Goal: Task Accomplishment & Management: Manage account settings

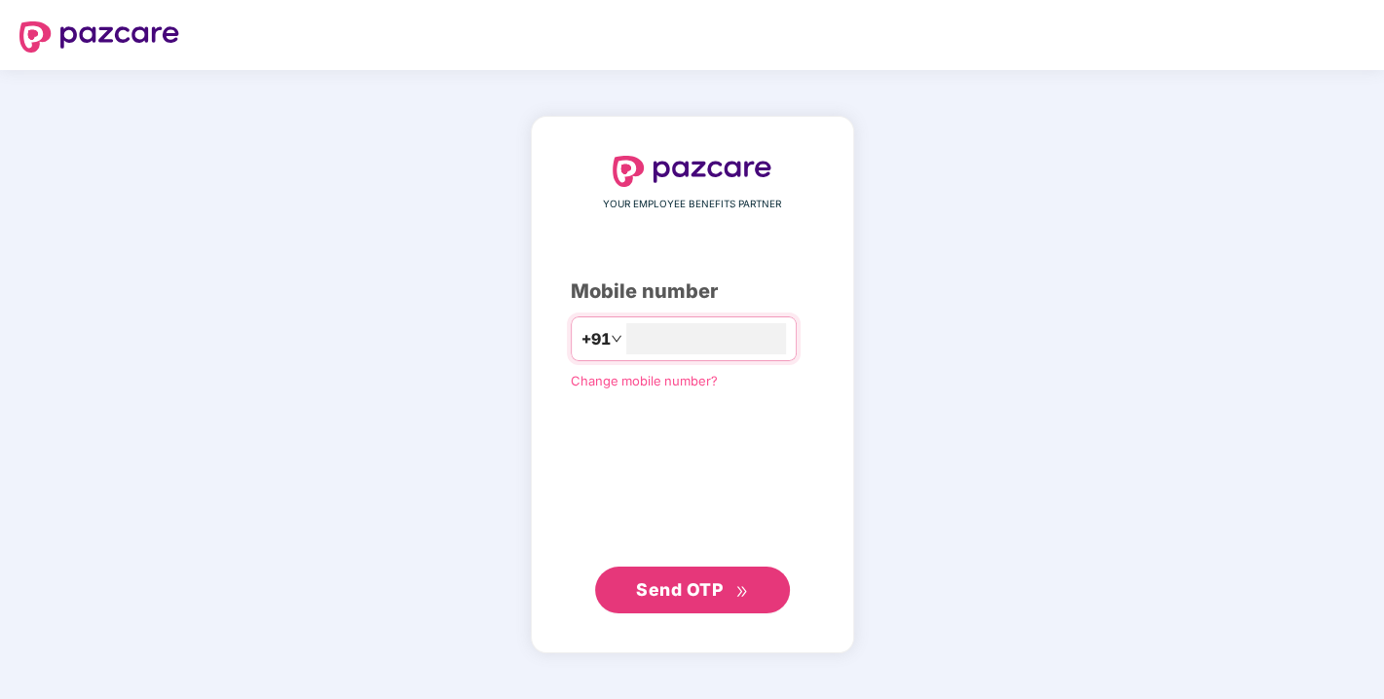
type input "**********"
click at [751, 601] on button "Send OTP" at bounding box center [692, 590] width 195 height 47
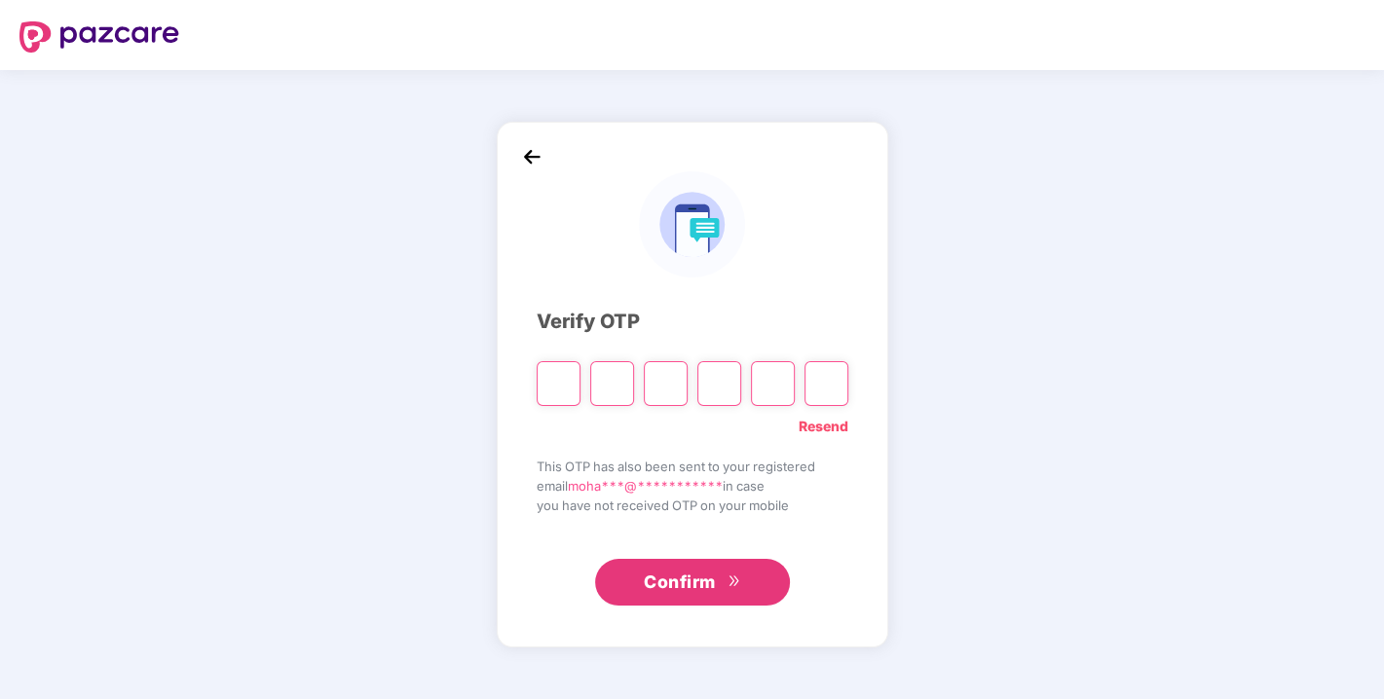
type input "*"
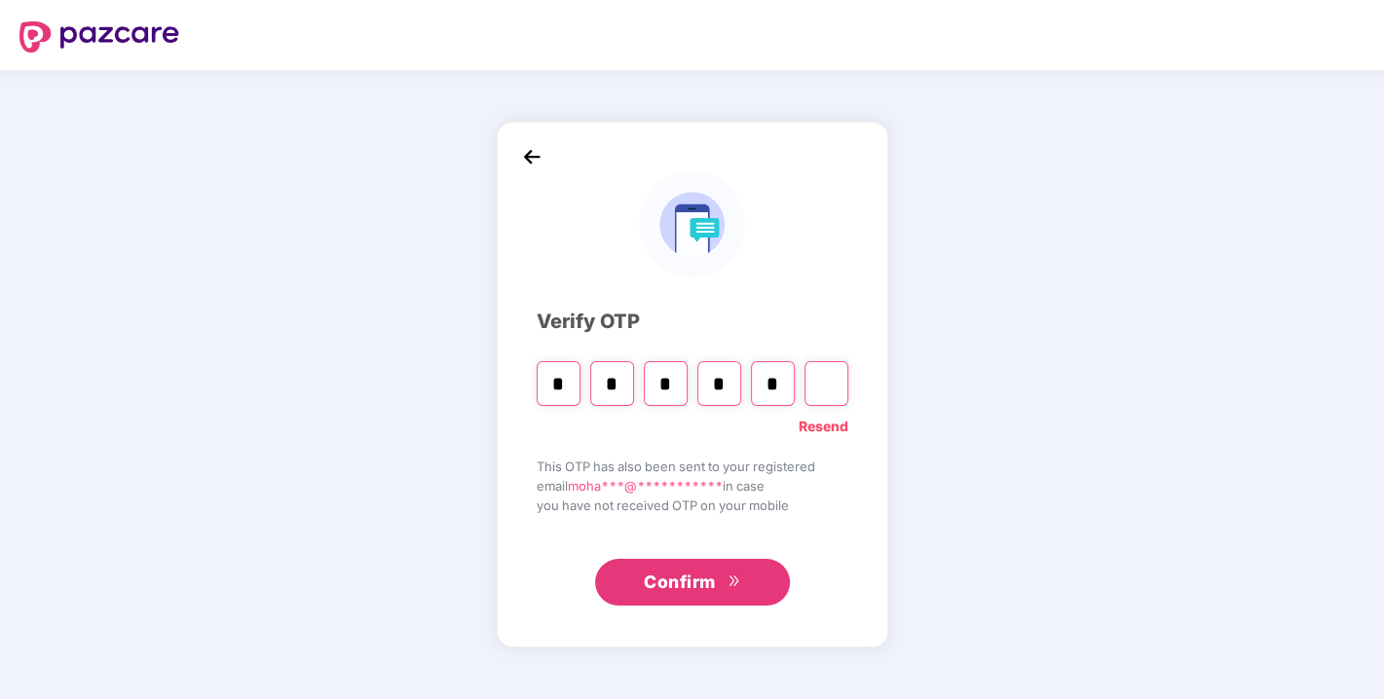
type input "*"
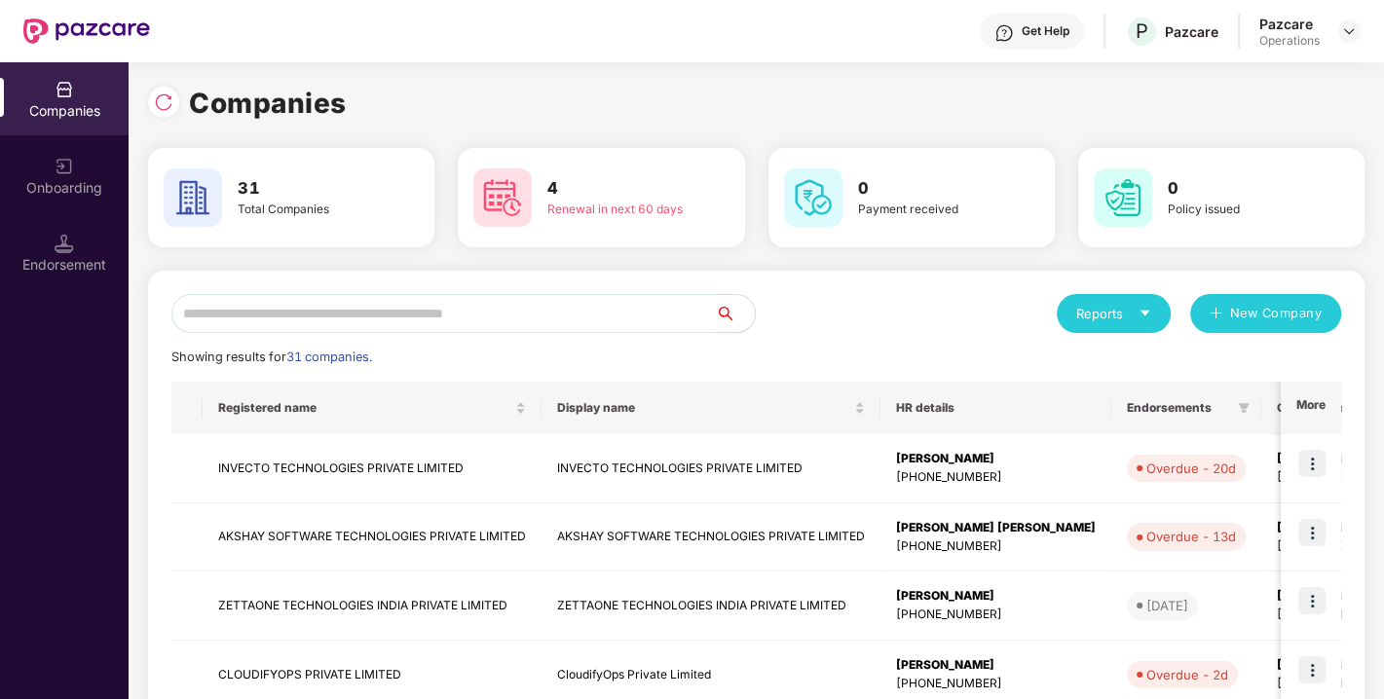
click at [493, 300] on input "text" at bounding box center [443, 313] width 544 height 39
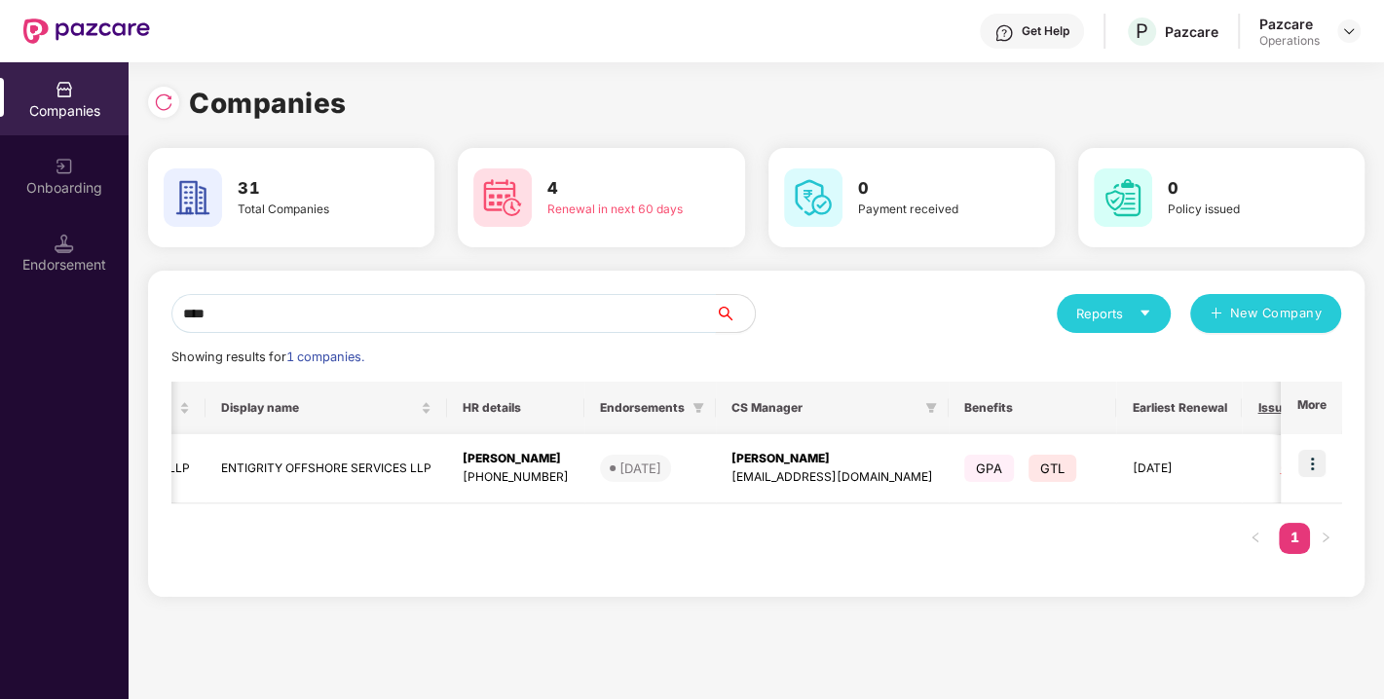
scroll to position [0, 240]
type input "****"
click at [1315, 467] on img at bounding box center [1311, 463] width 27 height 27
click at [976, 521] on div "Registered name Display name HR details Endorsements CS Manager Benefits Earlie…" at bounding box center [756, 478] width 1170 height 192
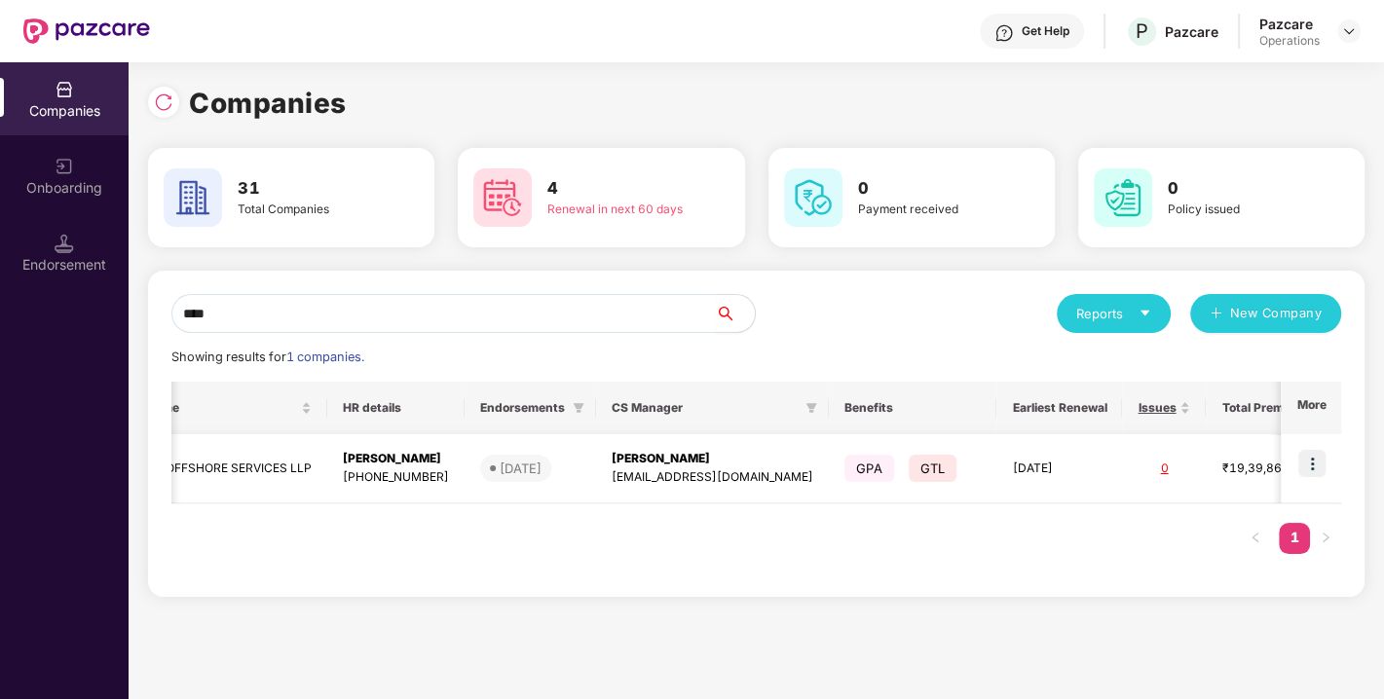
click at [1299, 462] on img at bounding box center [1311, 463] width 27 height 27
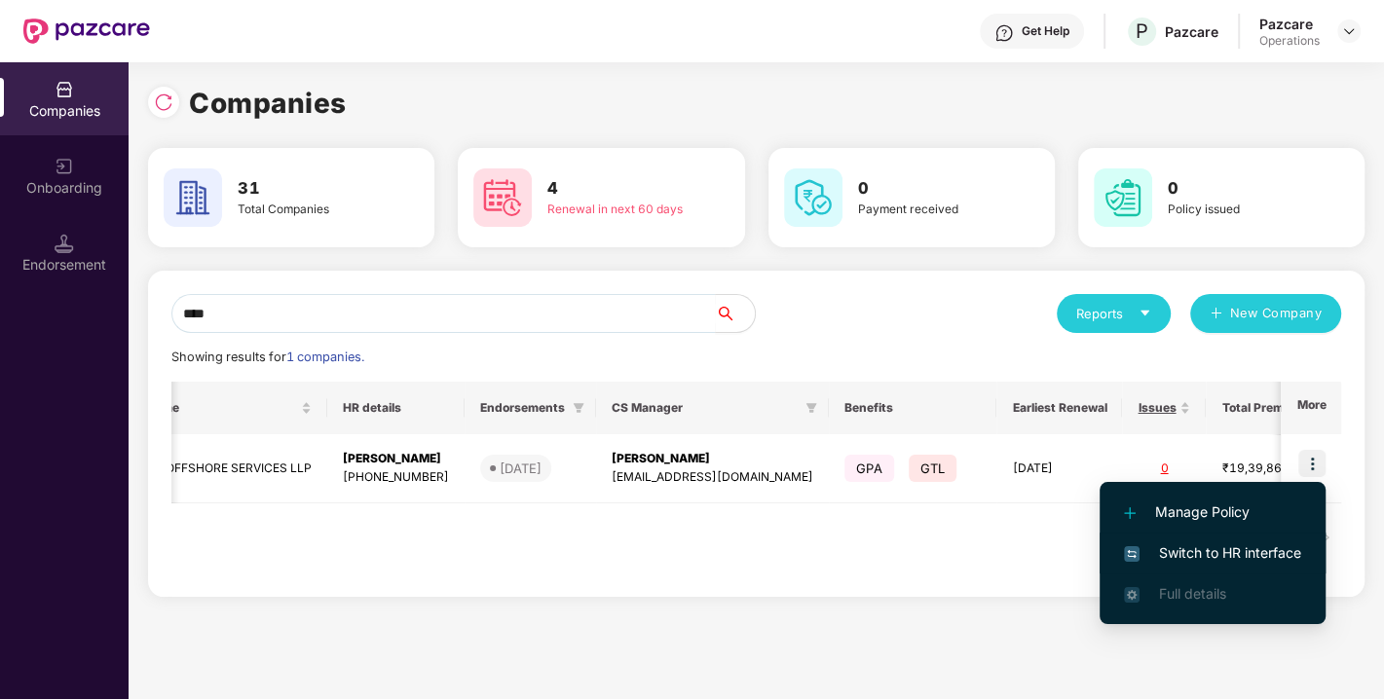
click at [1174, 548] on span "Switch to HR interface" at bounding box center [1212, 552] width 177 height 21
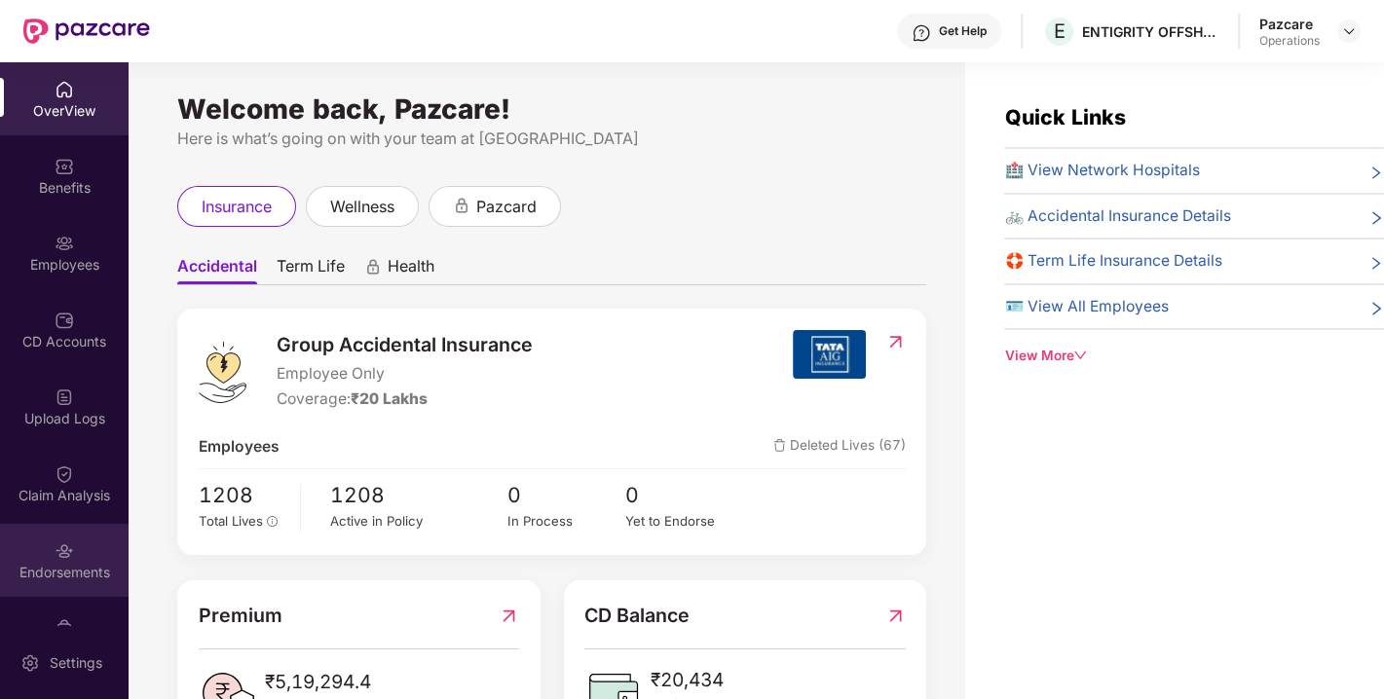
click at [78, 551] on div "Endorsements" at bounding box center [64, 560] width 129 height 73
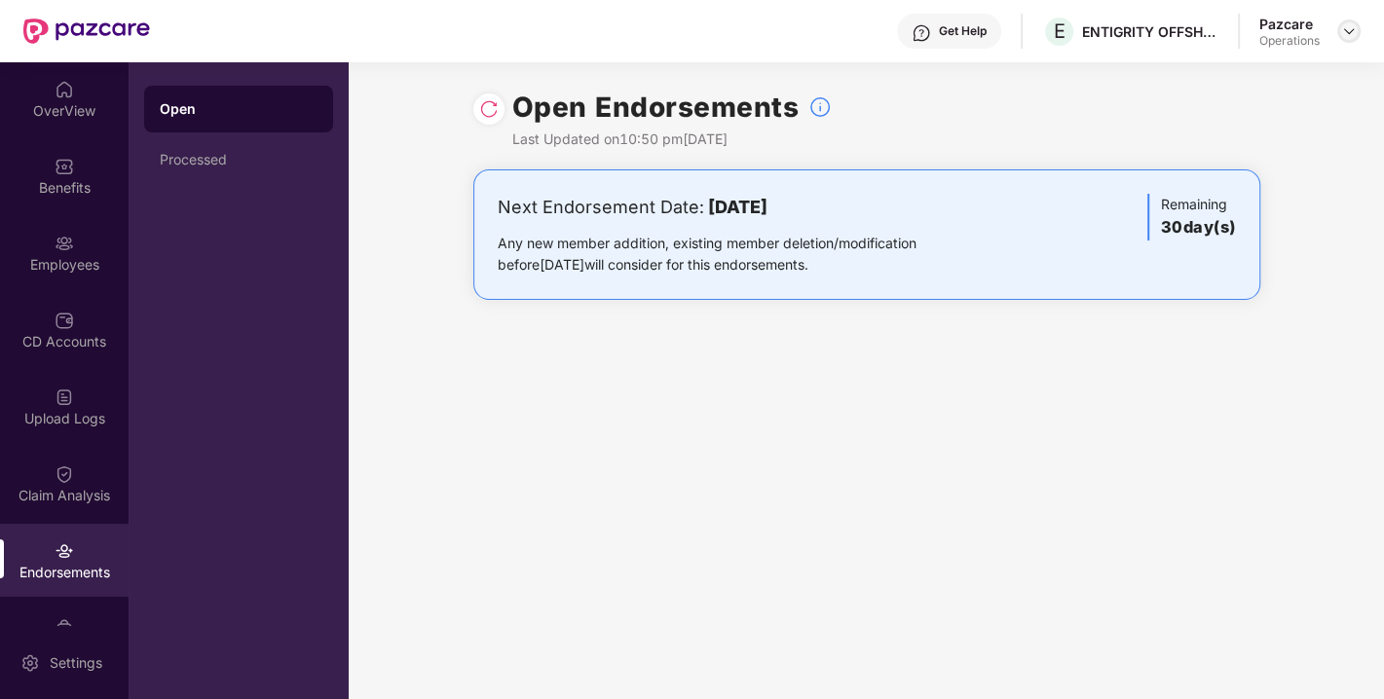
click at [1357, 25] on div at bounding box center [1348, 30] width 23 height 23
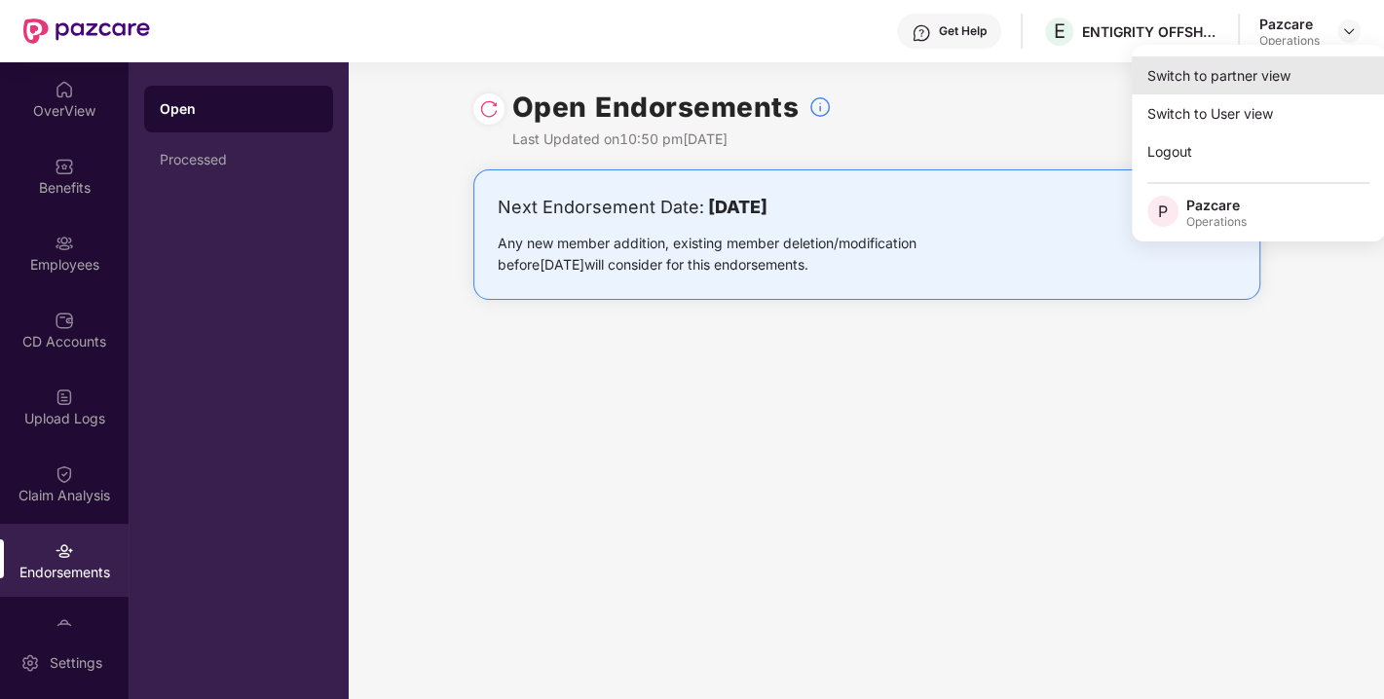
click at [1262, 72] on div "Switch to partner view" at bounding box center [1258, 75] width 253 height 38
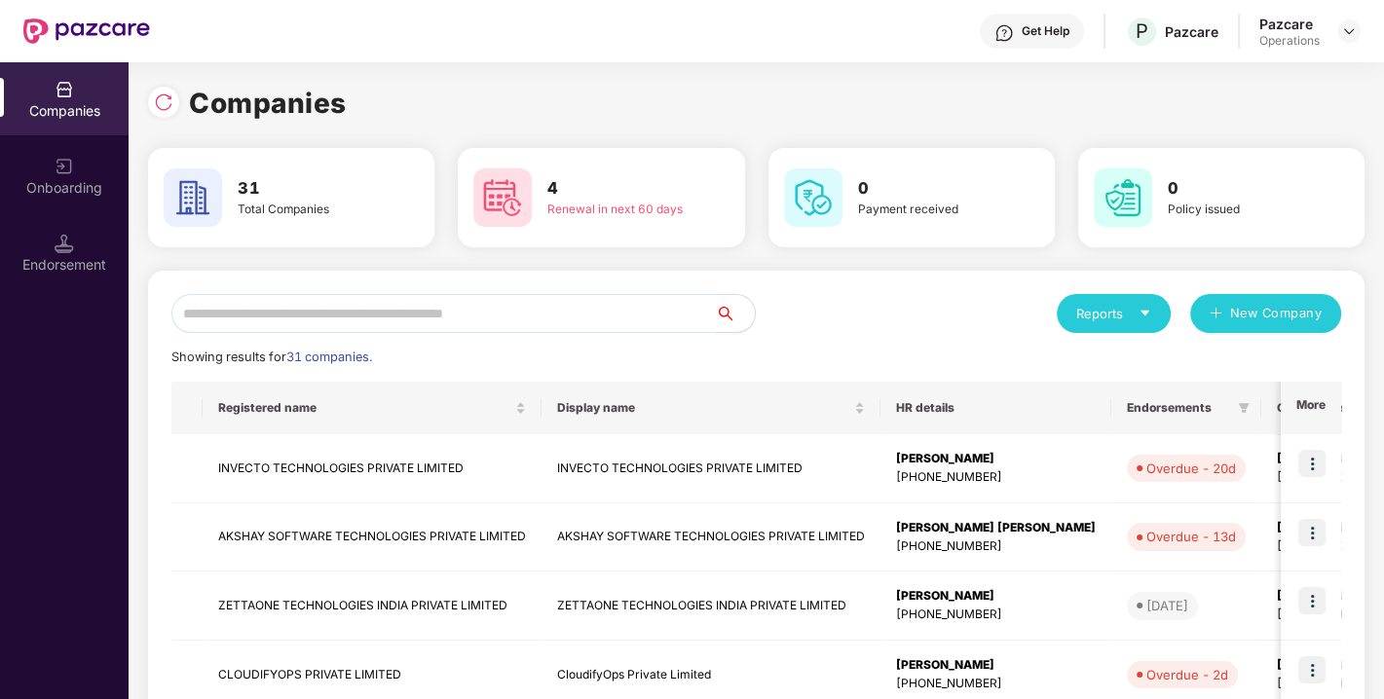
click at [450, 315] on input "text" at bounding box center [443, 313] width 544 height 39
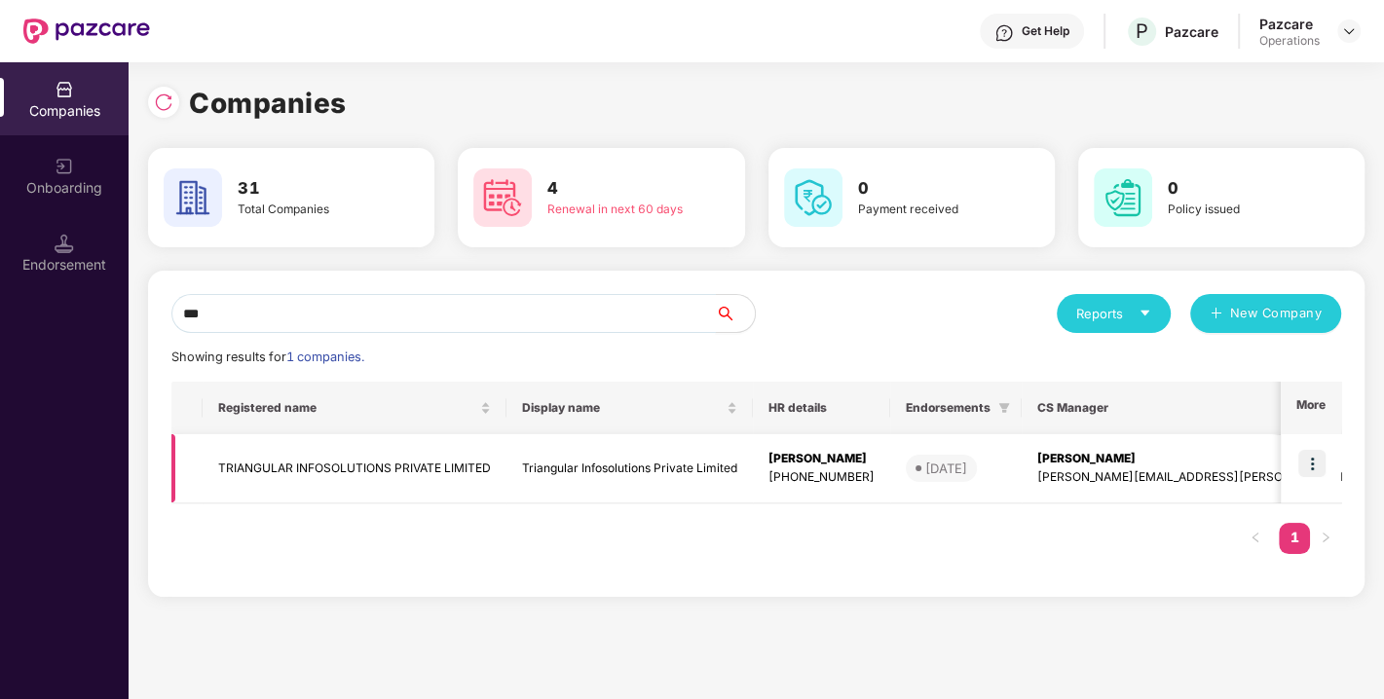
scroll to position [0, 393]
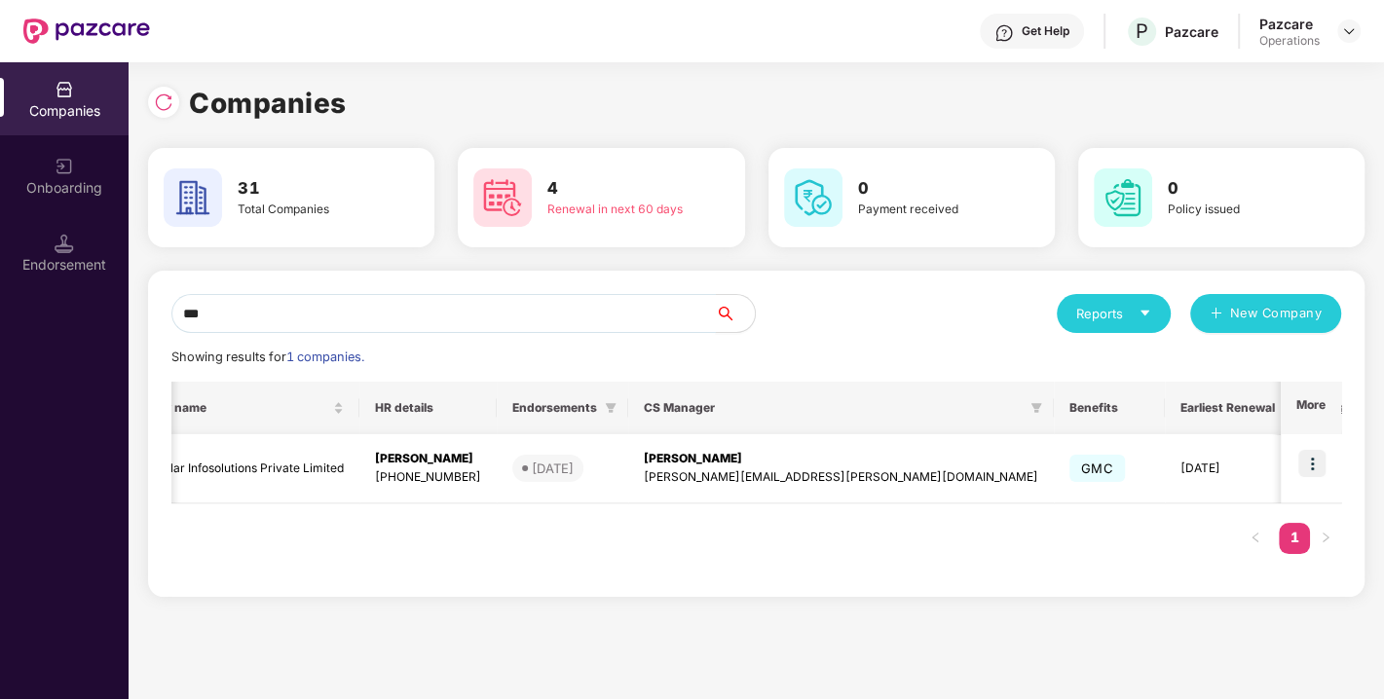
type input "***"
click at [1314, 469] on img at bounding box center [1311, 463] width 27 height 27
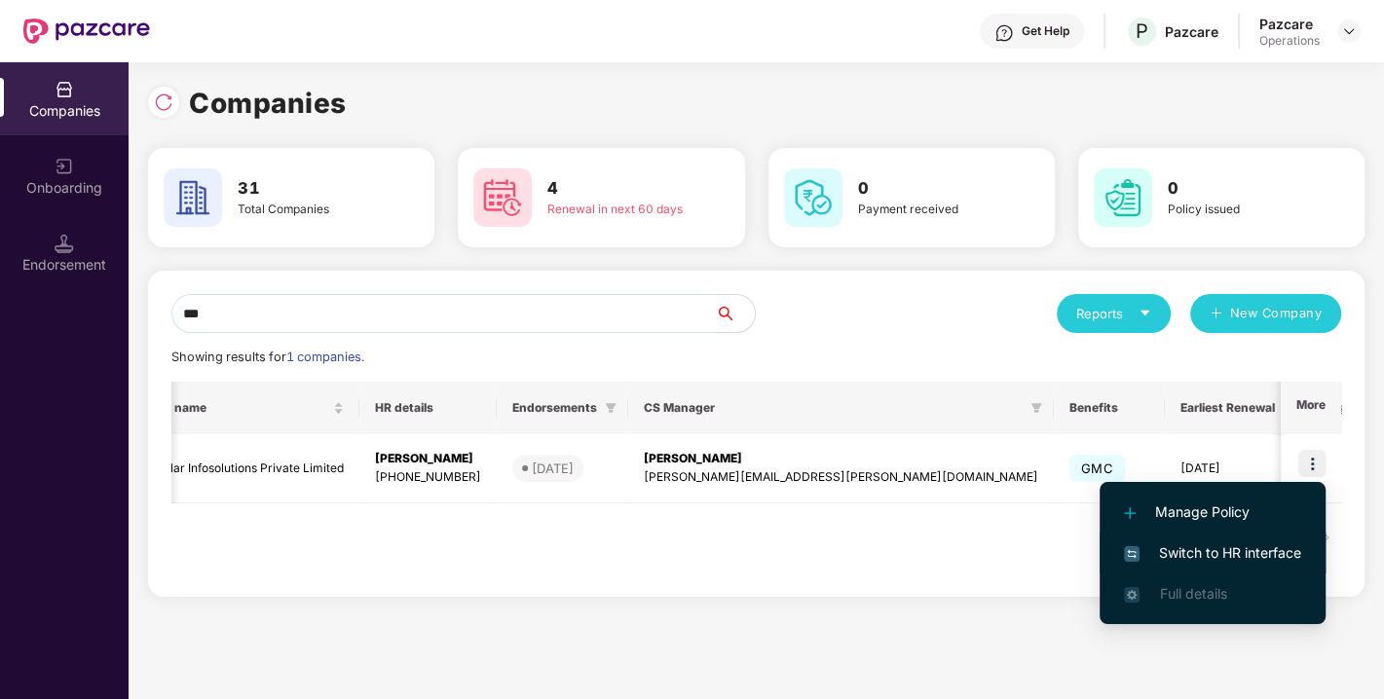
click at [1215, 552] on span "Switch to HR interface" at bounding box center [1212, 552] width 177 height 21
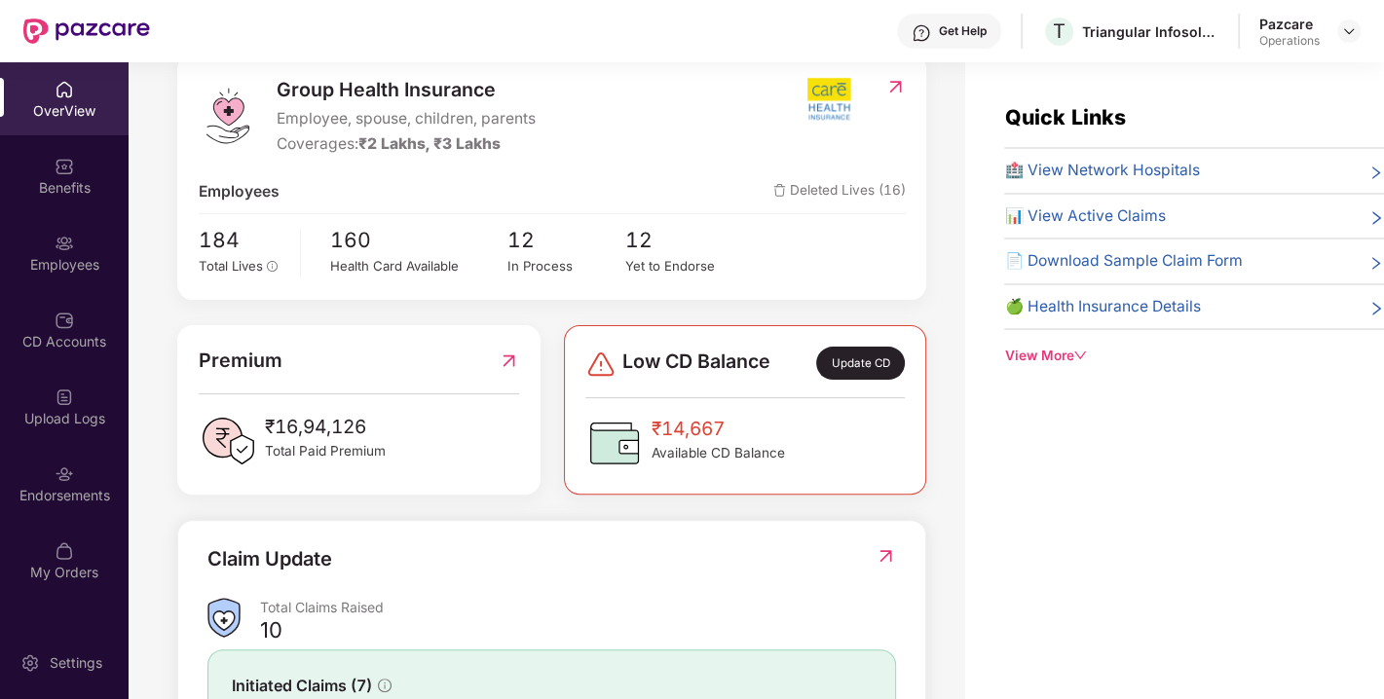
scroll to position [264, 0]
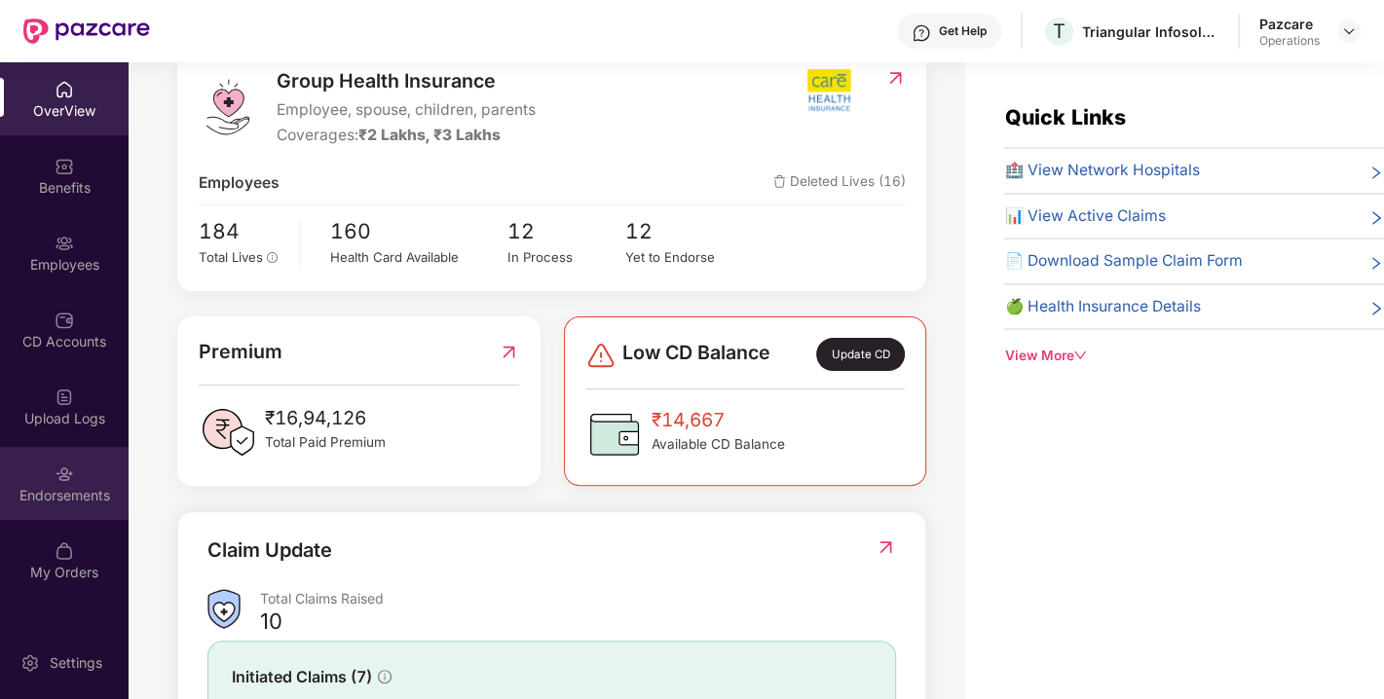
click at [92, 489] on div "Endorsements" at bounding box center [64, 495] width 129 height 19
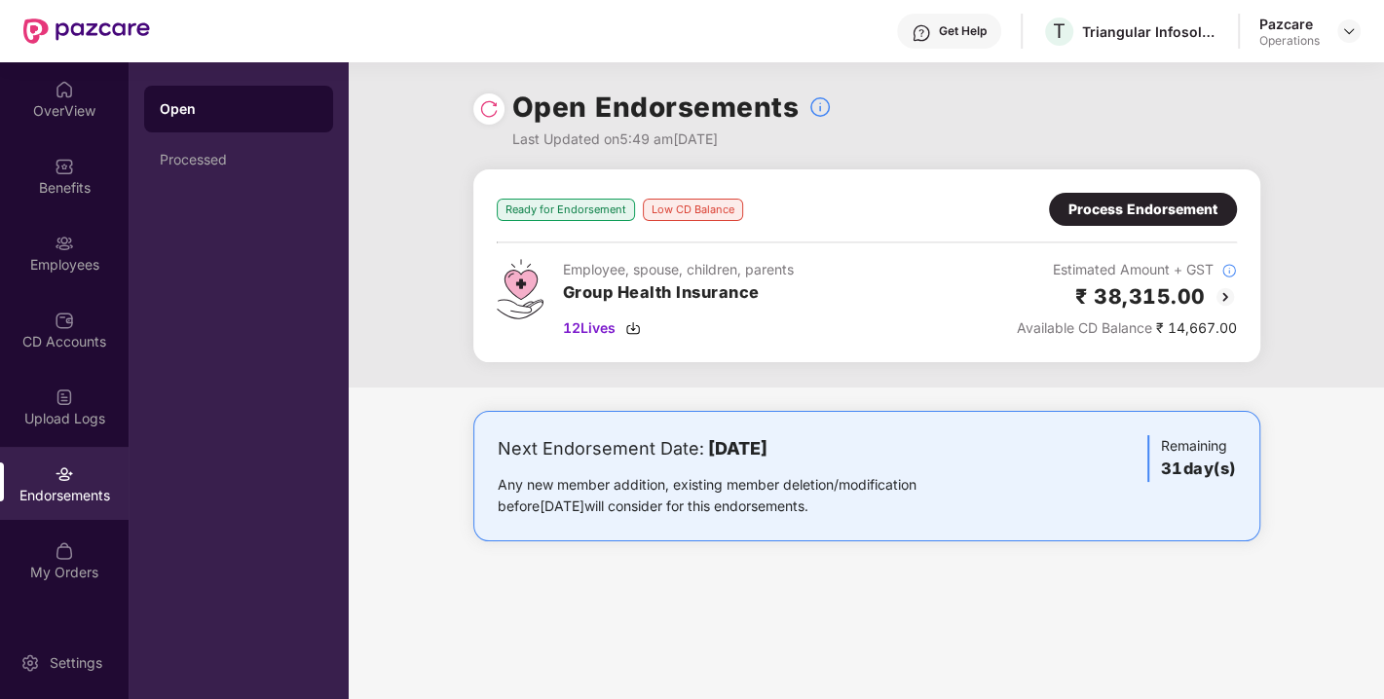
click at [1131, 208] on div "Process Endorsement" at bounding box center [1142, 209] width 149 height 21
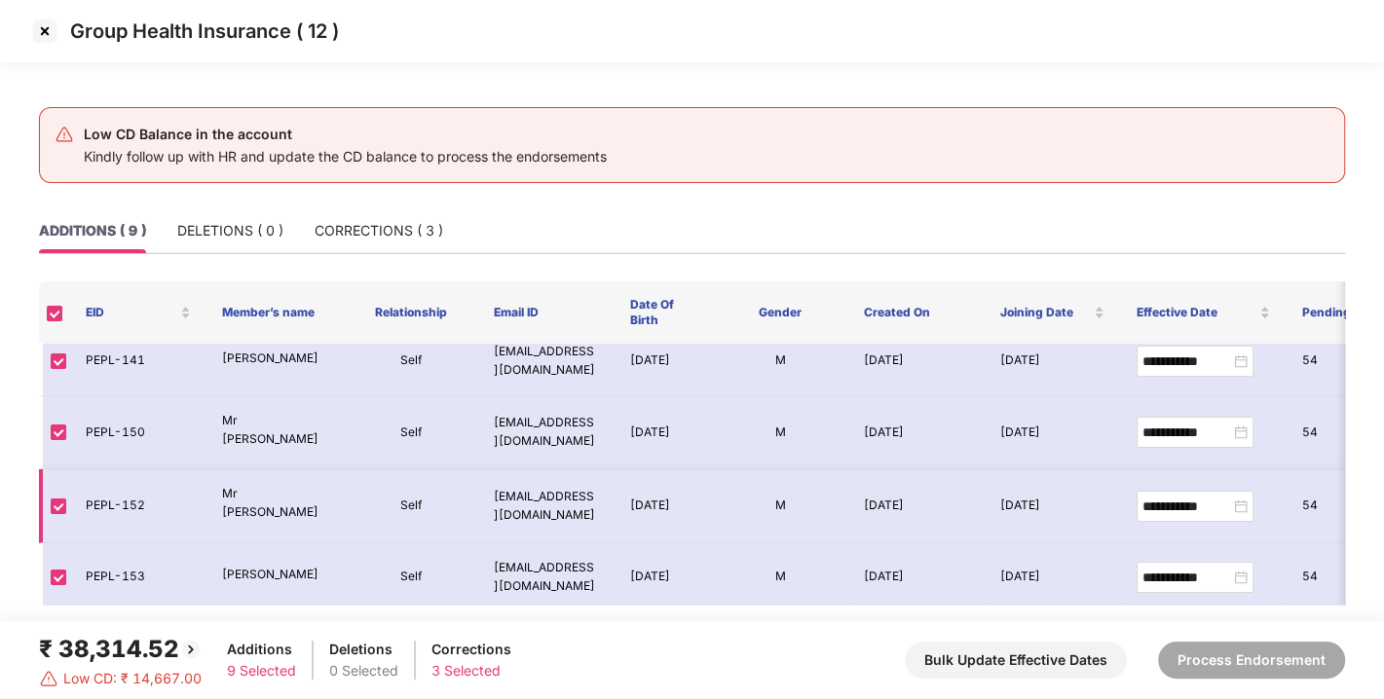
scroll to position [0, 0]
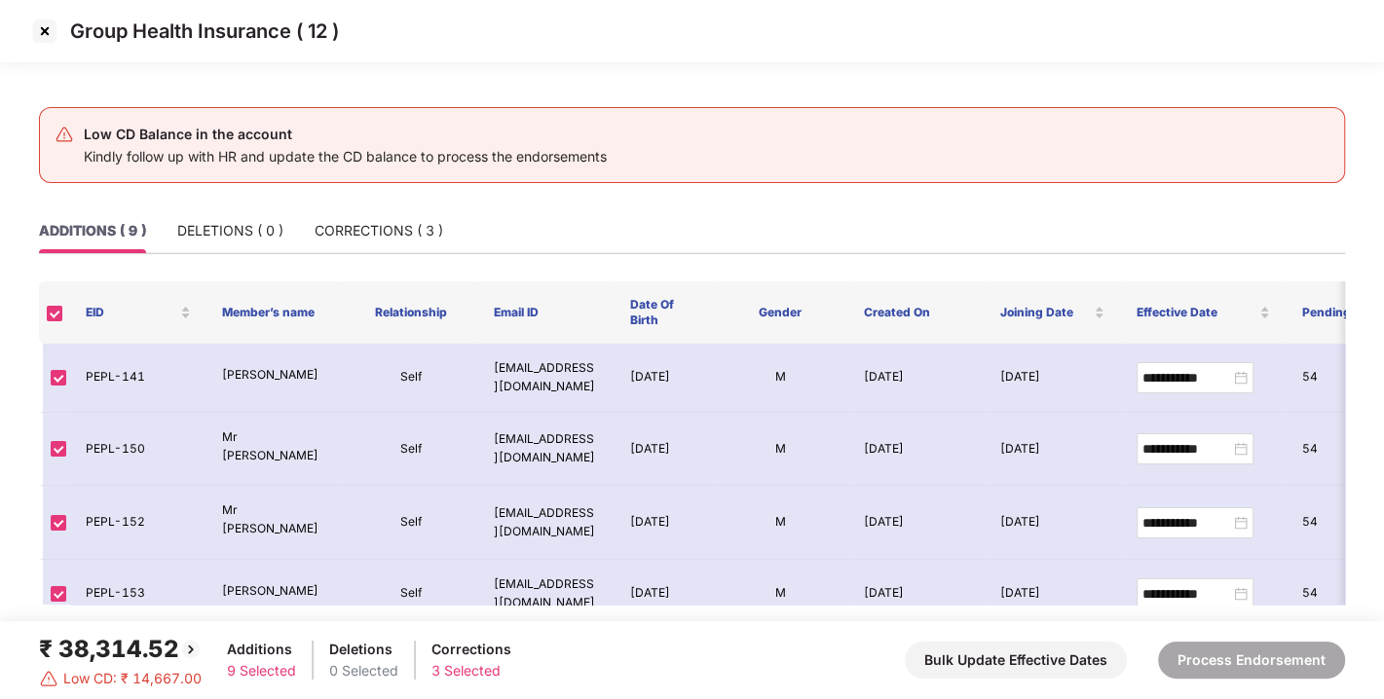
click at [47, 33] on img at bounding box center [44, 31] width 31 height 31
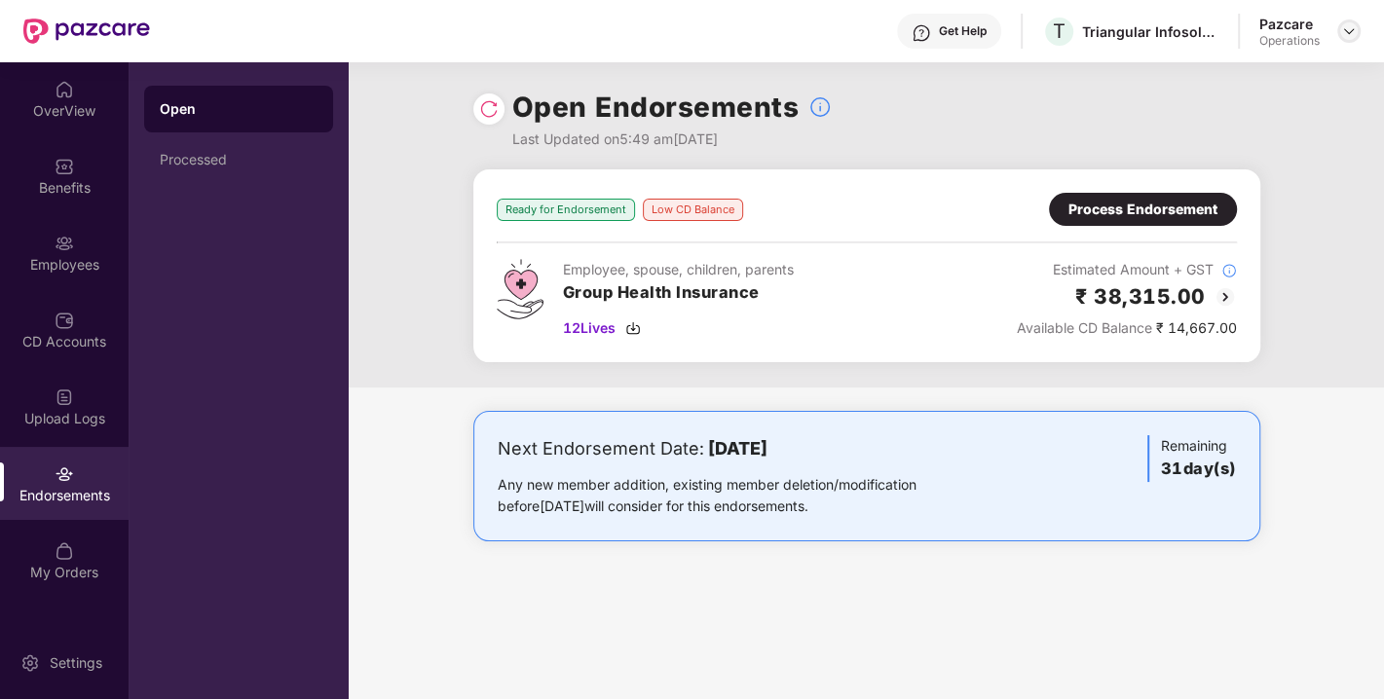
click at [1353, 33] on img at bounding box center [1349, 31] width 16 height 16
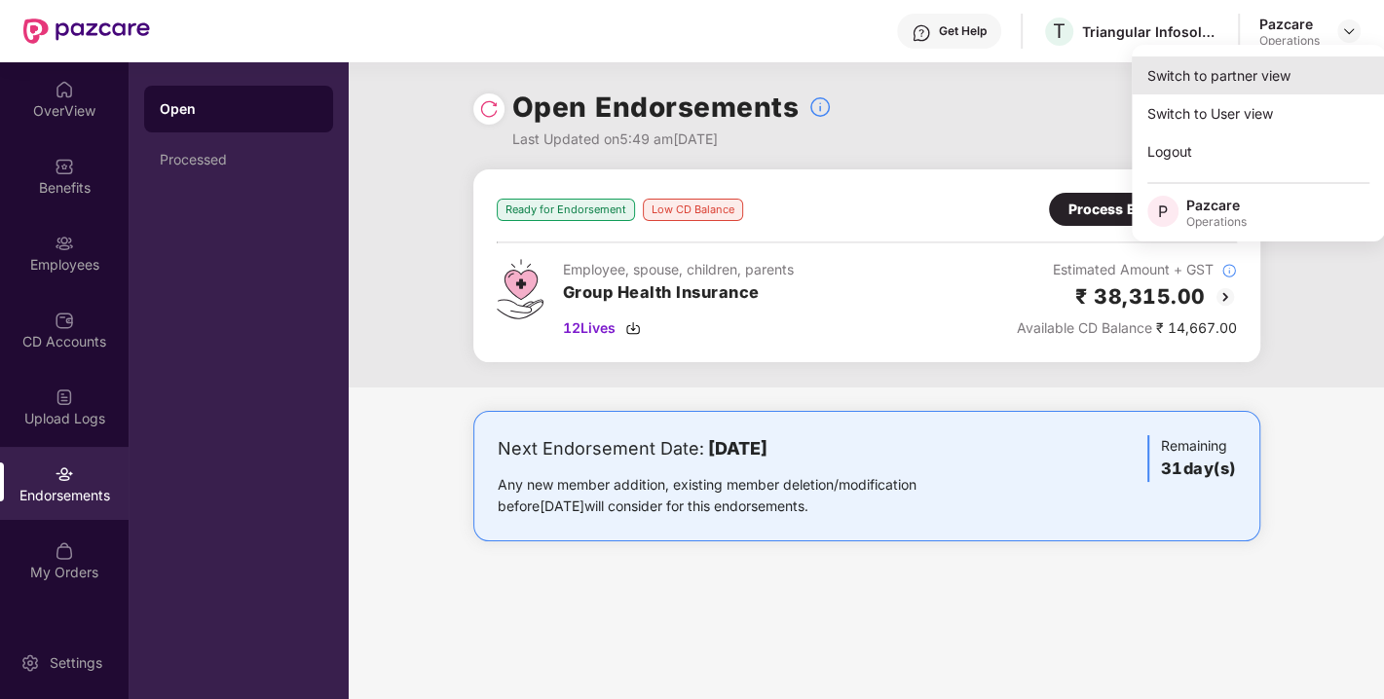
click at [1201, 81] on div "Switch to partner view" at bounding box center [1258, 75] width 253 height 38
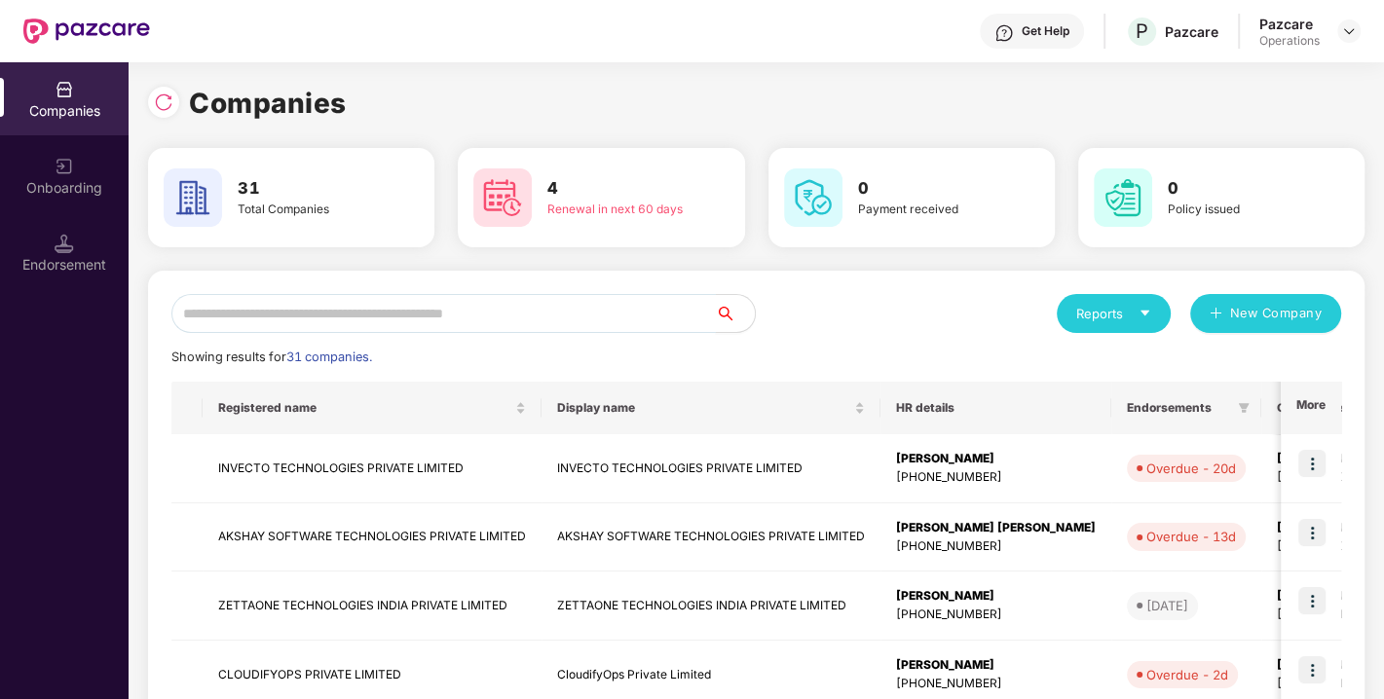
click at [447, 317] on input "text" at bounding box center [443, 313] width 544 height 39
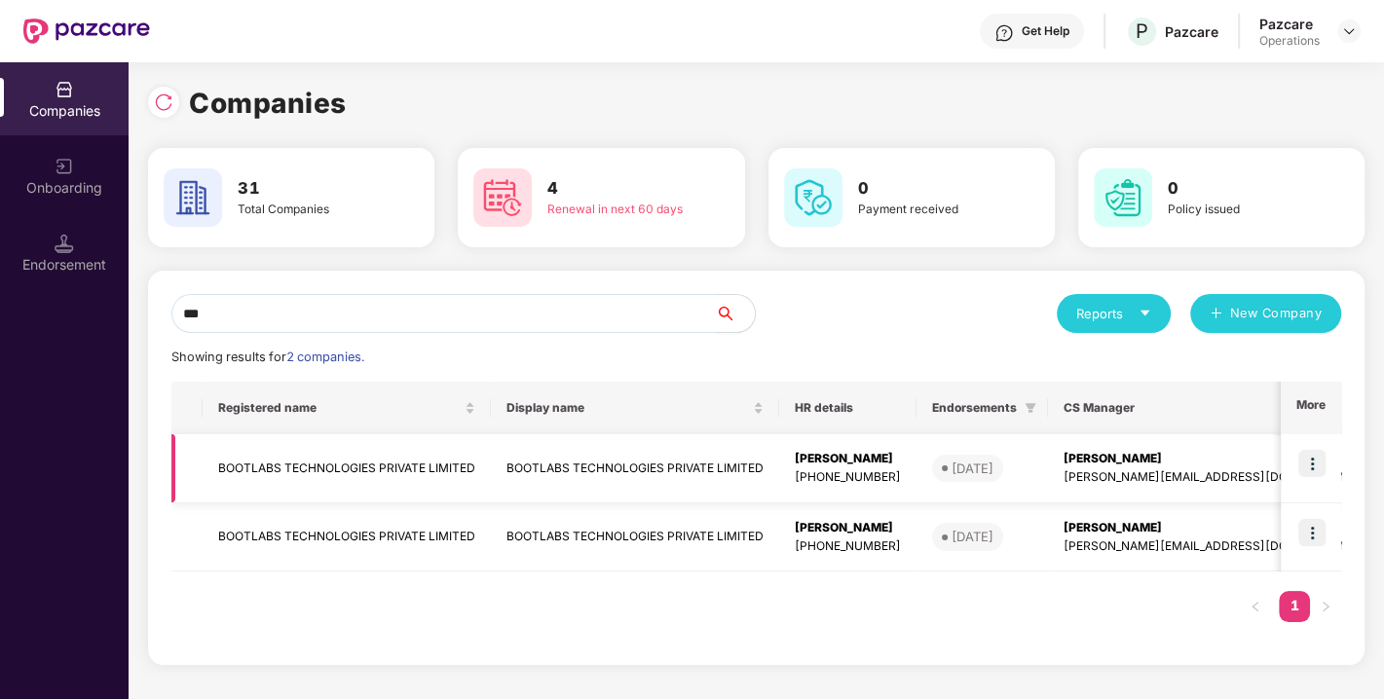
scroll to position [0, 406]
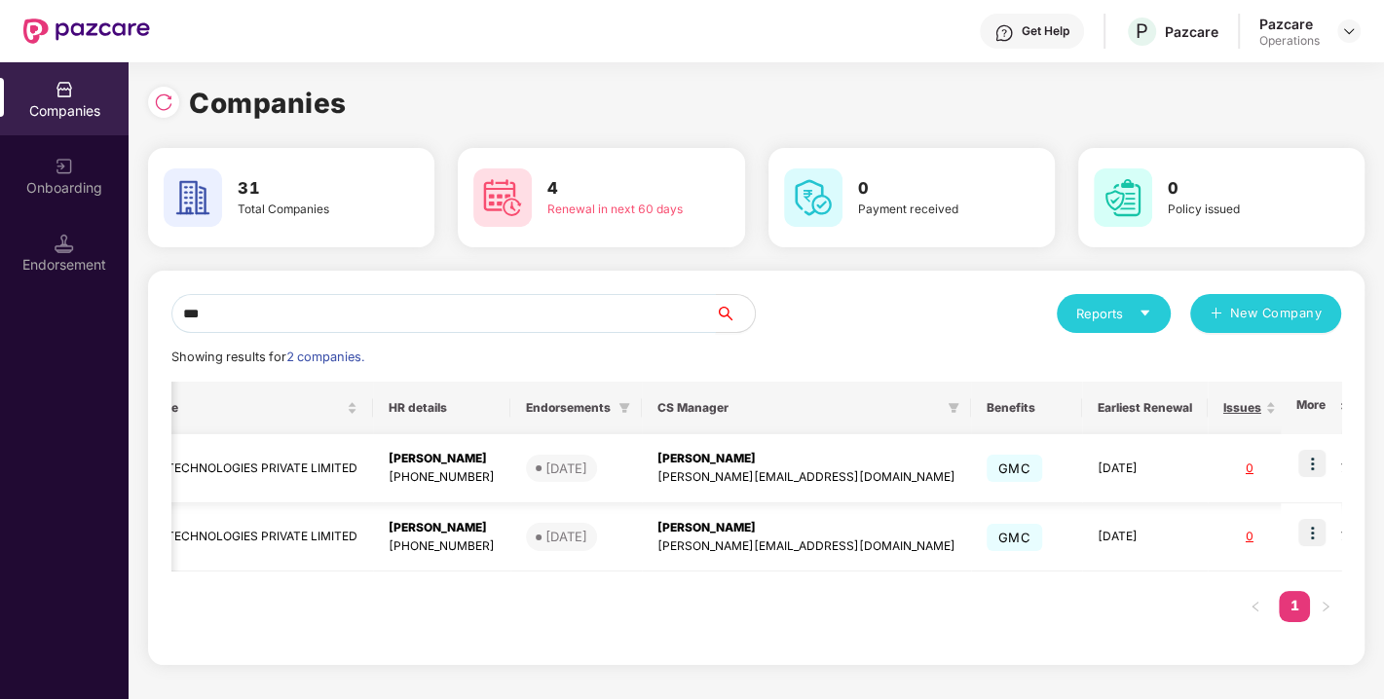
type input "***"
click at [1307, 466] on img at bounding box center [1311, 463] width 27 height 27
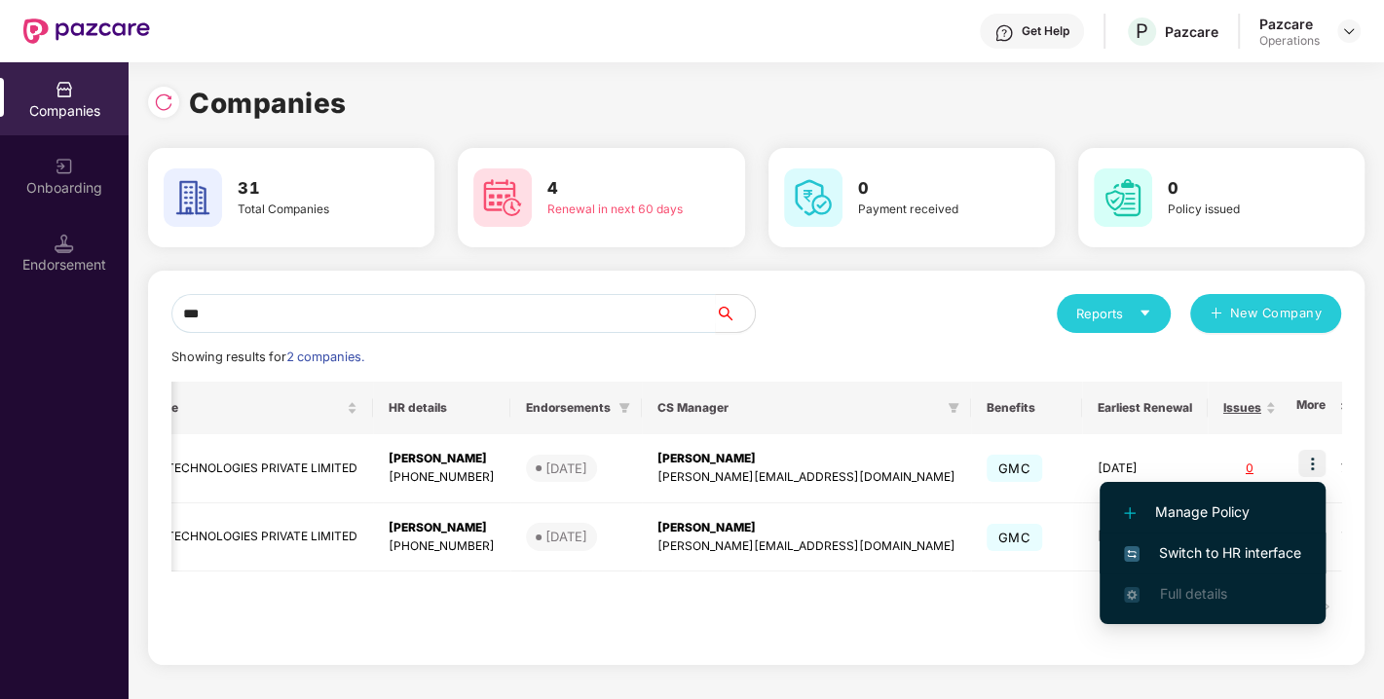
click at [1166, 555] on span "Switch to HR interface" at bounding box center [1212, 552] width 177 height 21
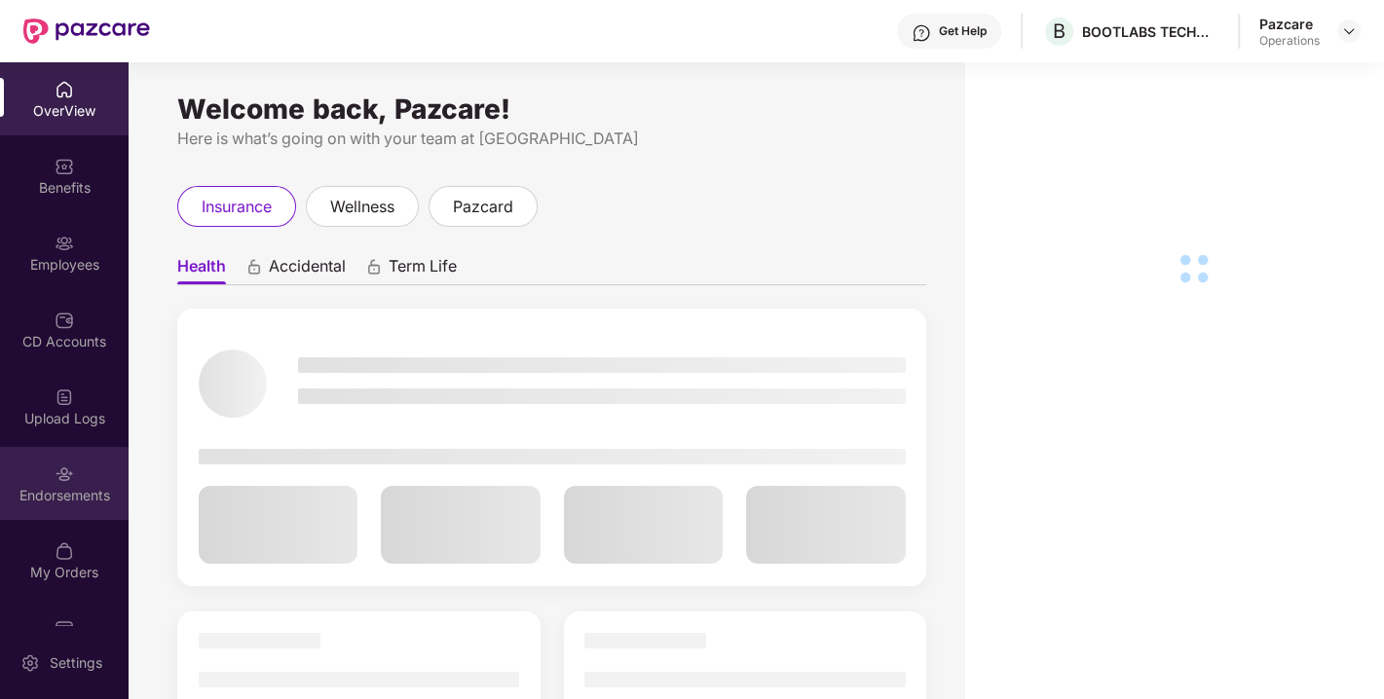
click at [73, 492] on div "Endorsements" at bounding box center [64, 495] width 129 height 19
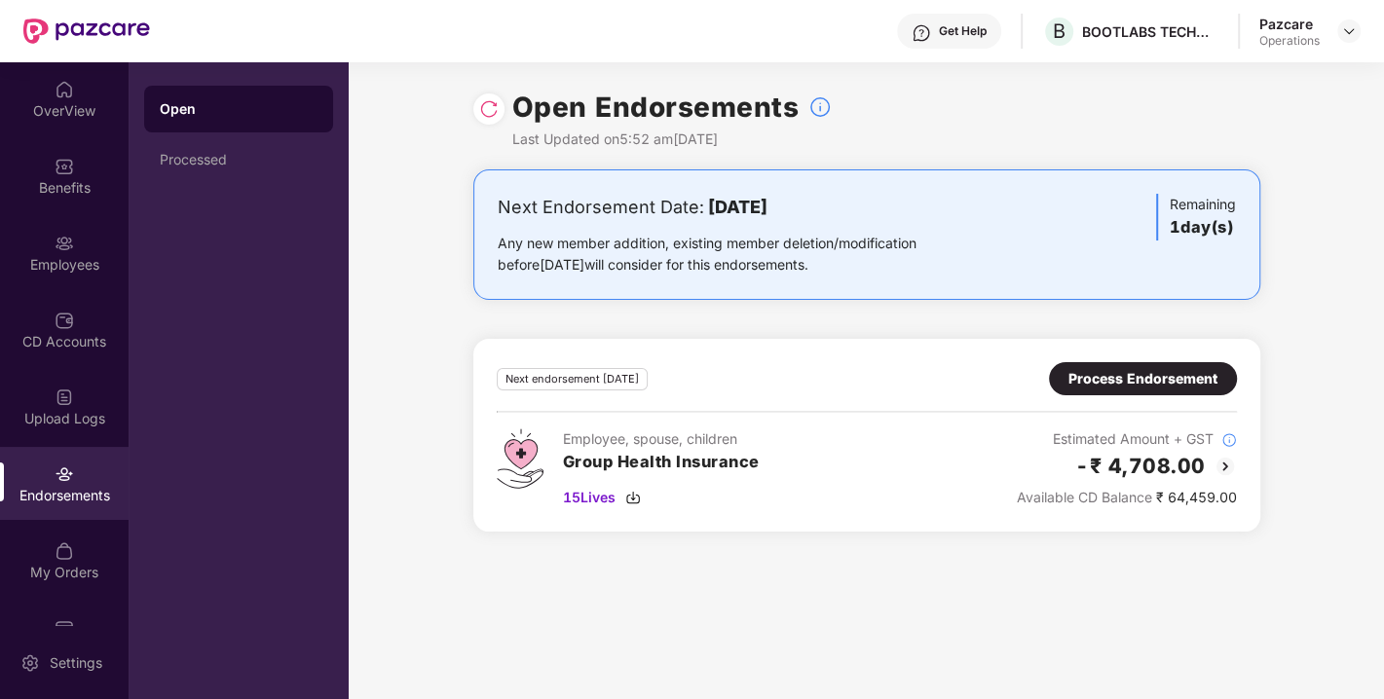
click at [1122, 374] on div "Process Endorsement" at bounding box center [1142, 378] width 149 height 21
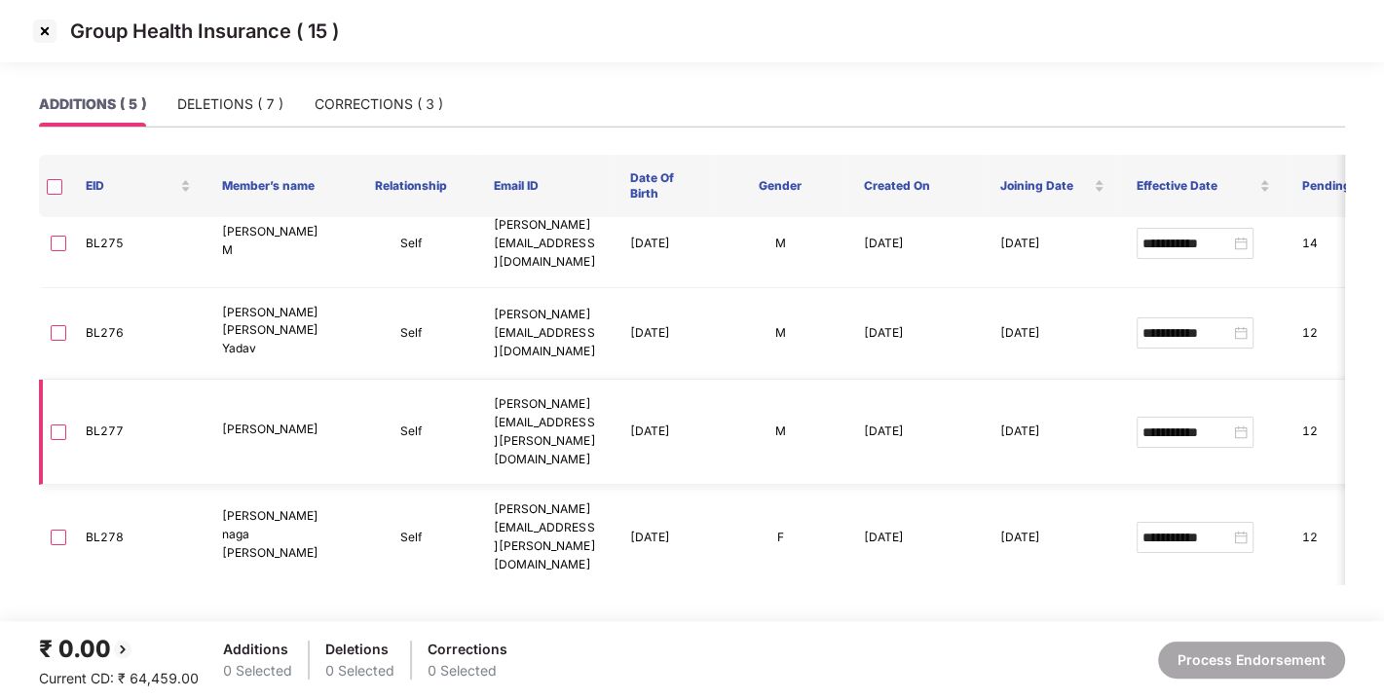
scroll to position [0, 0]
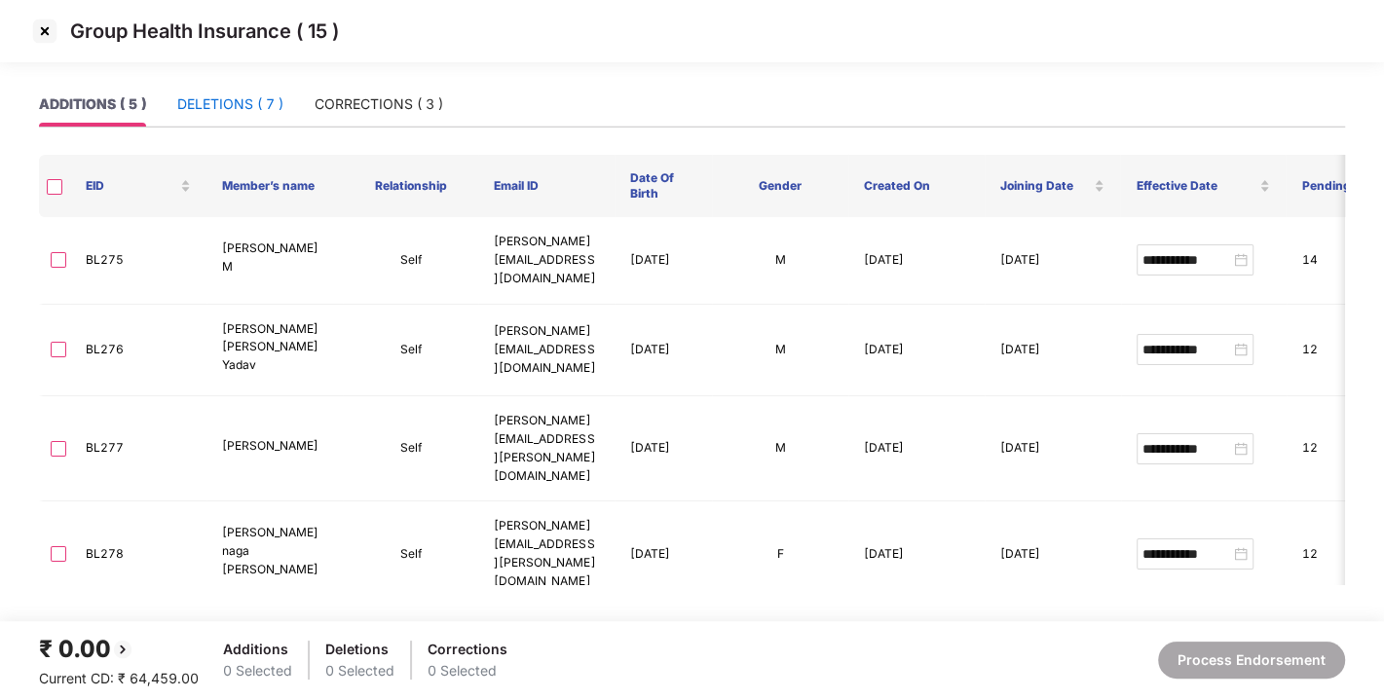
click at [226, 93] on div "DELETIONS ( 7 )" at bounding box center [230, 103] width 106 height 21
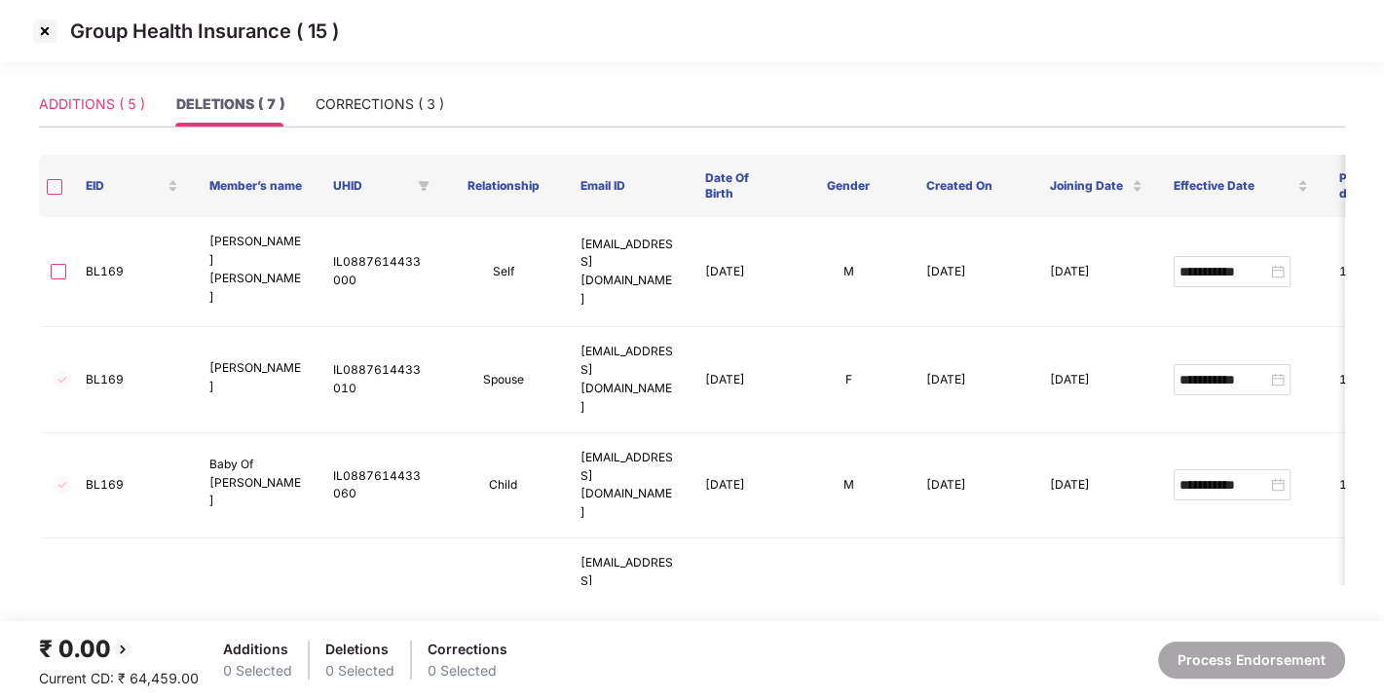
click at [126, 87] on div "ADDITIONS ( 5 )" at bounding box center [92, 104] width 106 height 45
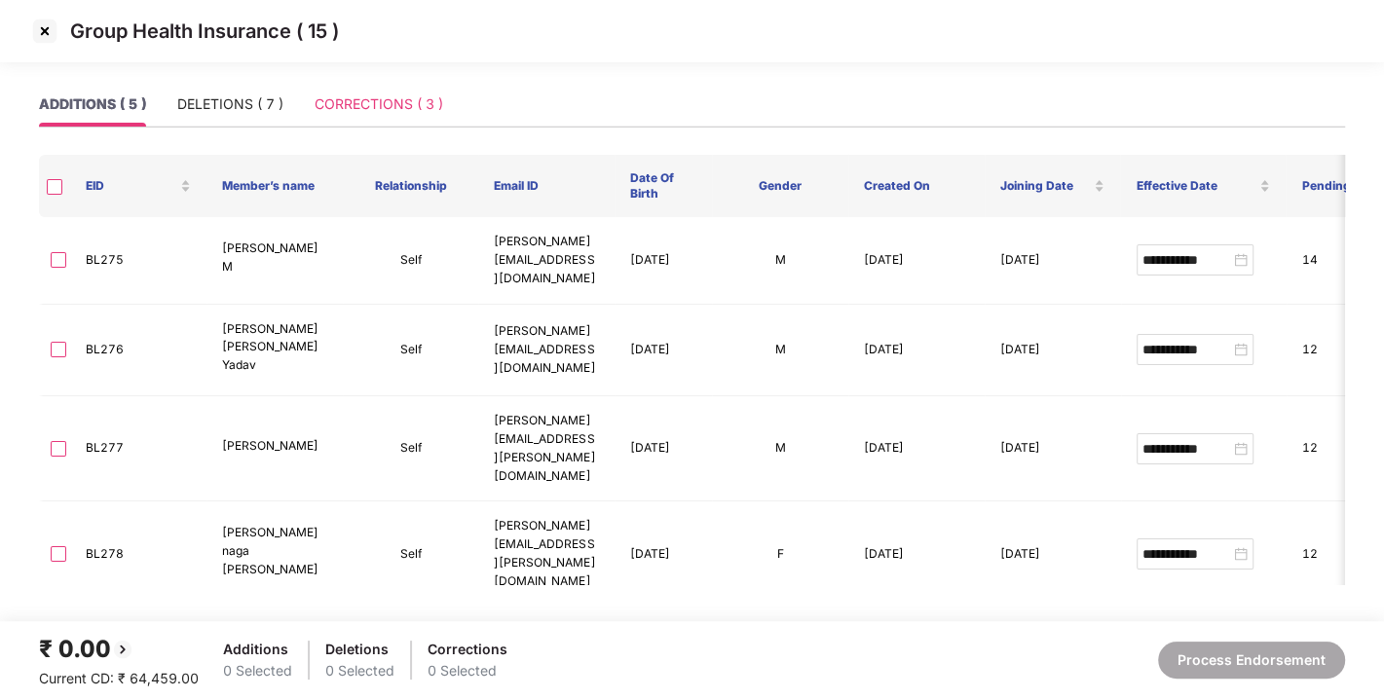
click at [369, 121] on div "CORRECTIONS ( 3 )" at bounding box center [379, 104] width 129 height 45
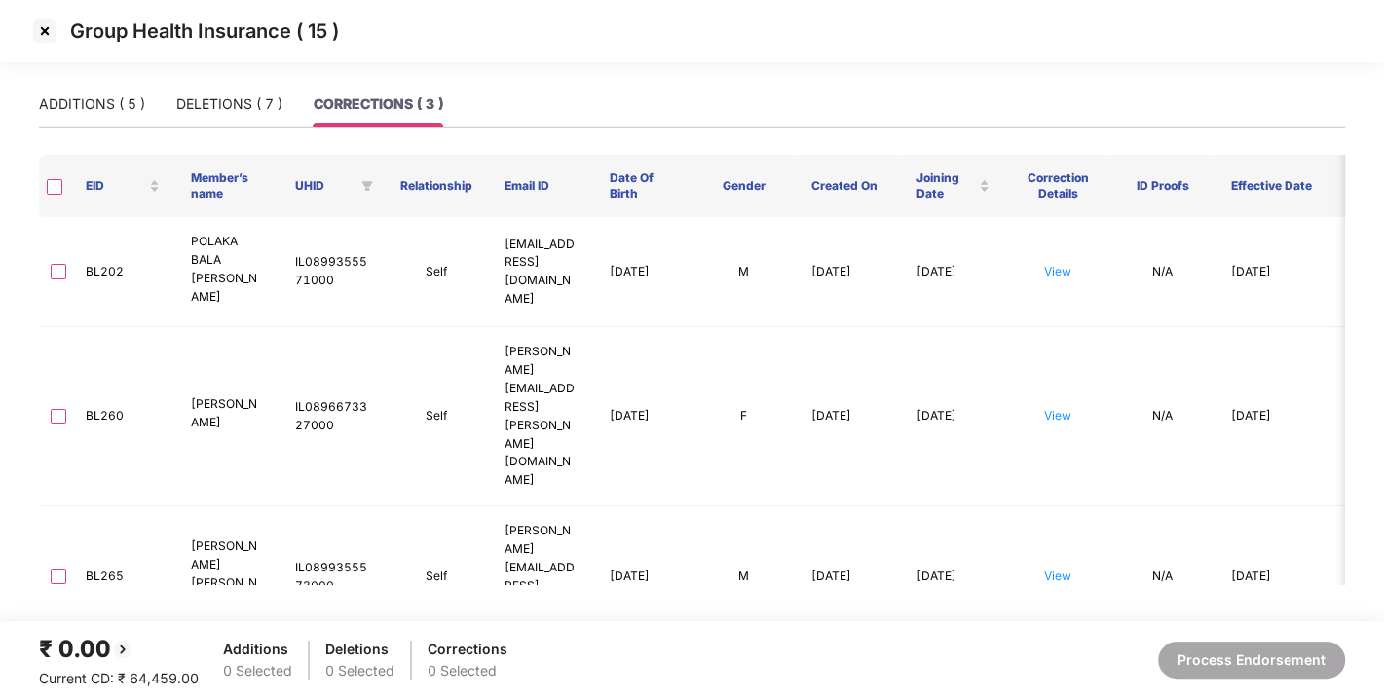
click at [50, 31] on img at bounding box center [44, 31] width 31 height 31
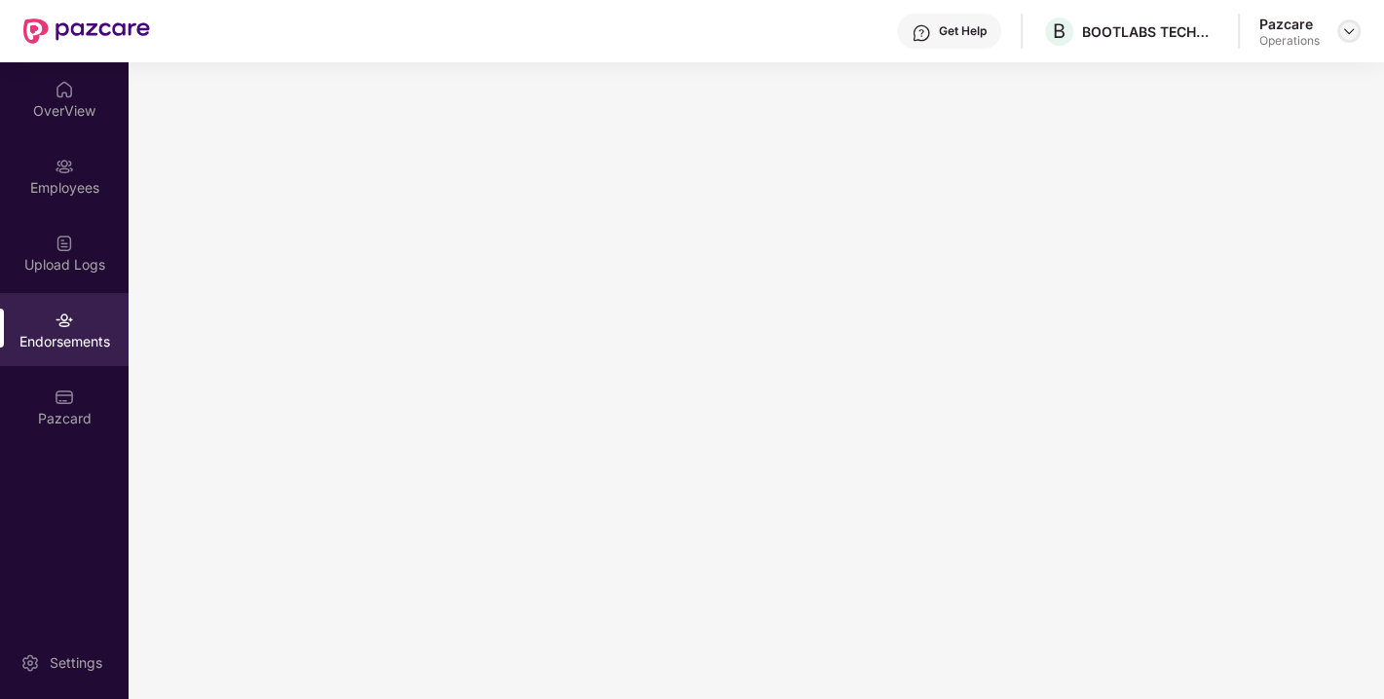
click at [1347, 20] on div at bounding box center [1348, 30] width 23 height 23
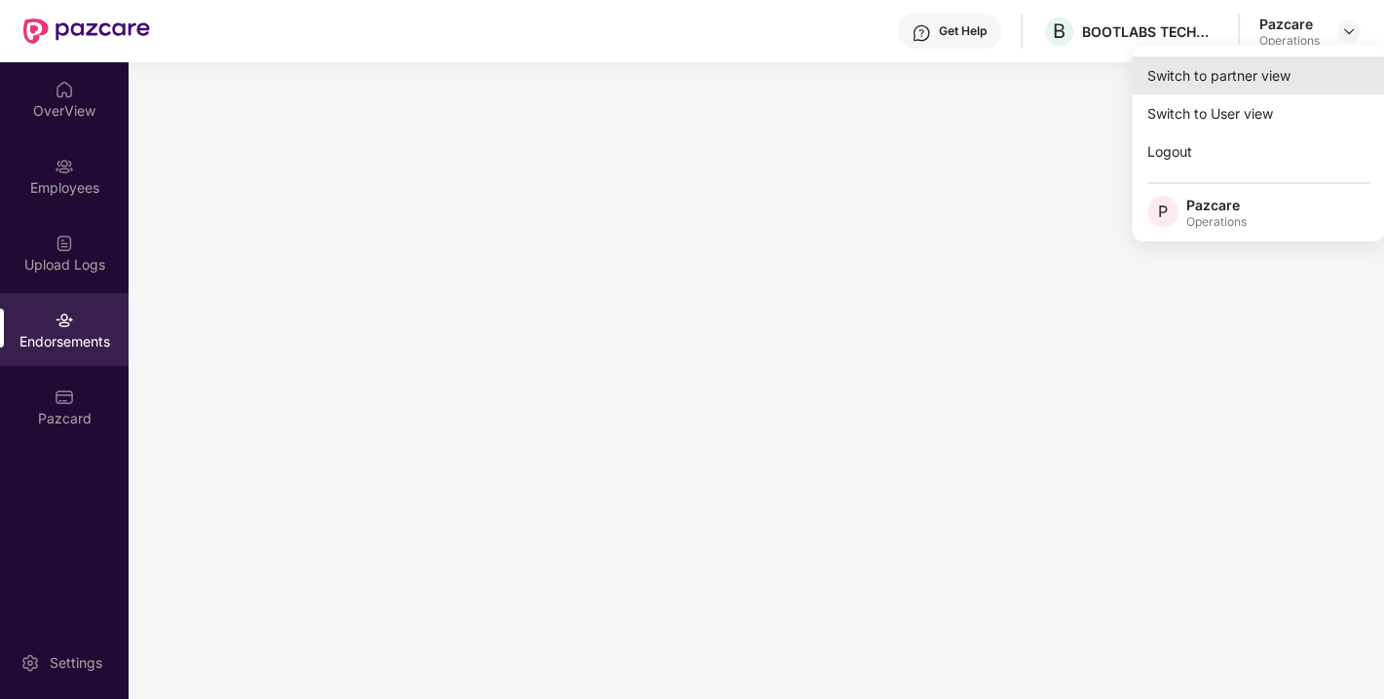
click at [1248, 66] on div "Switch to partner view" at bounding box center [1258, 75] width 253 height 38
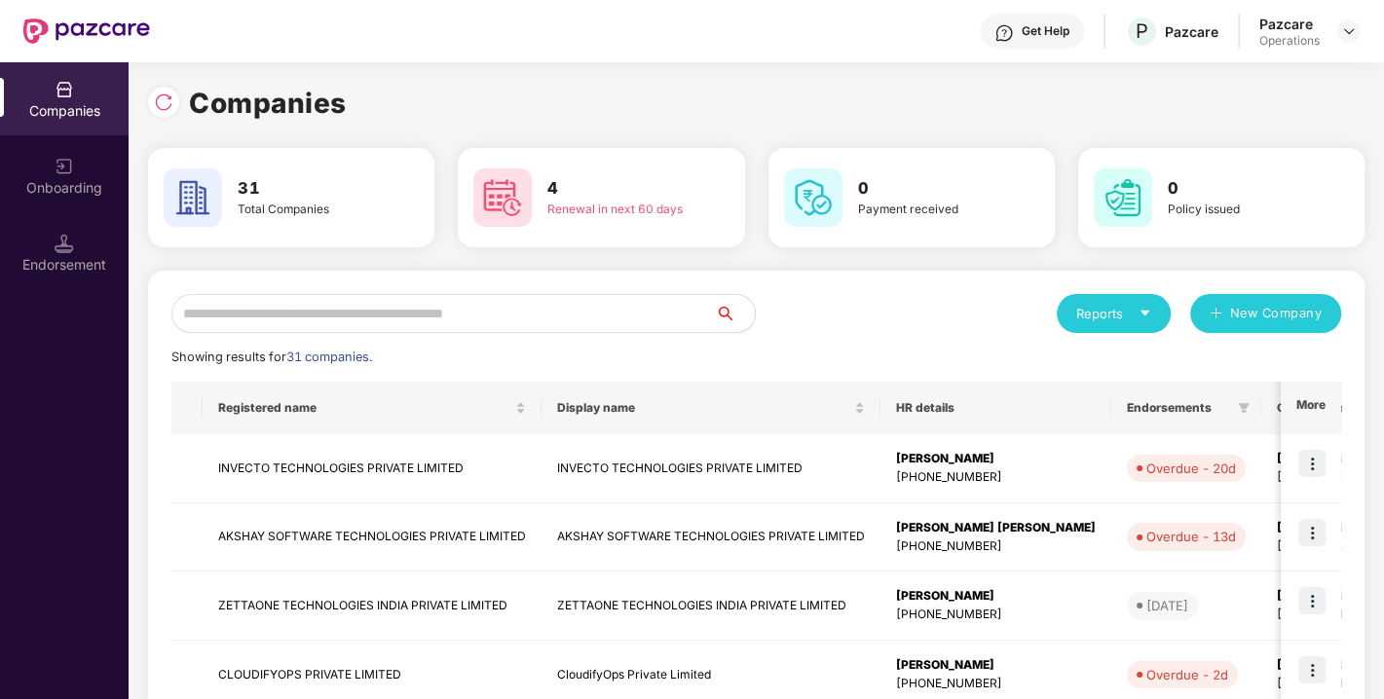
click at [615, 314] on input "text" at bounding box center [443, 313] width 544 height 39
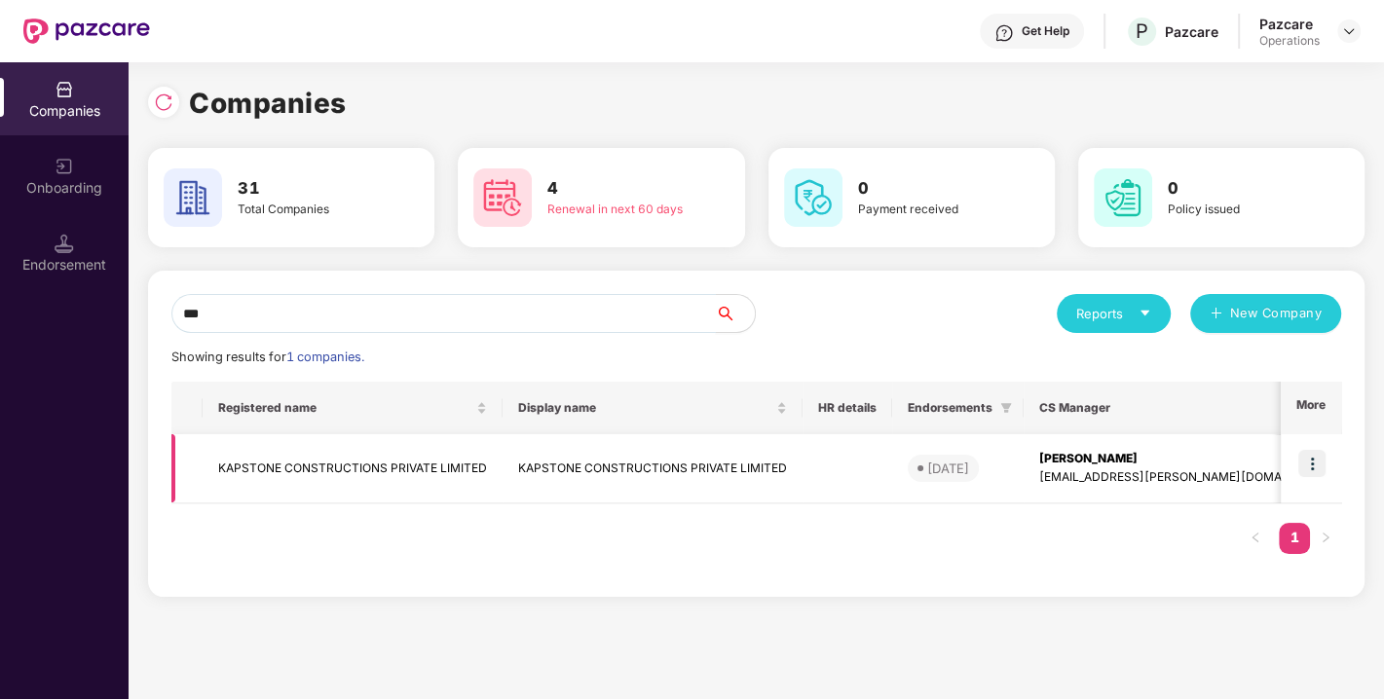
type input "***"
click at [1316, 464] on img at bounding box center [1311, 463] width 27 height 27
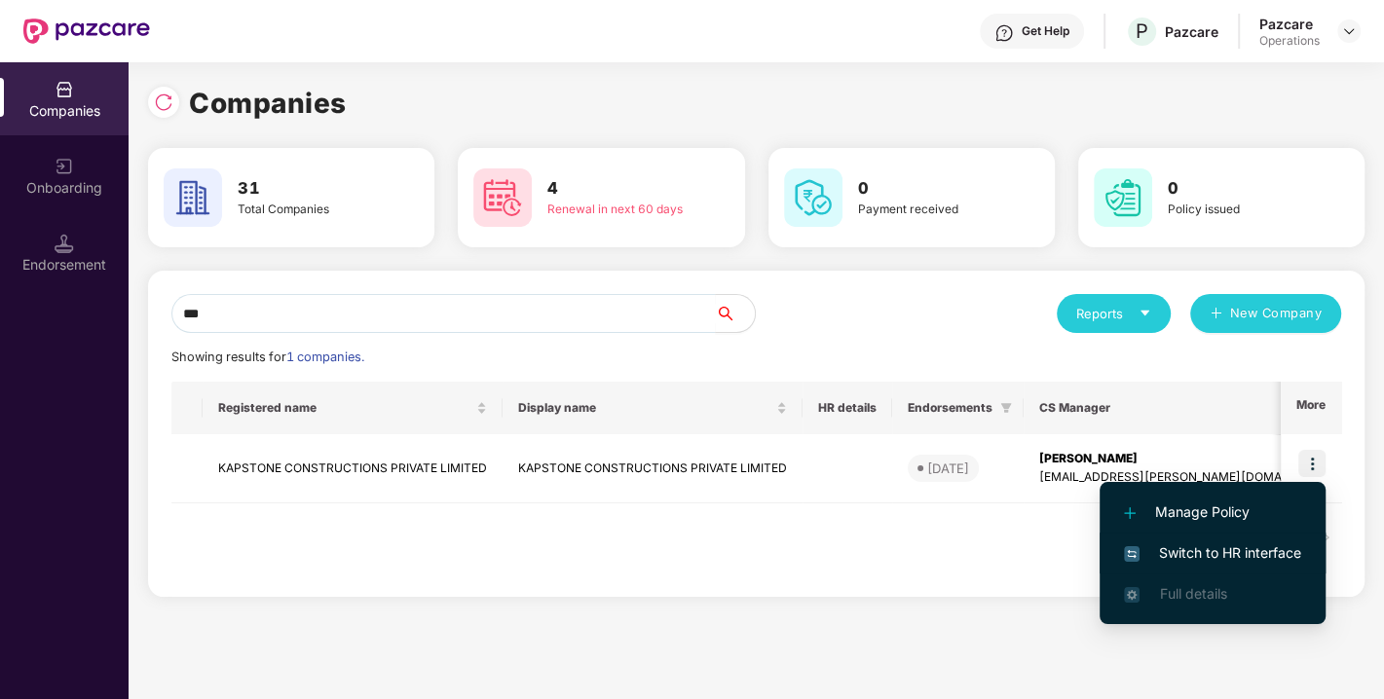
click at [1237, 542] on span "Switch to HR interface" at bounding box center [1212, 552] width 177 height 21
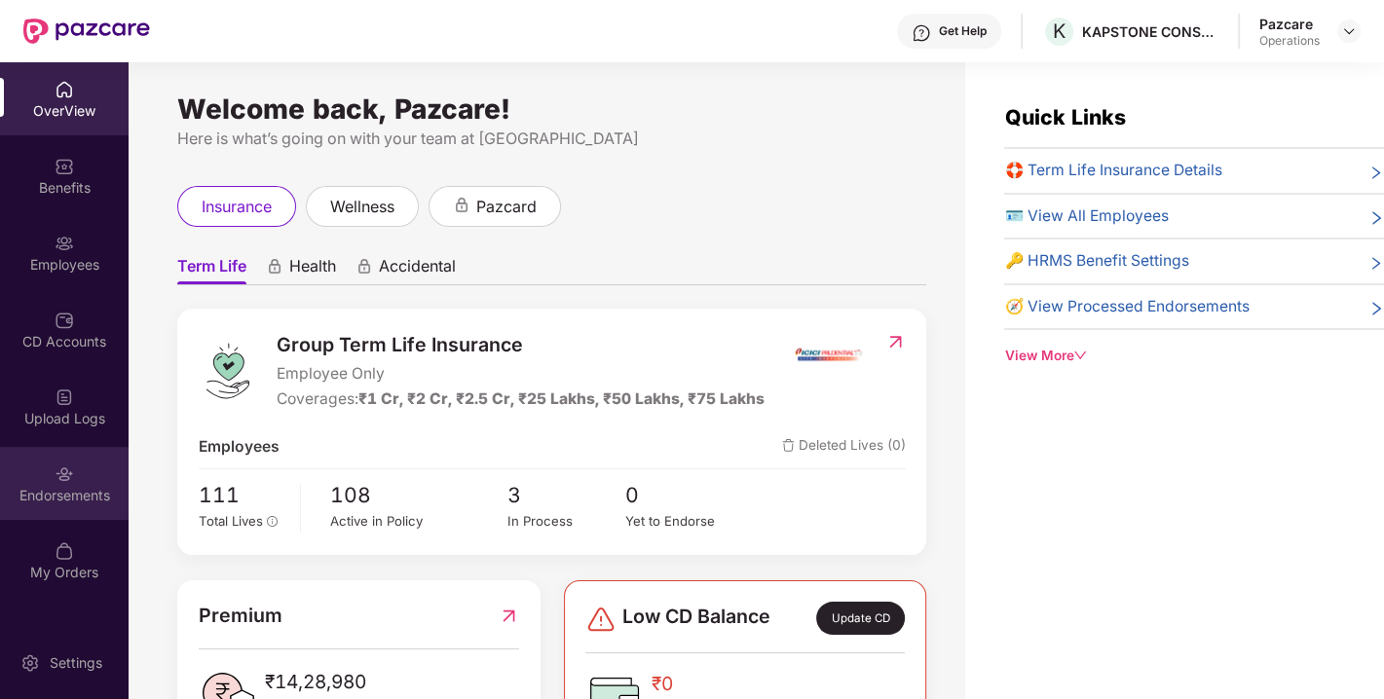
click at [103, 499] on div "Endorsements" at bounding box center [64, 495] width 129 height 19
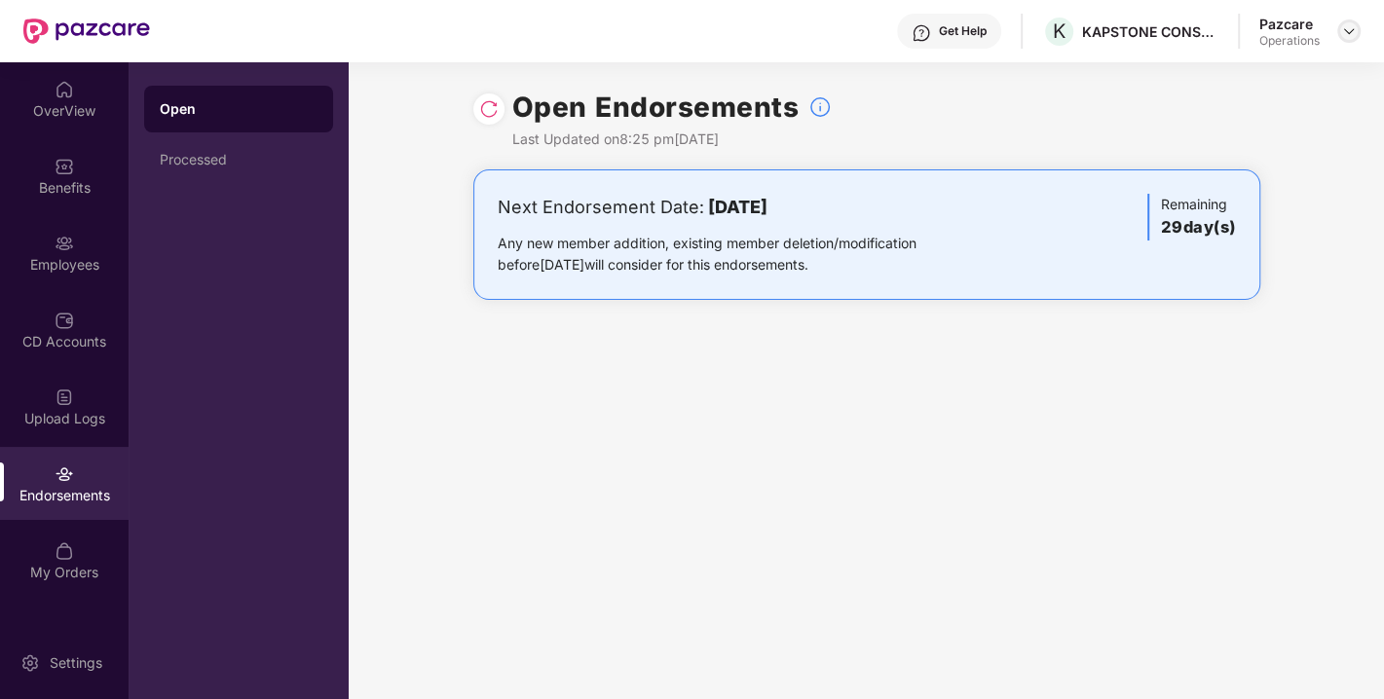
click at [1346, 26] on img at bounding box center [1349, 31] width 16 height 16
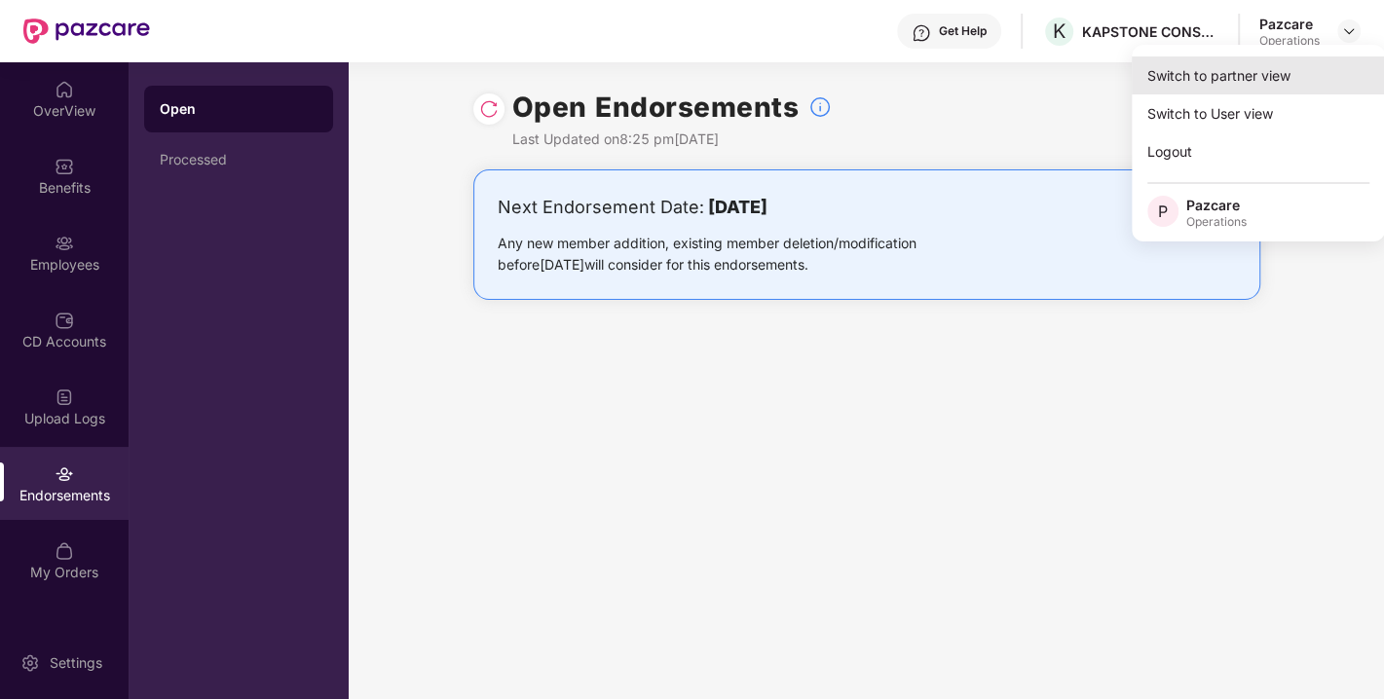
click at [1205, 80] on div "Switch to partner view" at bounding box center [1258, 75] width 253 height 38
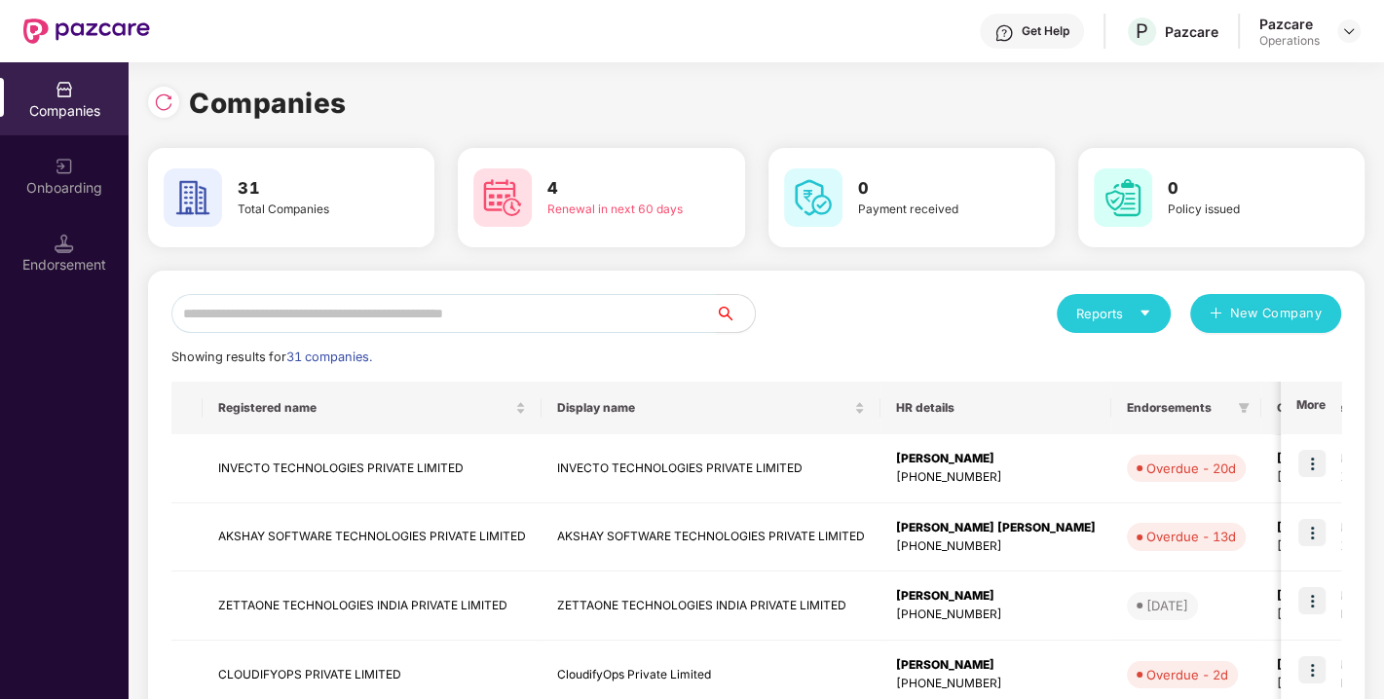
click at [567, 314] on input "text" at bounding box center [443, 313] width 544 height 39
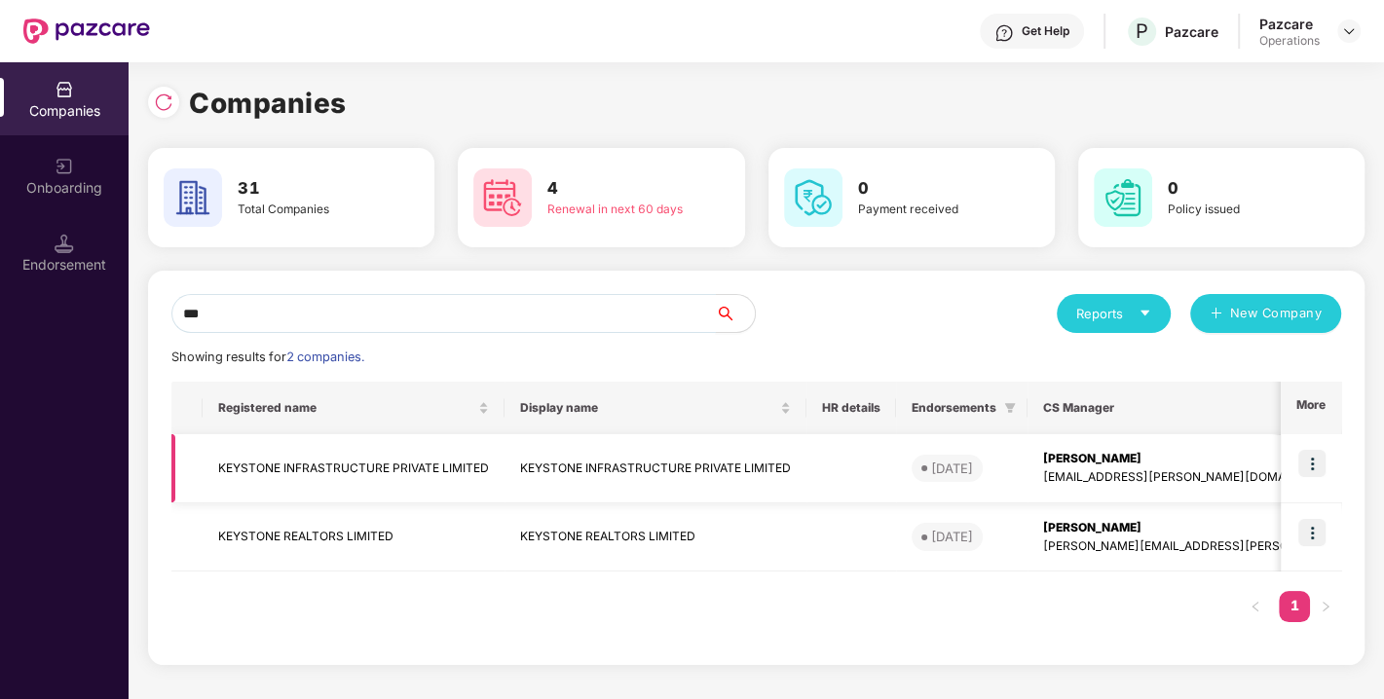
type input "***"
click at [1322, 460] on img at bounding box center [1311, 463] width 27 height 27
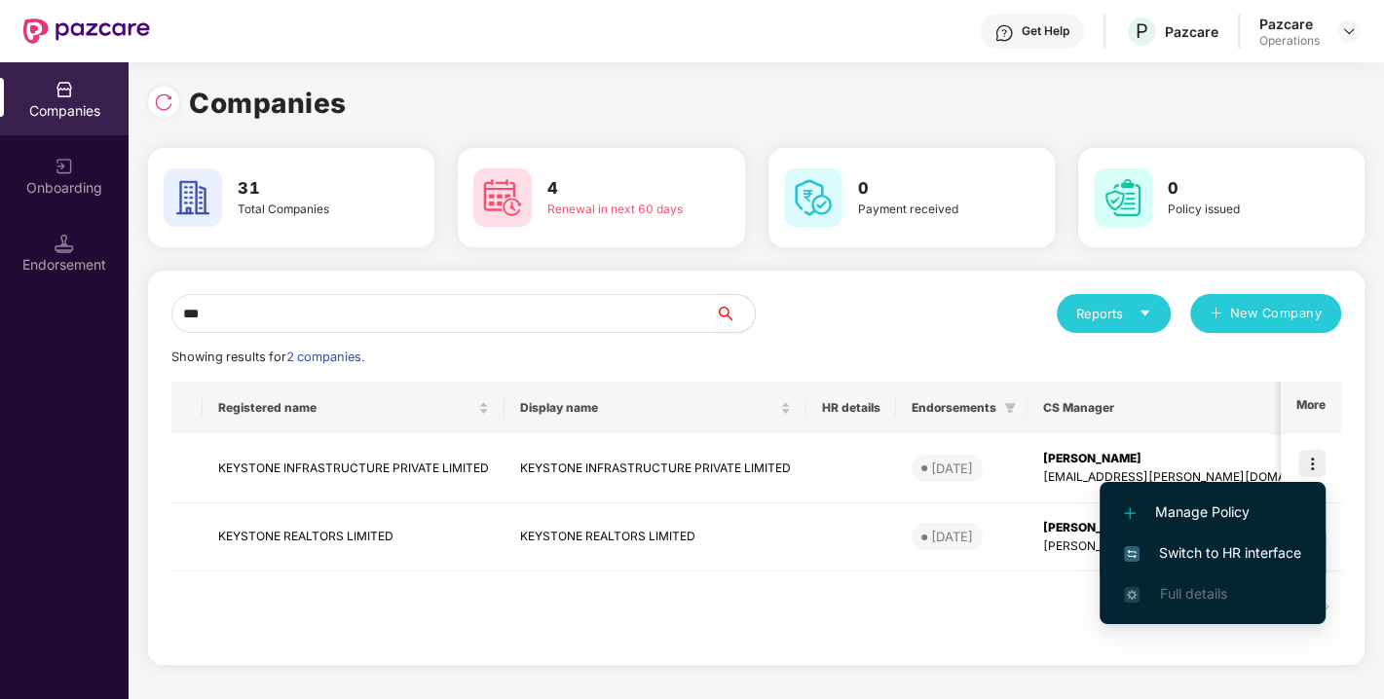
click at [1208, 551] on span "Switch to HR interface" at bounding box center [1212, 552] width 177 height 21
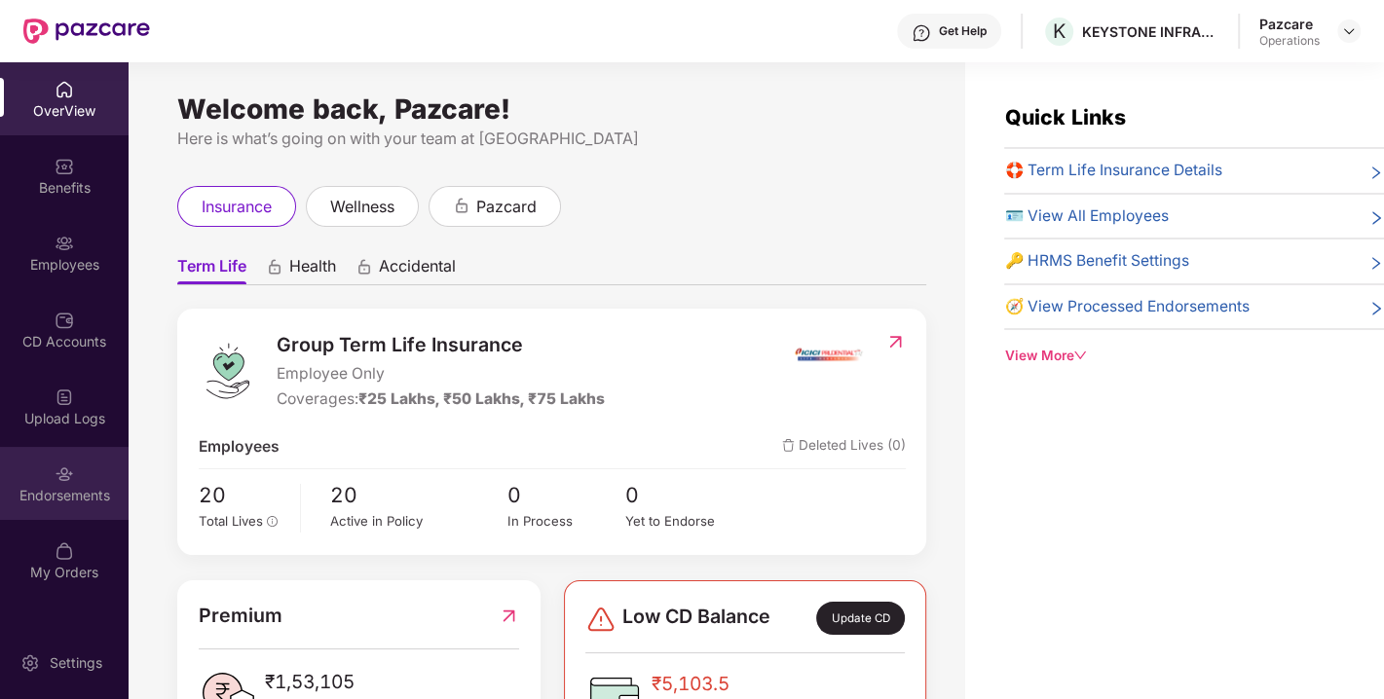
click at [89, 511] on div "Endorsements" at bounding box center [64, 483] width 129 height 73
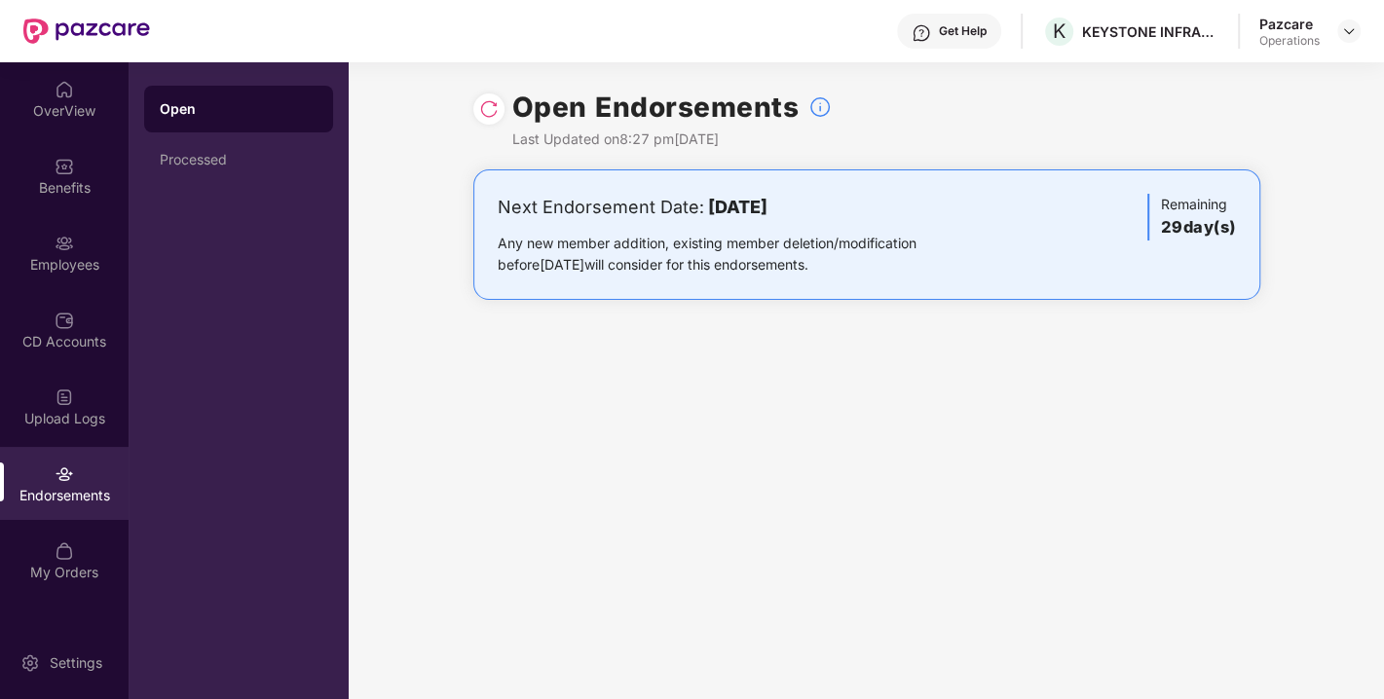
click at [1352, 16] on div "Pazcare Operations" at bounding box center [1309, 32] width 101 height 34
click at [1345, 37] on img at bounding box center [1349, 31] width 16 height 16
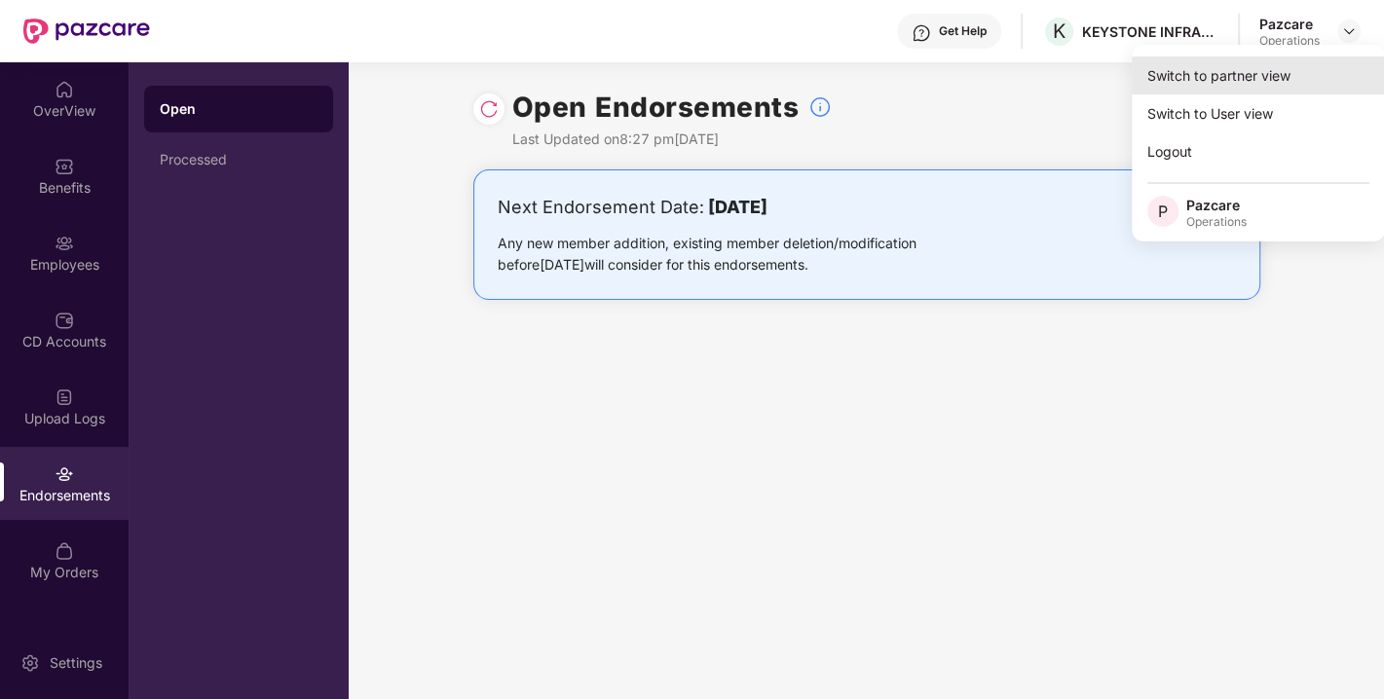
click at [1228, 78] on div "Switch to partner view" at bounding box center [1258, 75] width 253 height 38
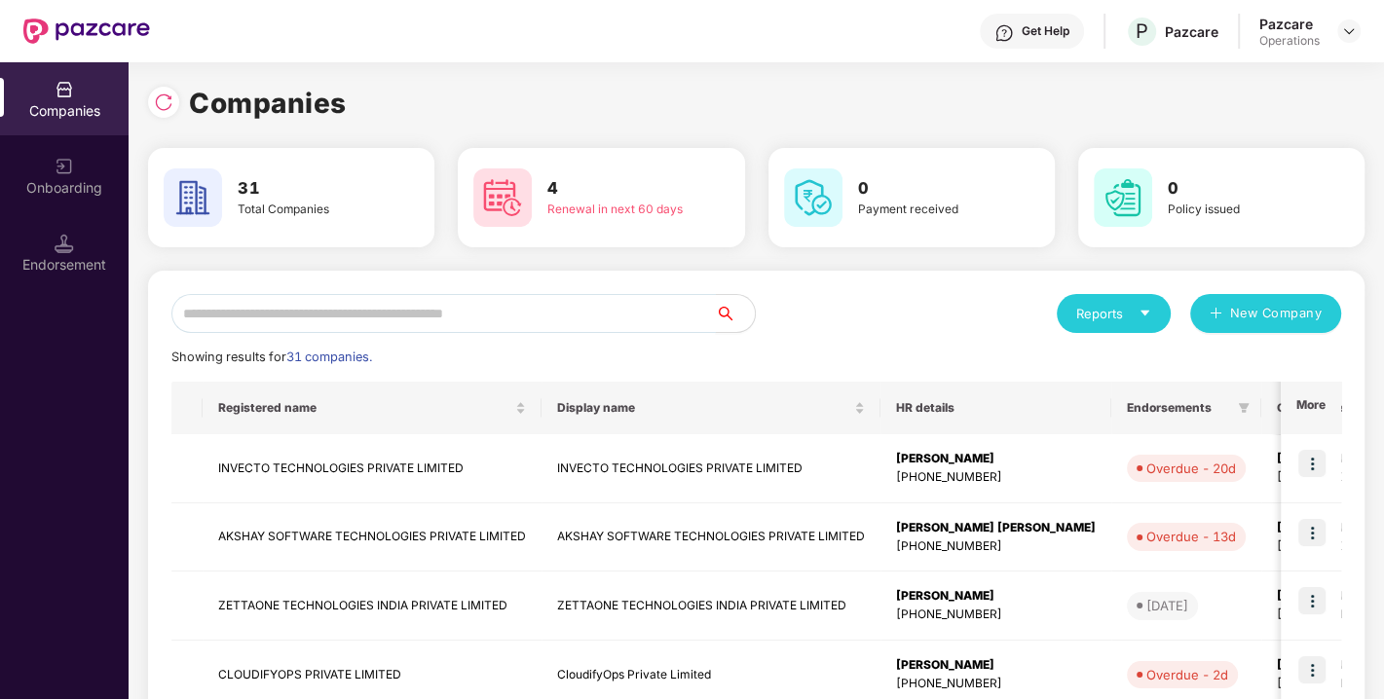
drag, startPoint x: 472, startPoint y: 292, endPoint x: 472, endPoint y: 310, distance: 17.5
click at [472, 310] on input "text" at bounding box center [443, 313] width 544 height 39
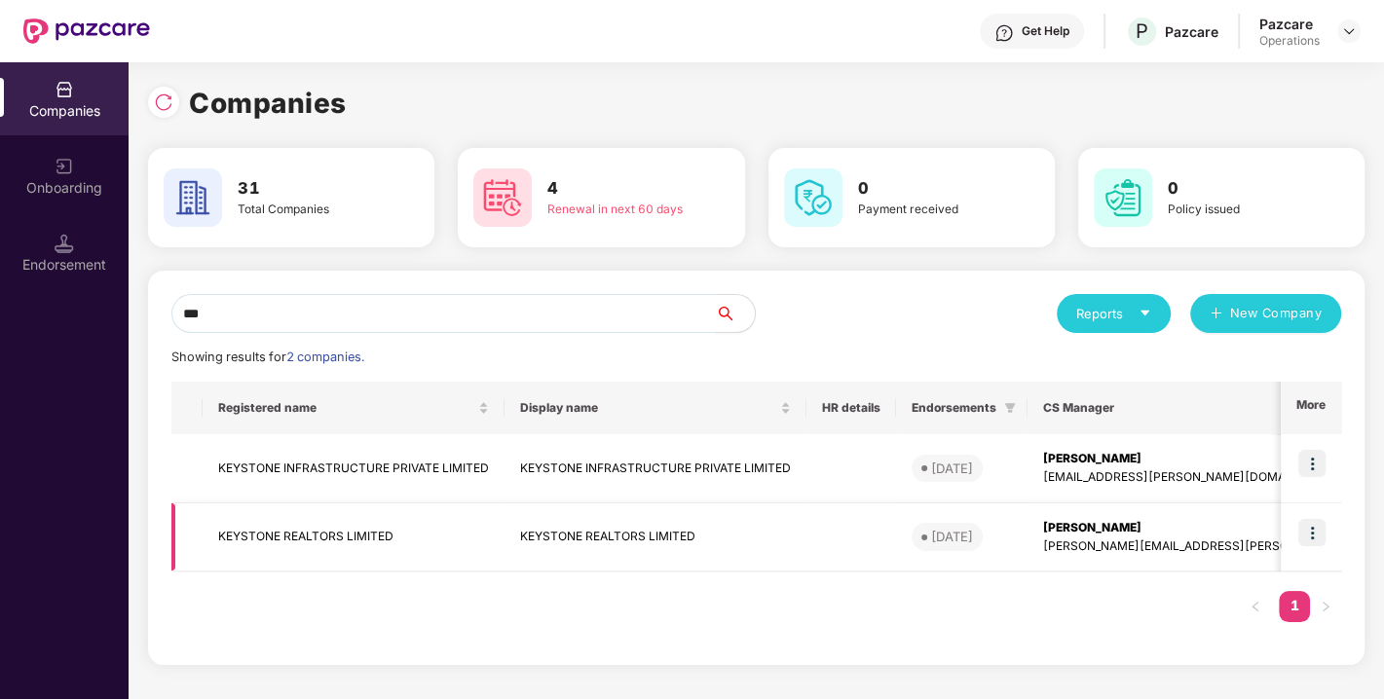
type input "***"
click at [1302, 535] on img at bounding box center [1311, 532] width 27 height 27
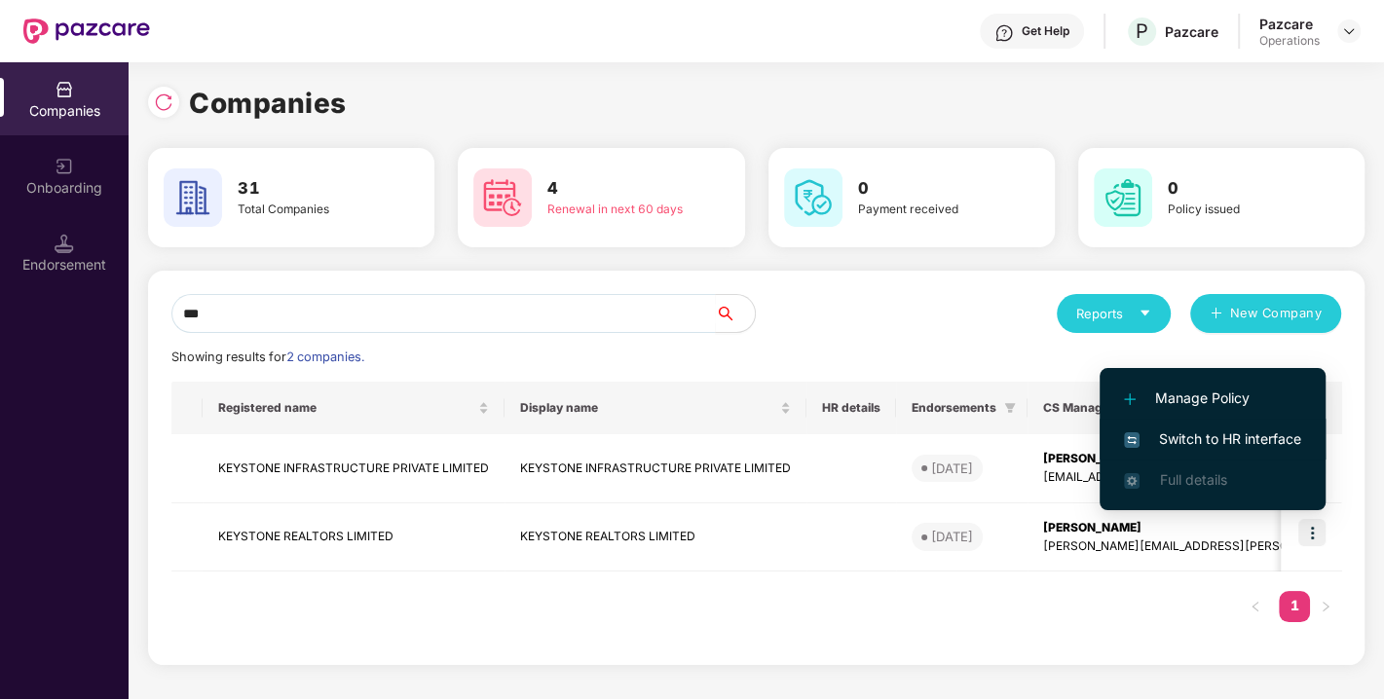
click at [1257, 445] on span "Switch to HR interface" at bounding box center [1212, 439] width 177 height 21
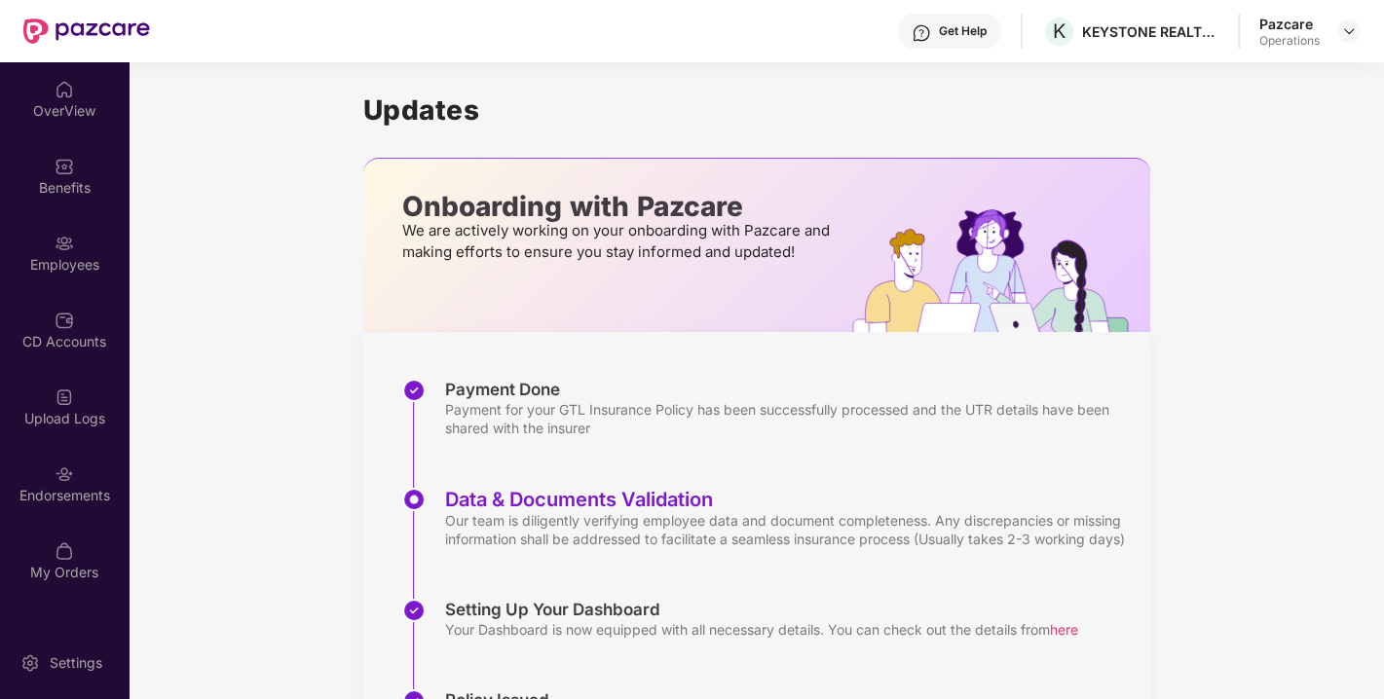
scroll to position [155, 0]
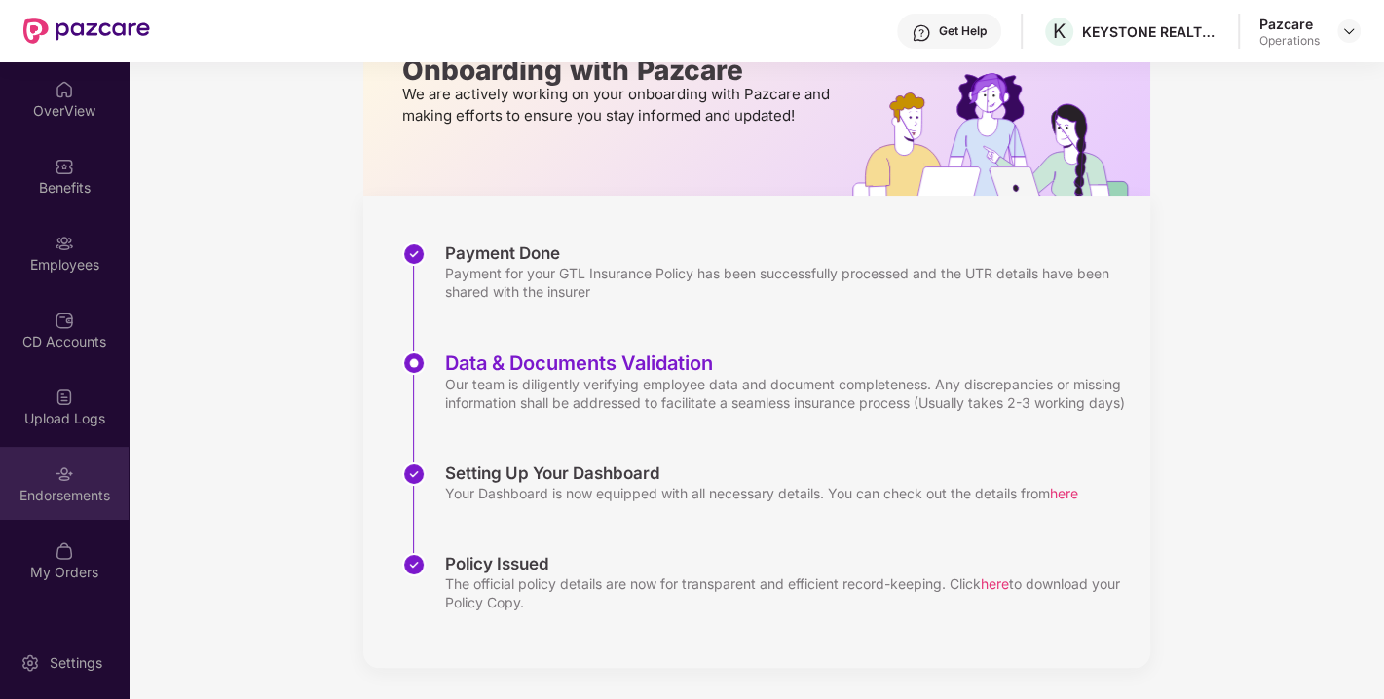
click at [77, 507] on div "Endorsements" at bounding box center [64, 483] width 129 height 73
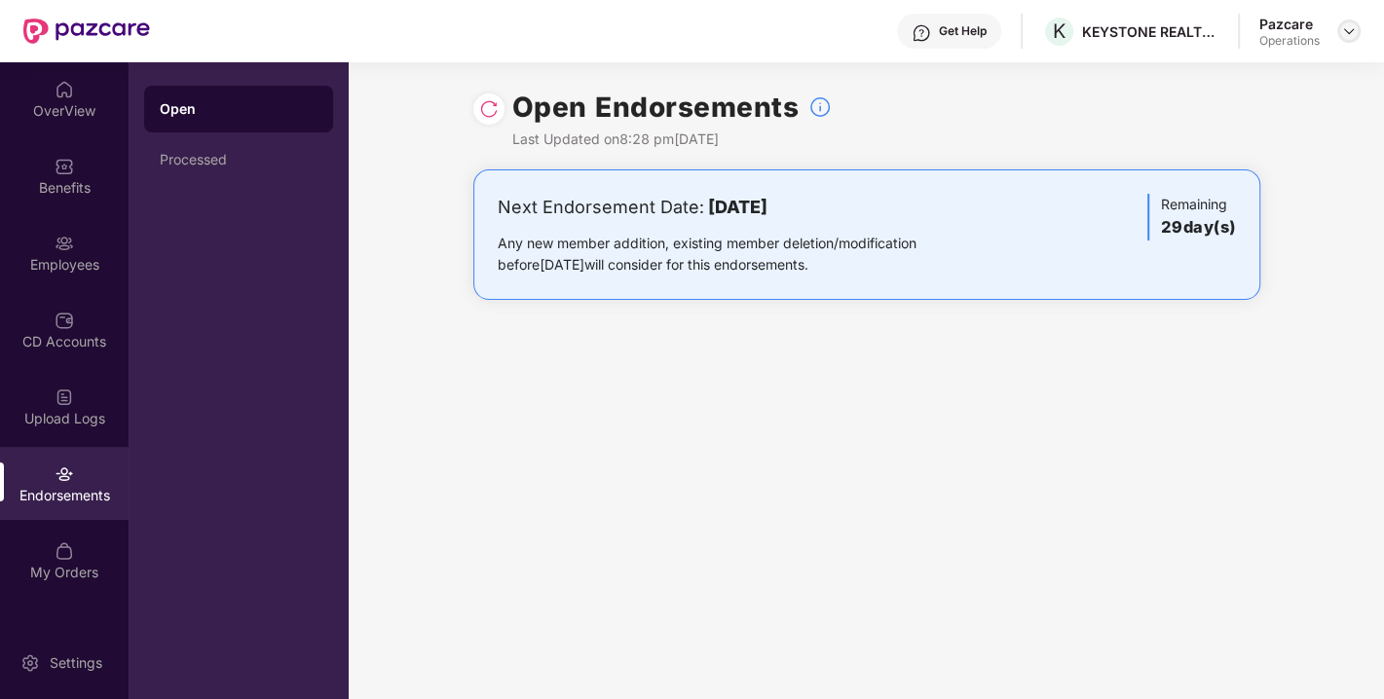
click at [1354, 27] on img at bounding box center [1349, 31] width 16 height 16
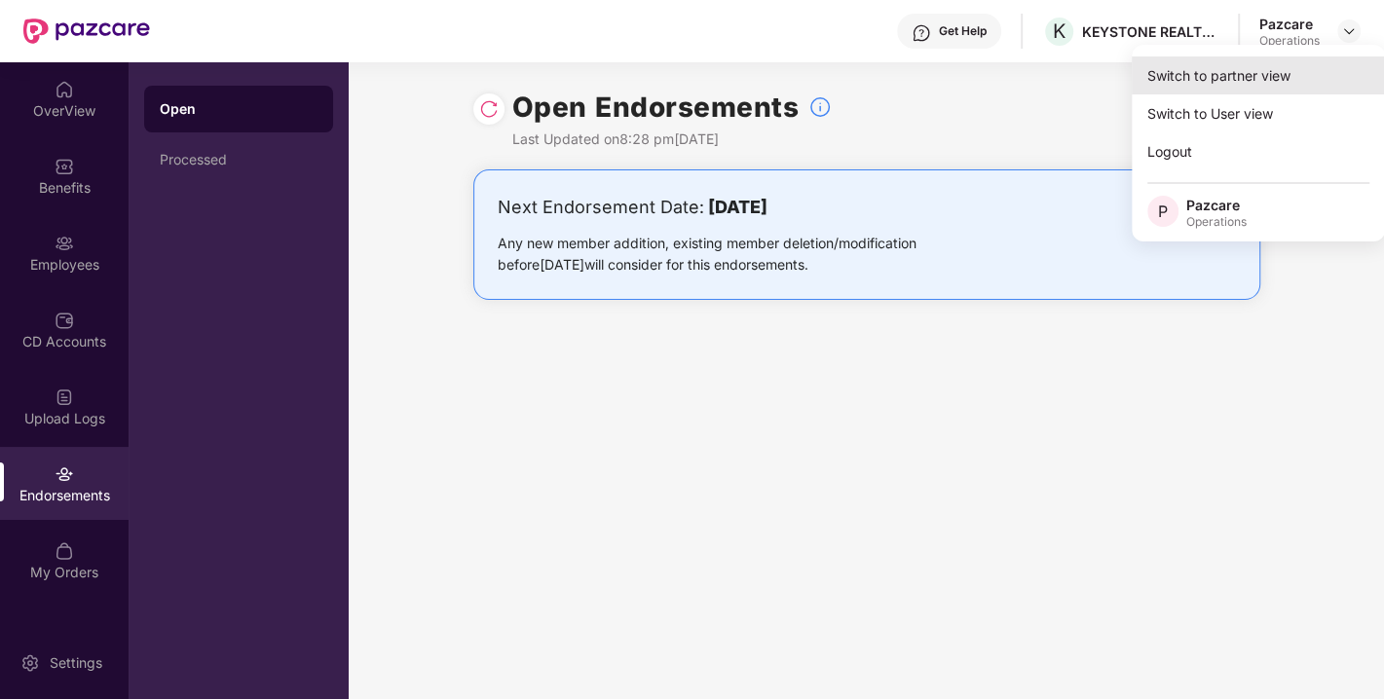
click at [1274, 76] on div "Switch to partner view" at bounding box center [1258, 75] width 253 height 38
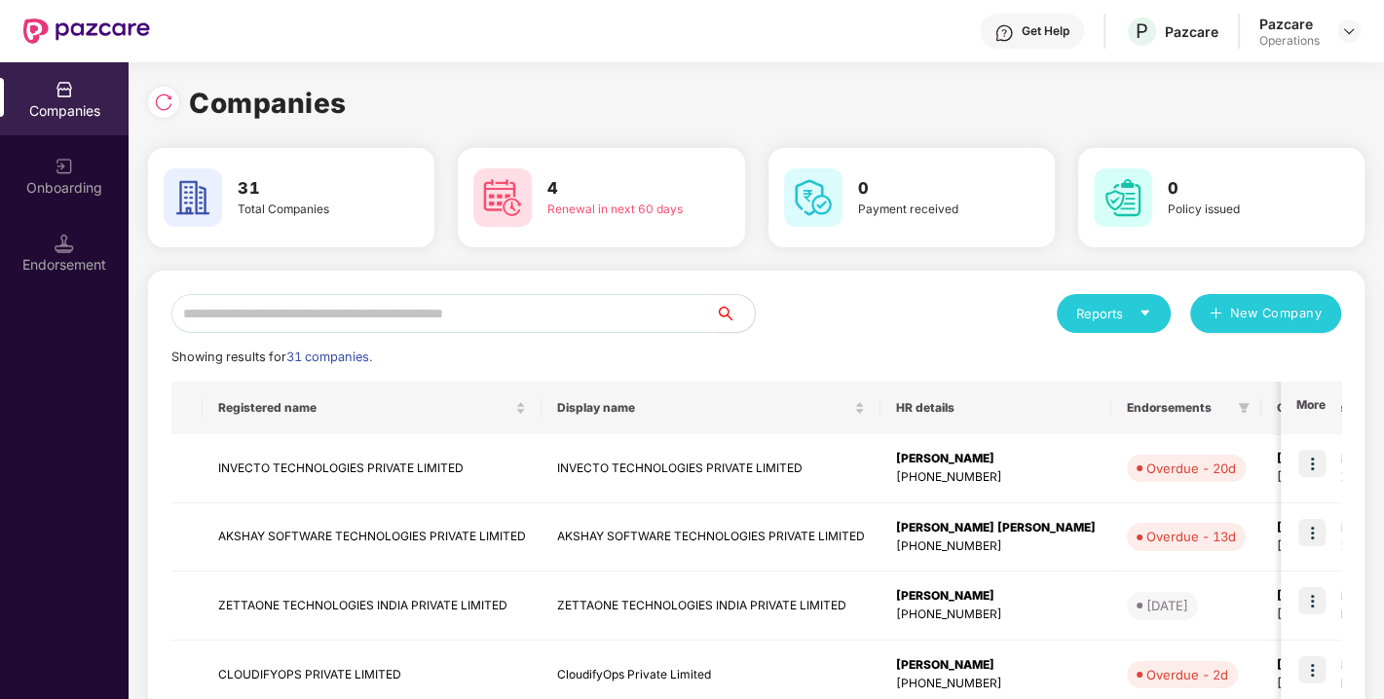
click at [625, 321] on input "text" at bounding box center [443, 313] width 544 height 39
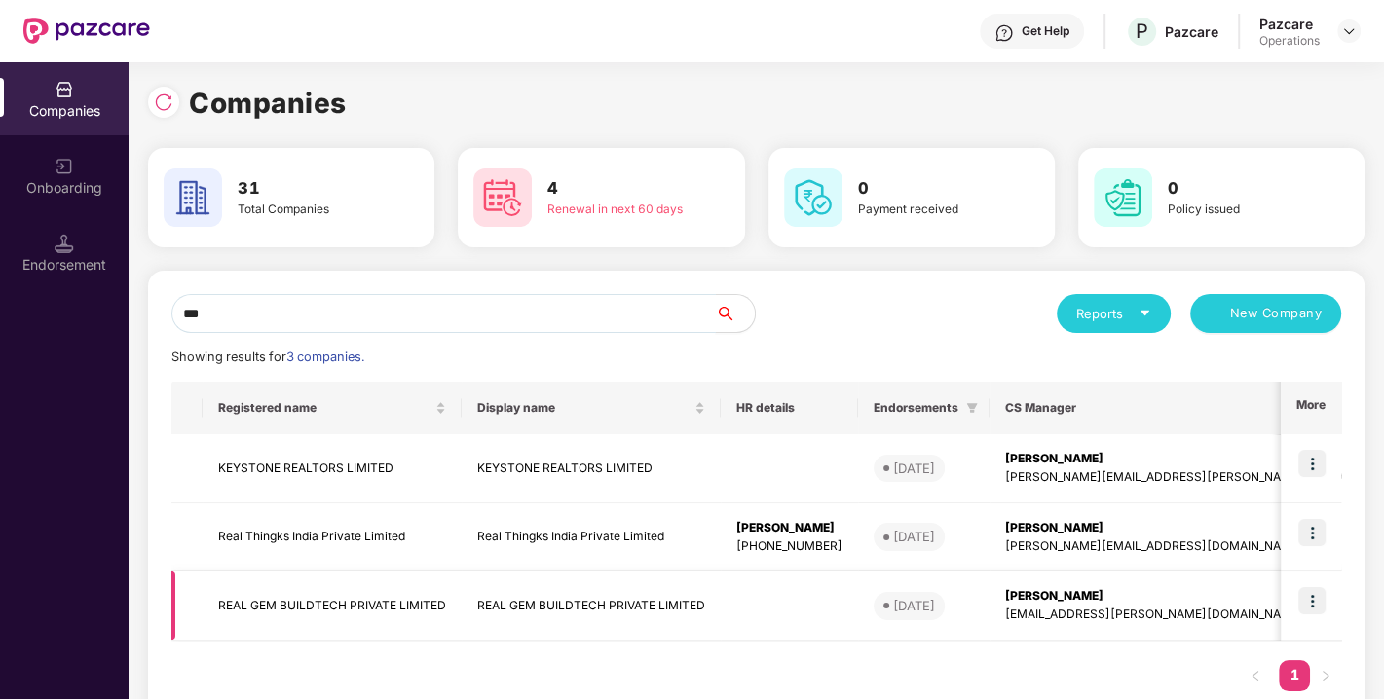
type input "***"
click at [1319, 604] on img at bounding box center [1311, 600] width 27 height 27
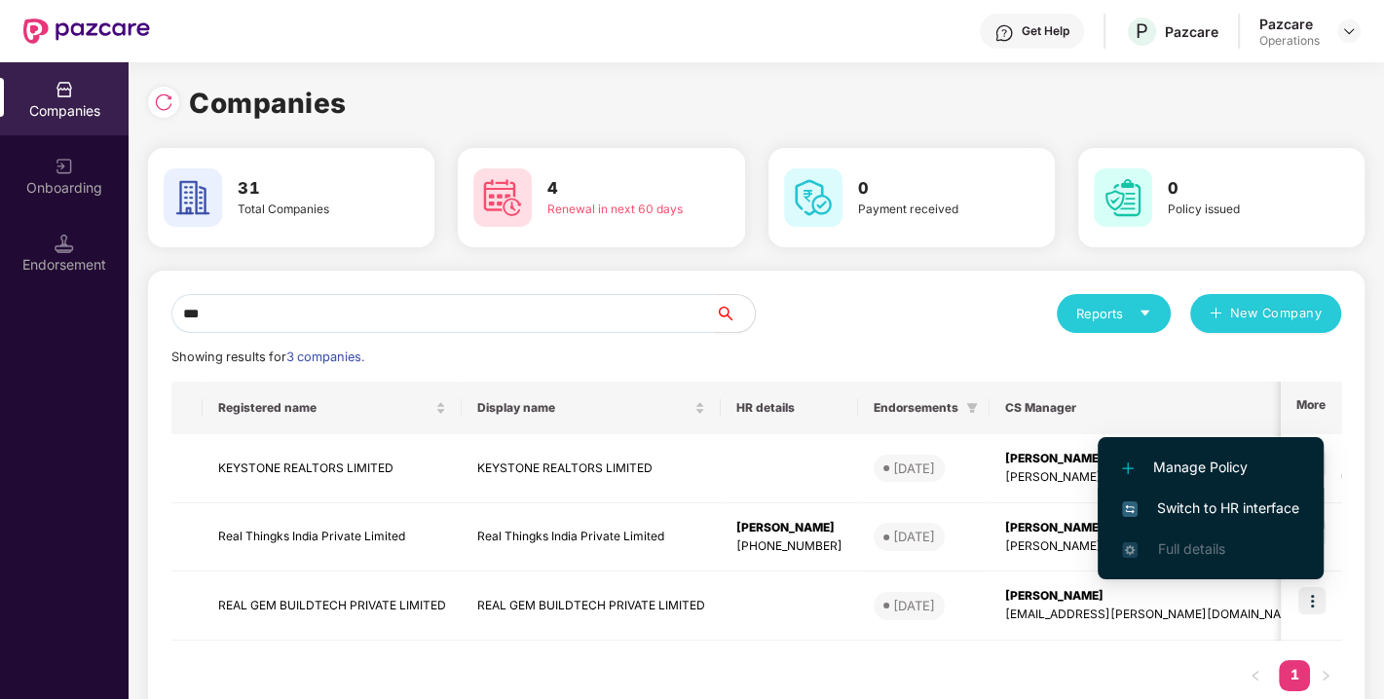
click at [1280, 505] on span "Switch to HR interface" at bounding box center [1210, 508] width 177 height 21
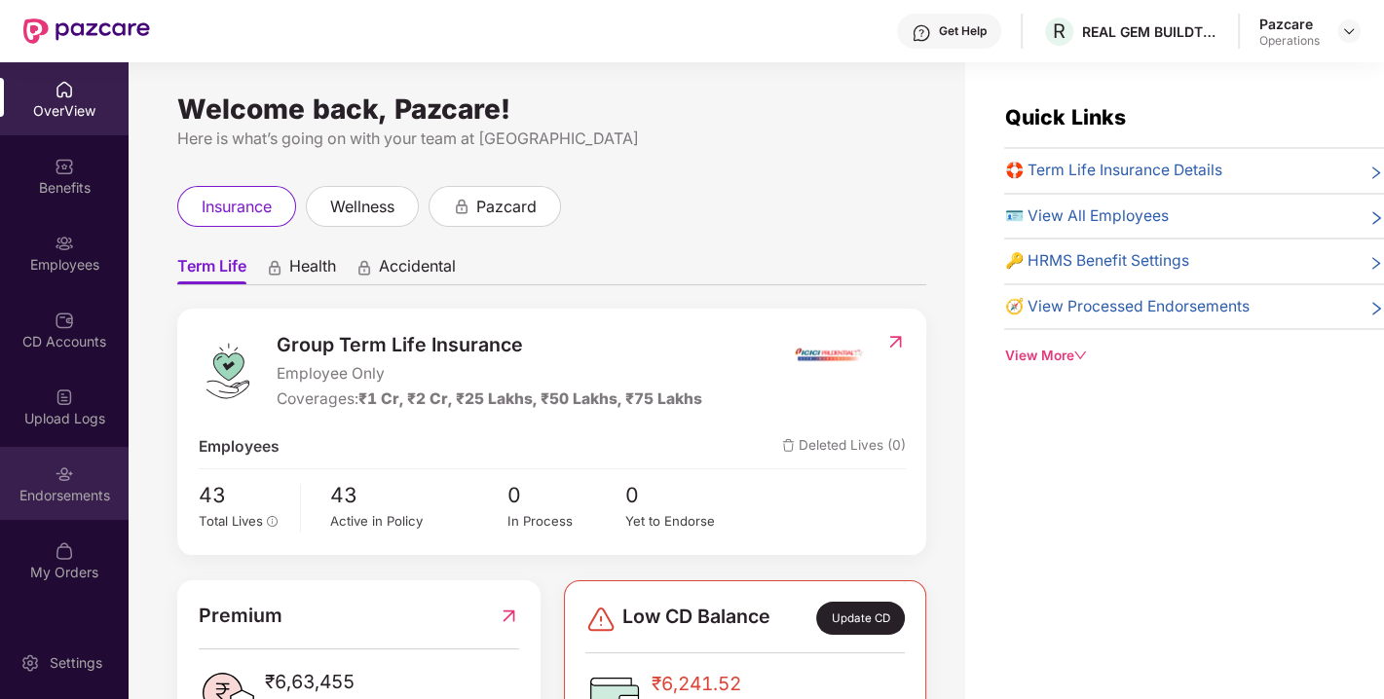
scroll to position [61, 0]
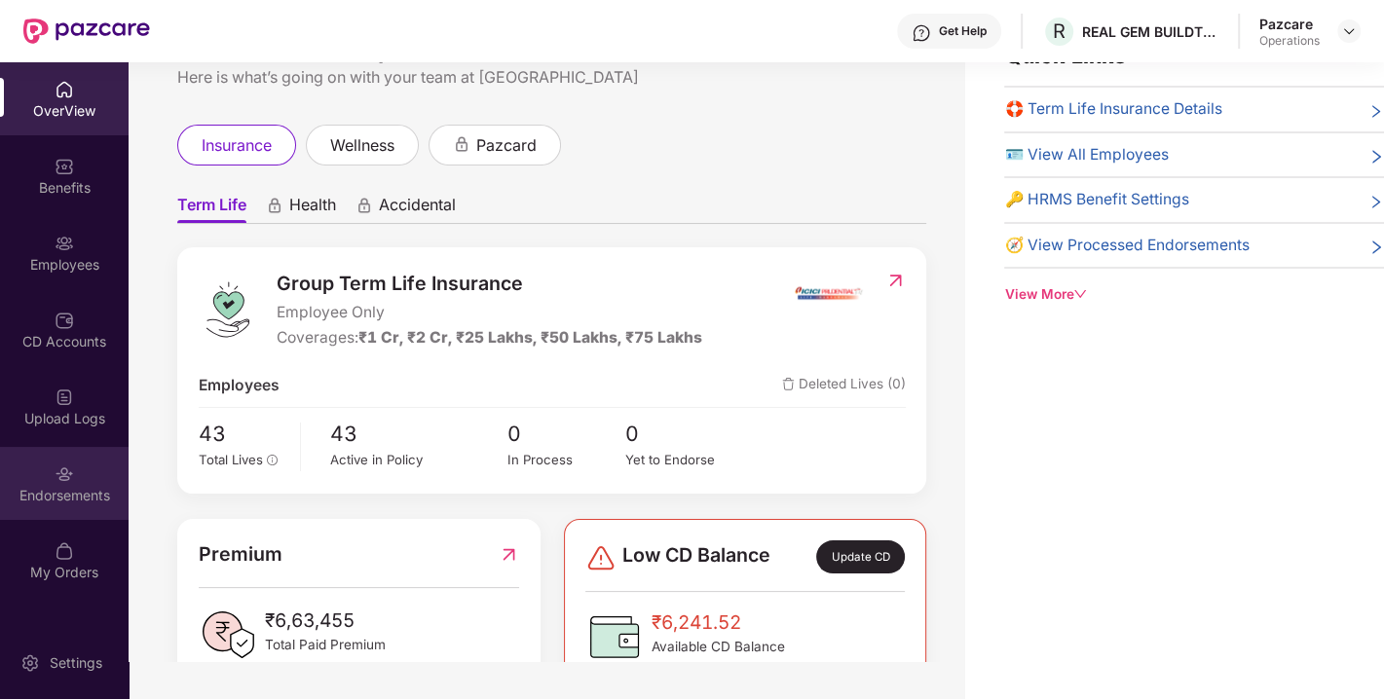
click at [112, 497] on div "Endorsements" at bounding box center [64, 495] width 129 height 19
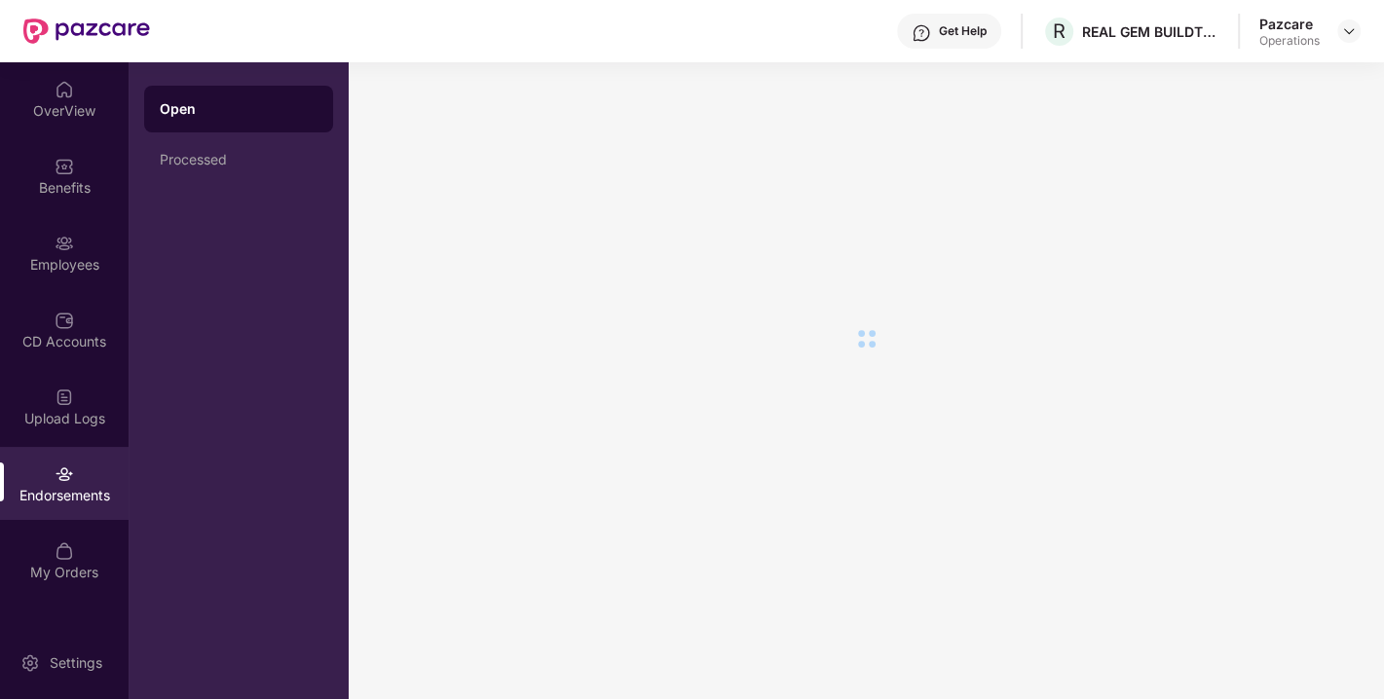
scroll to position [0, 0]
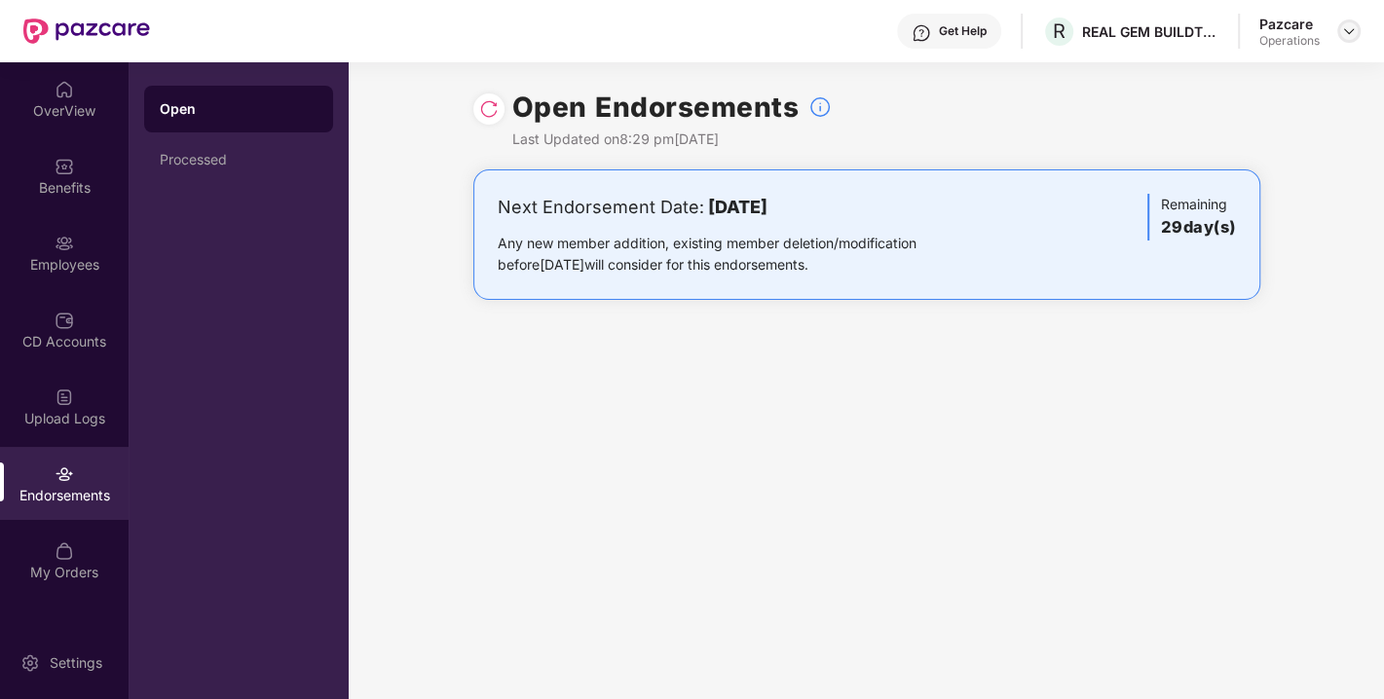
click at [1355, 29] on img at bounding box center [1349, 31] width 16 height 16
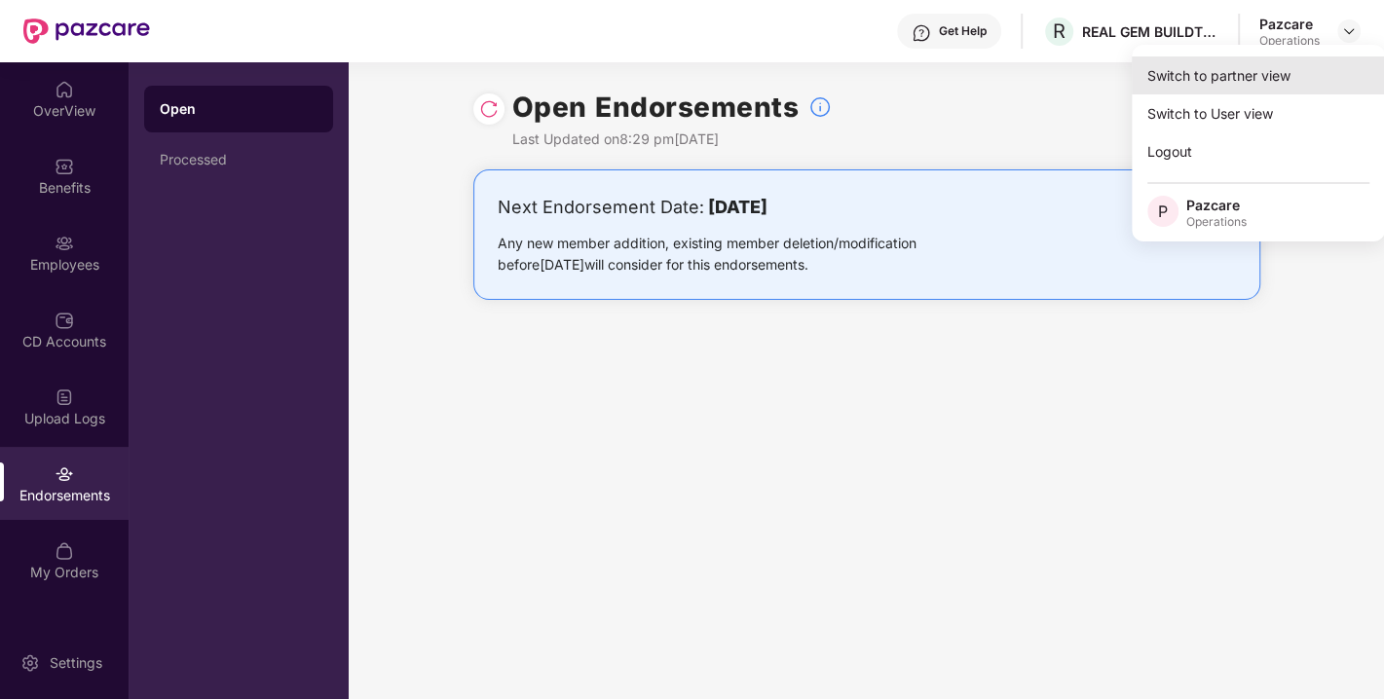
click at [1212, 83] on div "Switch to partner view" at bounding box center [1258, 75] width 253 height 38
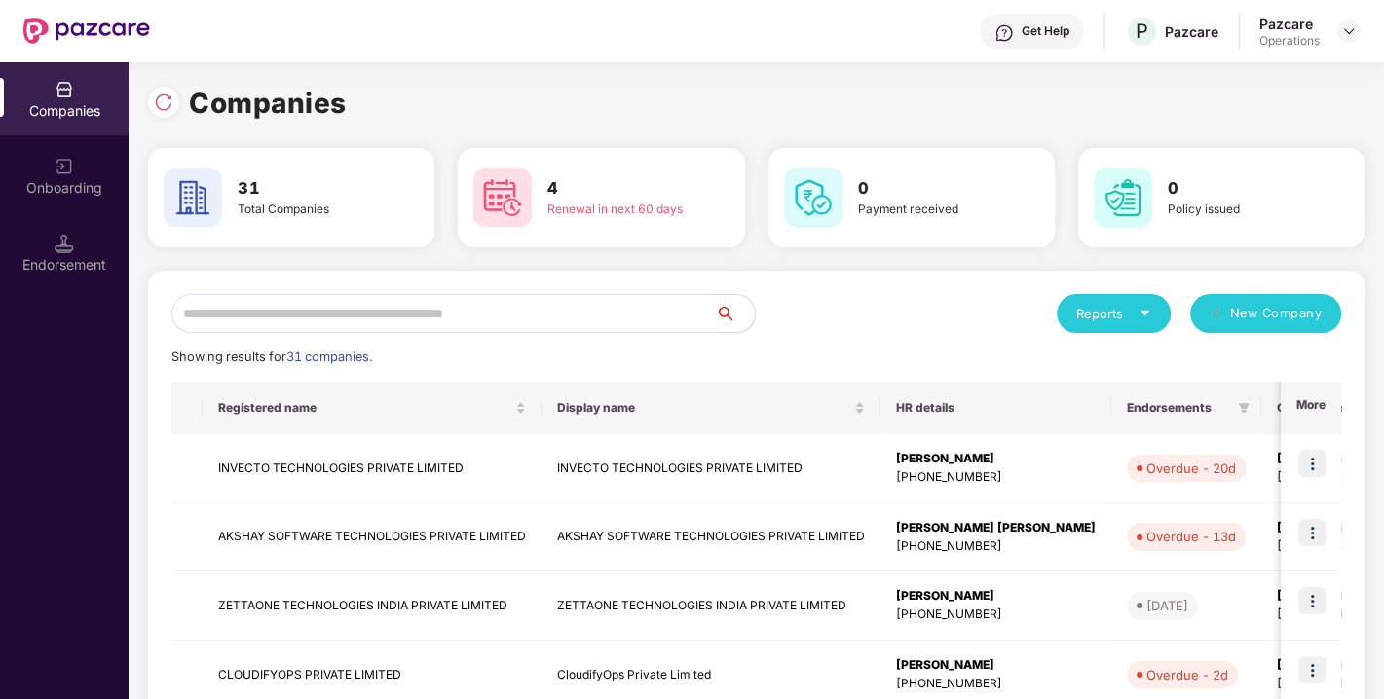
click at [547, 297] on input "text" at bounding box center [443, 313] width 544 height 39
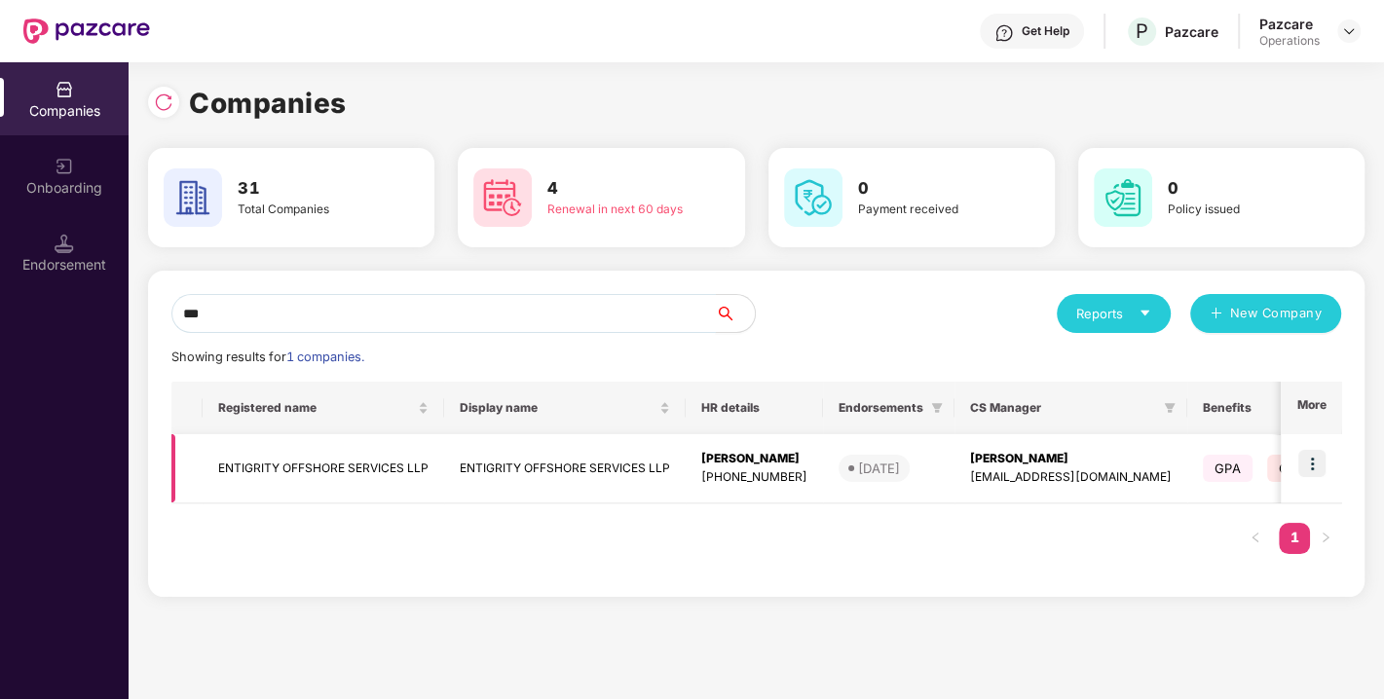
type input "***"
click at [1318, 470] on img at bounding box center [1311, 463] width 27 height 27
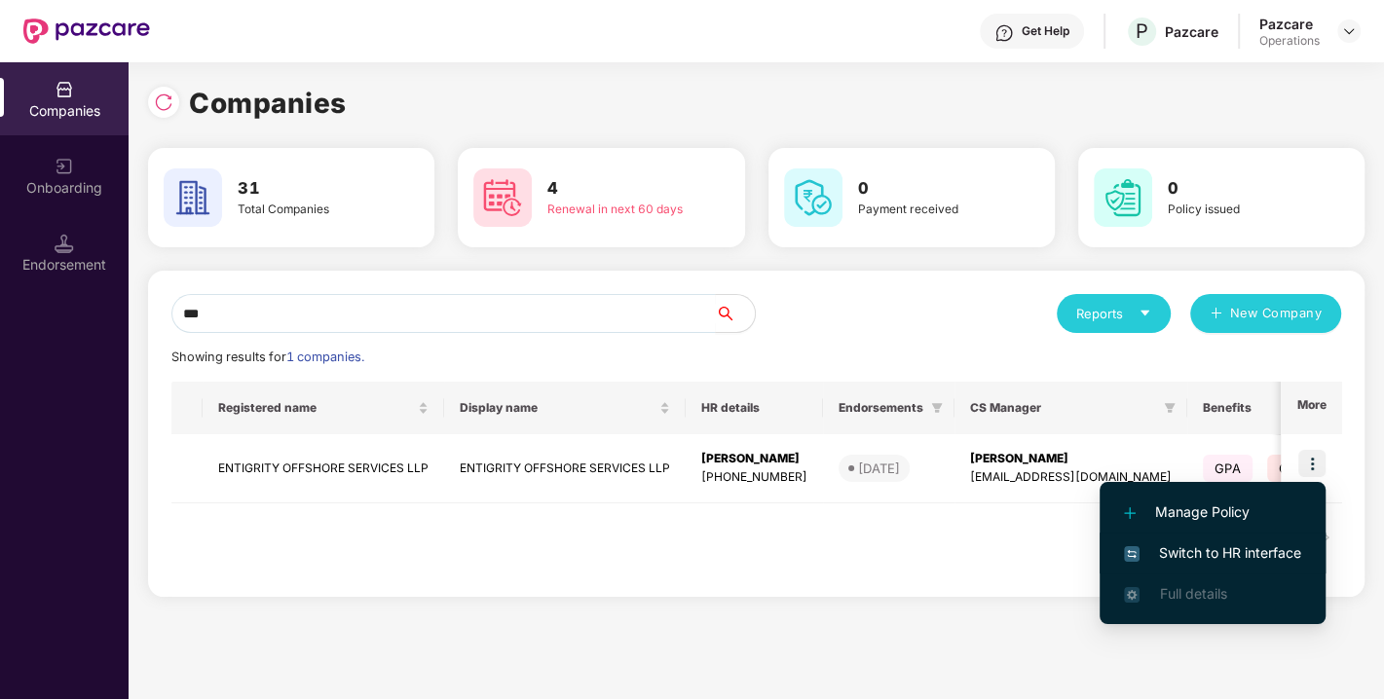
click at [1215, 551] on span "Switch to HR interface" at bounding box center [1212, 552] width 177 height 21
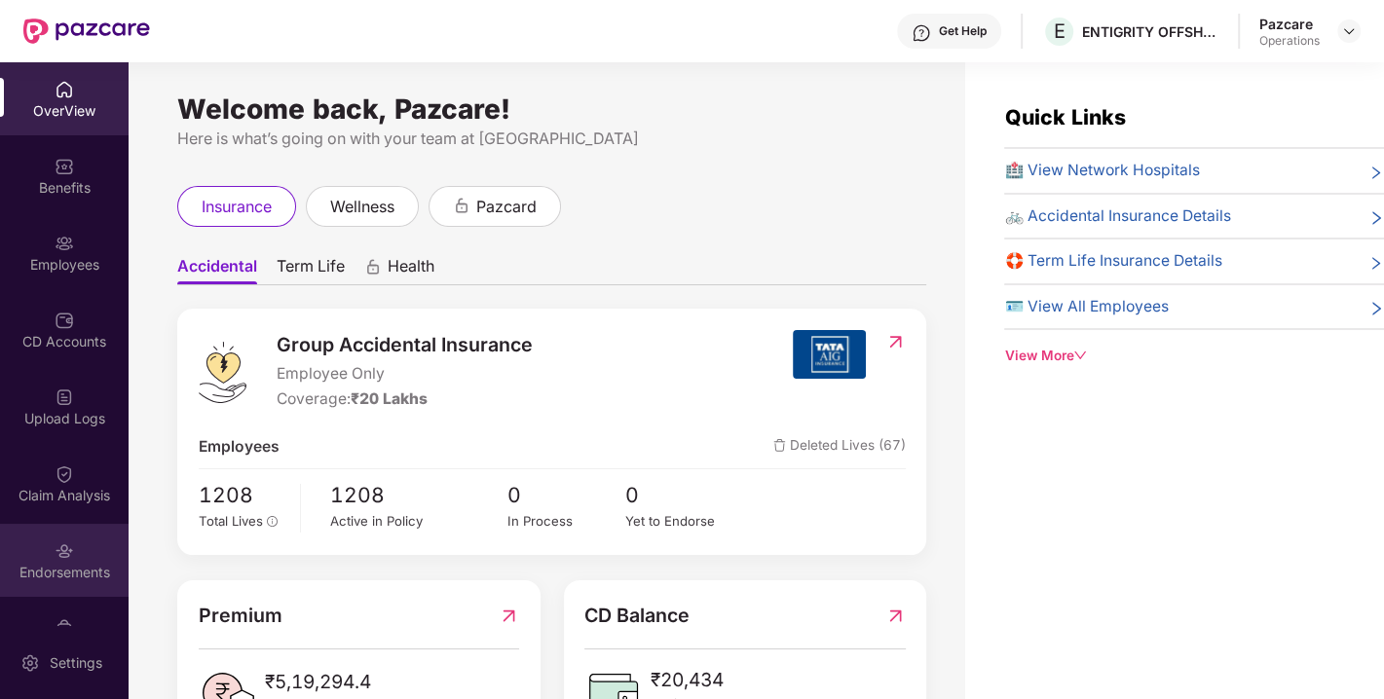
click at [70, 536] on div "Endorsements" at bounding box center [64, 560] width 129 height 73
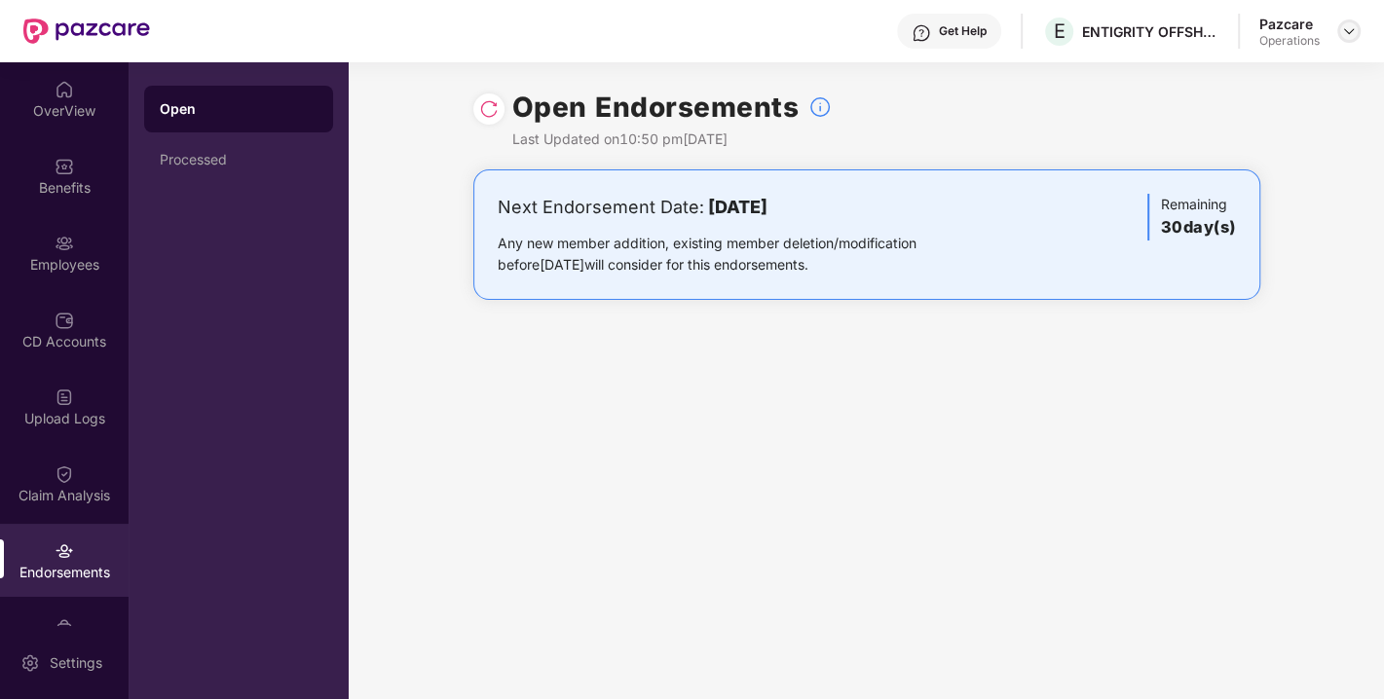
click at [1357, 36] on div at bounding box center [1348, 30] width 23 height 23
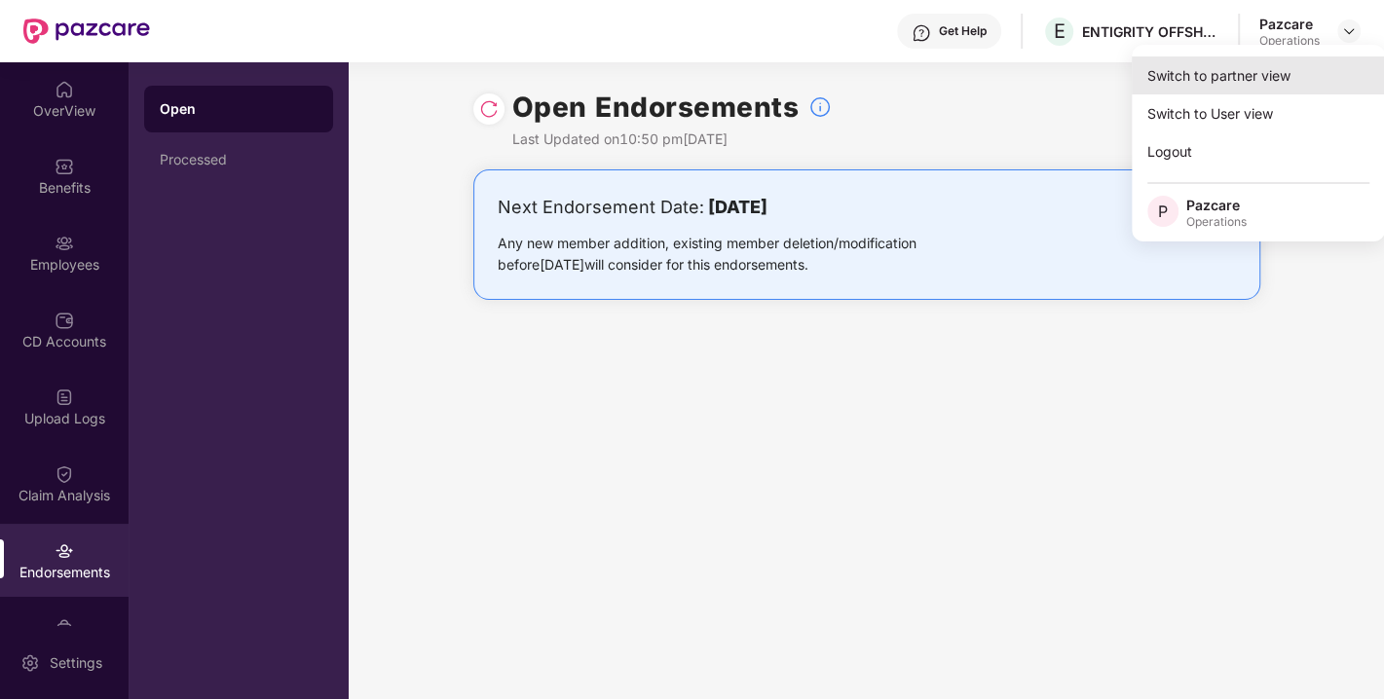
click at [1208, 86] on div "Switch to partner view" at bounding box center [1258, 75] width 253 height 38
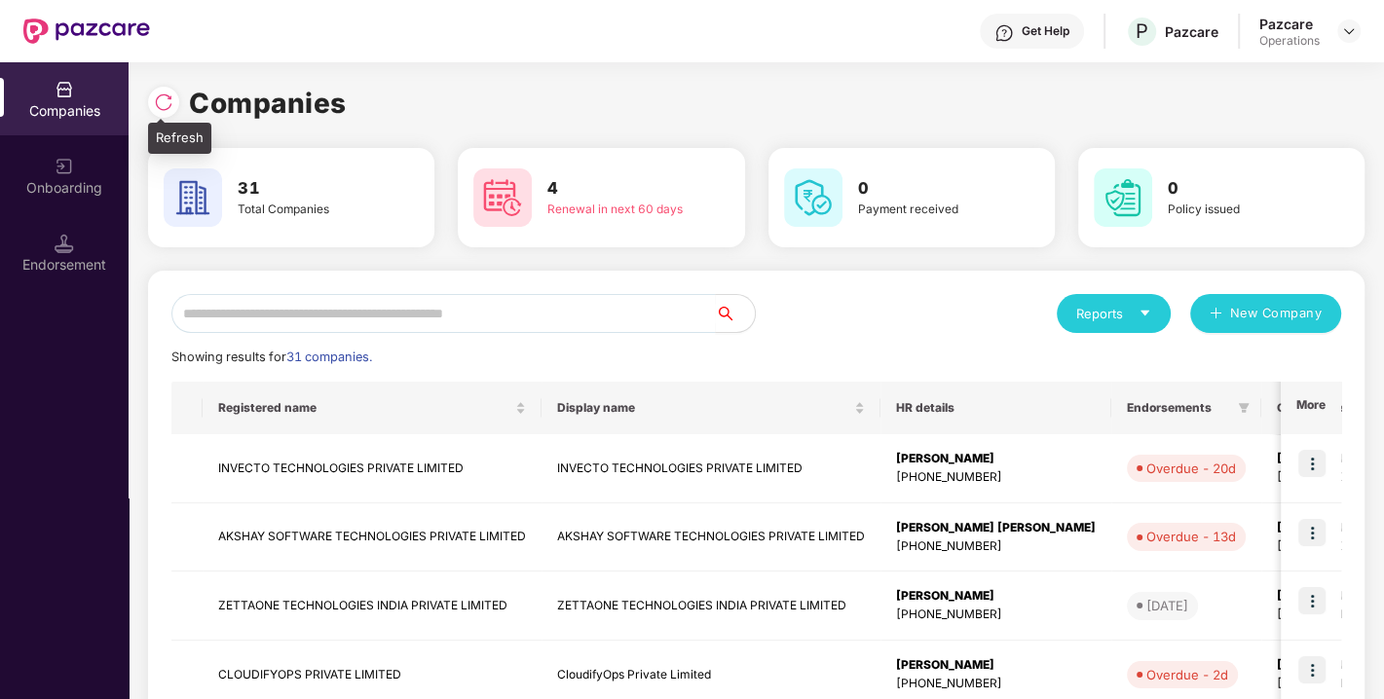
click at [167, 99] on img at bounding box center [163, 102] width 19 height 19
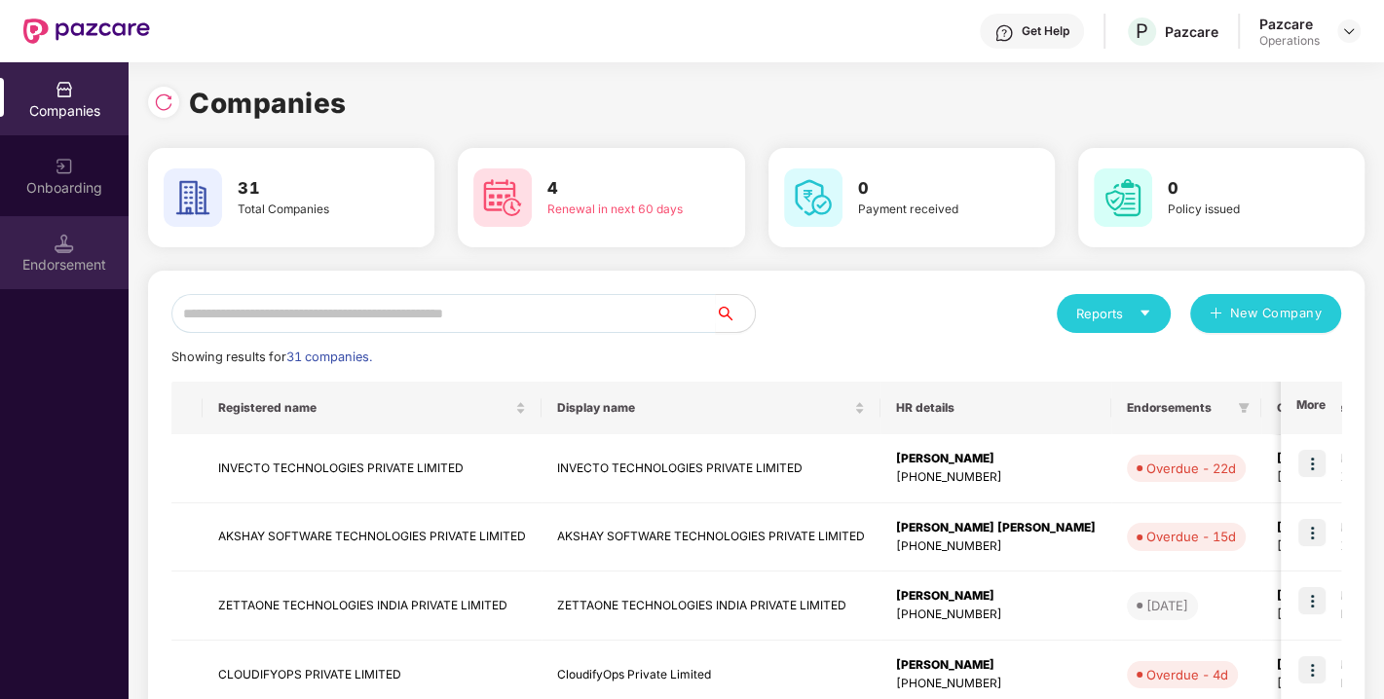
click at [64, 228] on div "Endorsement" at bounding box center [64, 252] width 129 height 73
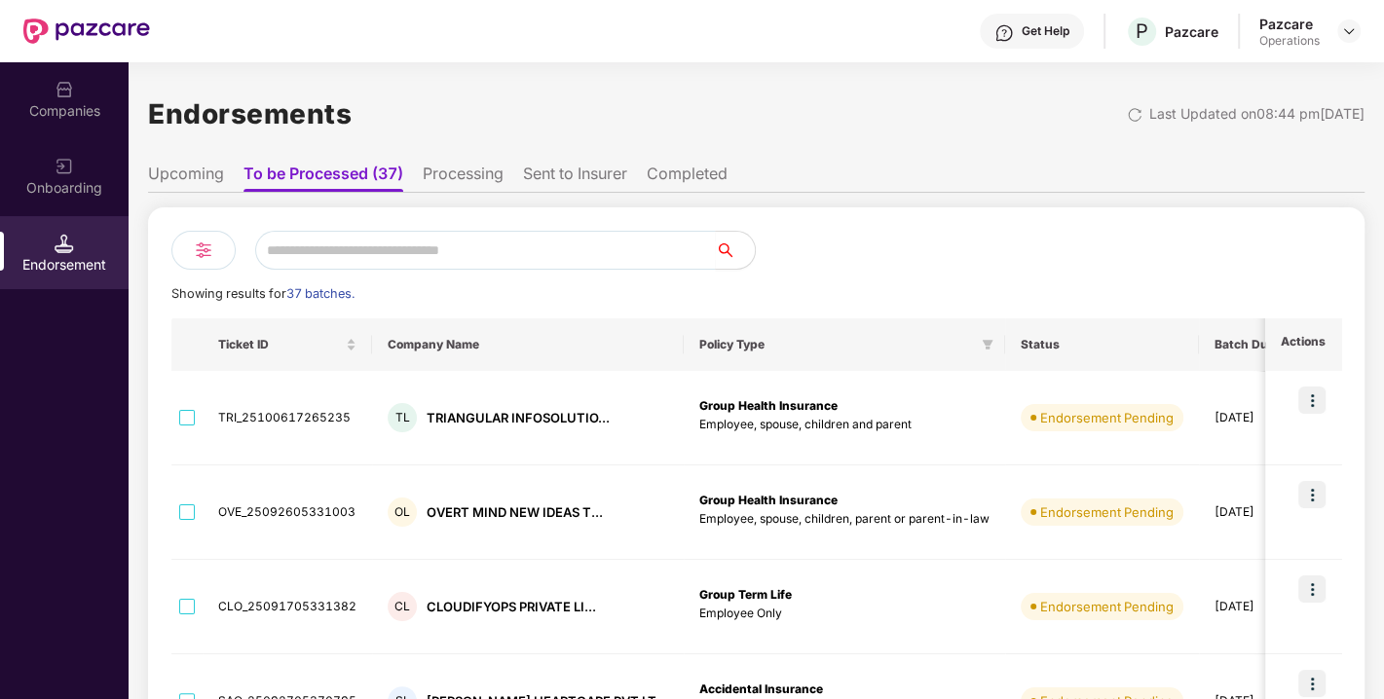
click at [546, 177] on li "Sent to Insurer" at bounding box center [575, 178] width 104 height 28
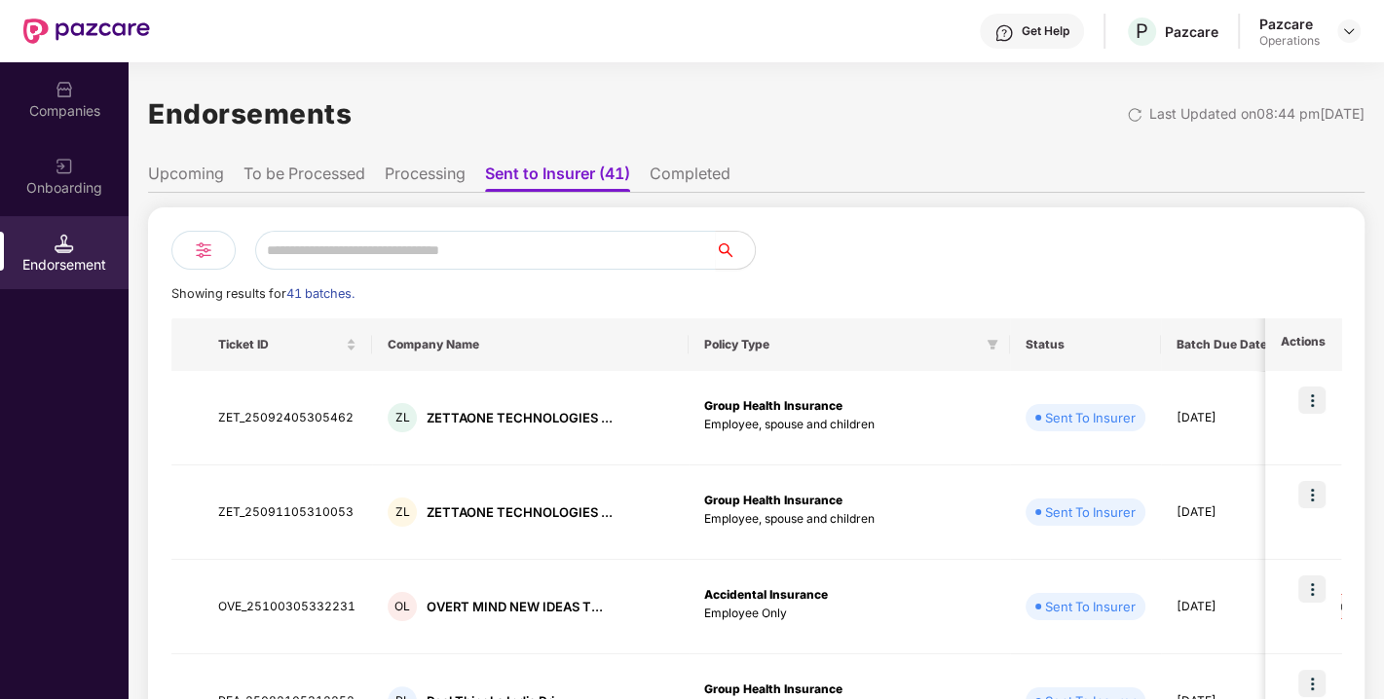
click at [698, 177] on li "Completed" at bounding box center [690, 178] width 81 height 28
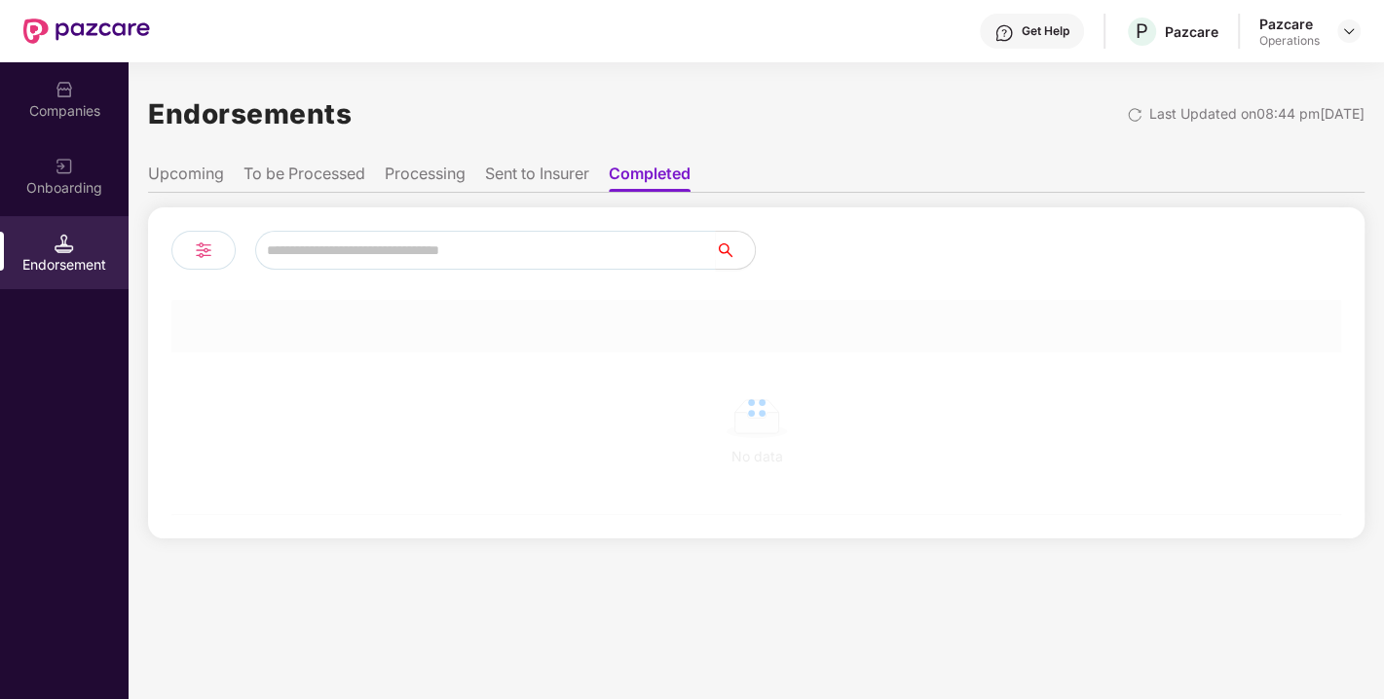
click at [698, 177] on ul "Upcoming To be Processed Processing Sent to Insurer Completed" at bounding box center [756, 173] width 1216 height 39
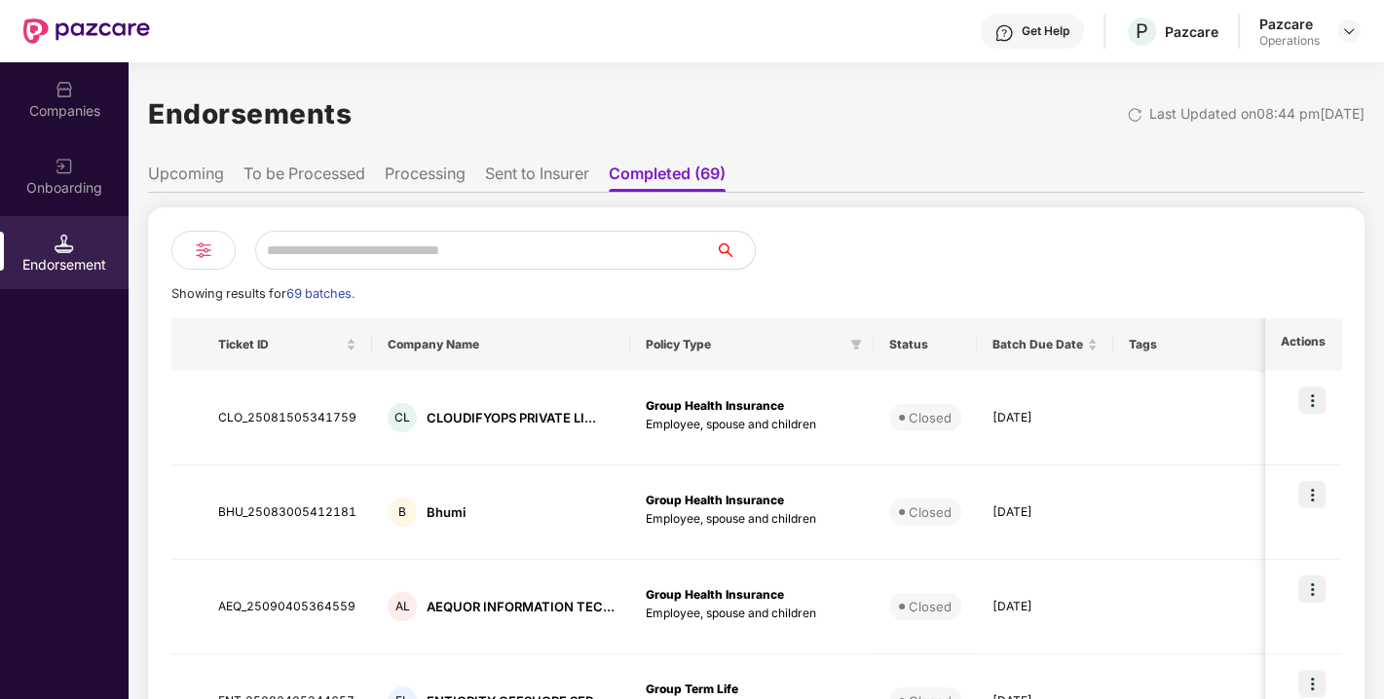
click at [503, 170] on li "Sent to Insurer" at bounding box center [537, 178] width 104 height 28
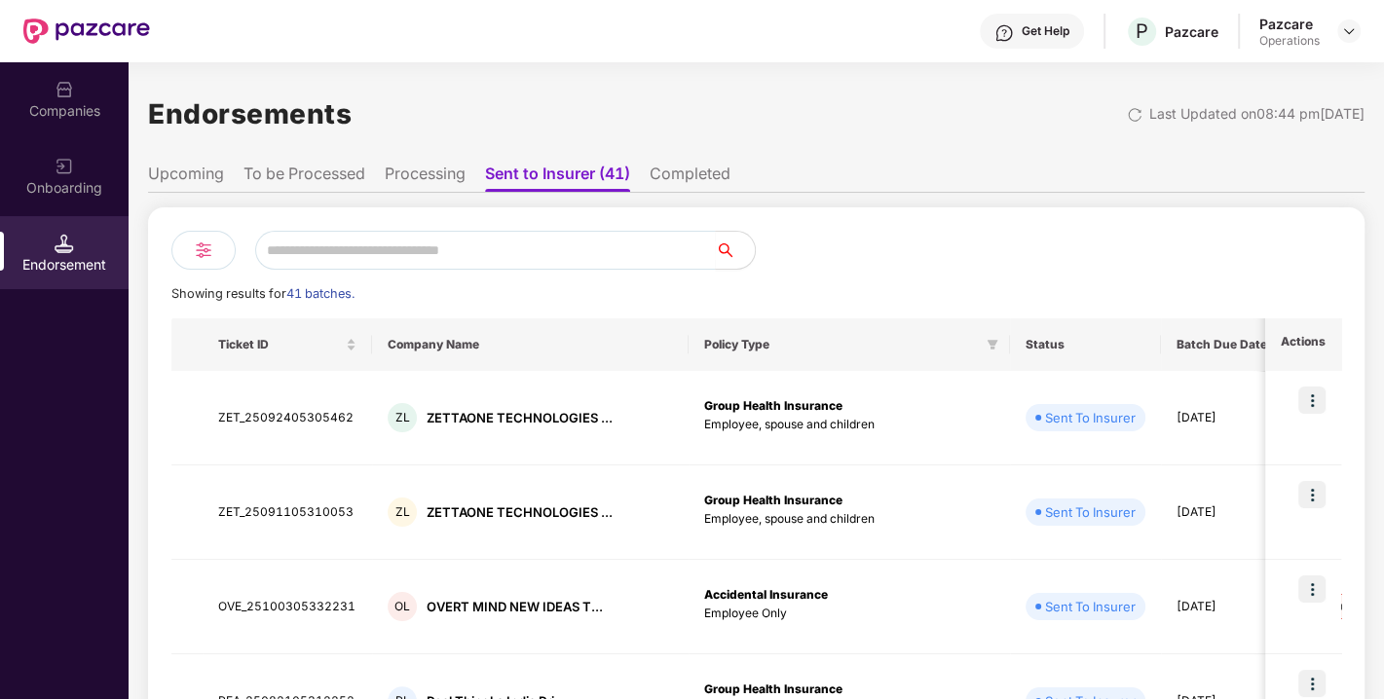
click at [453, 180] on li "Processing" at bounding box center [425, 178] width 81 height 28
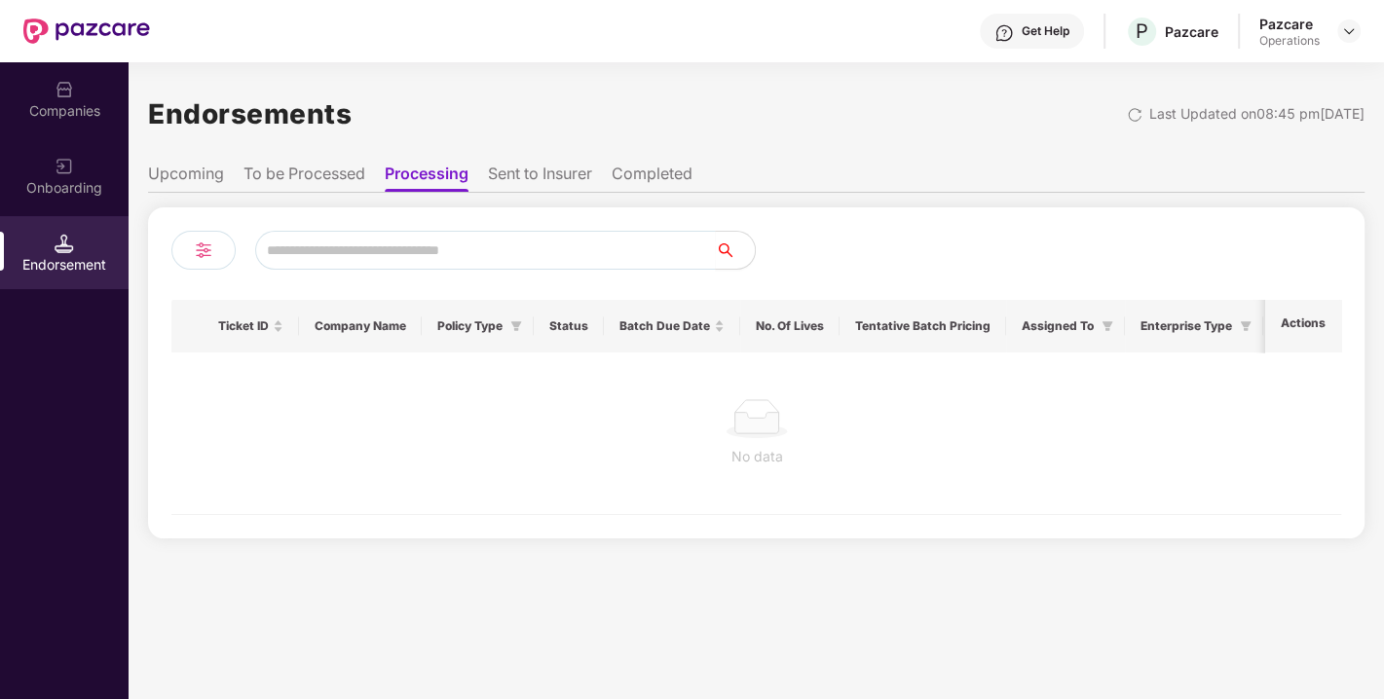
click at [339, 169] on li "To be Processed" at bounding box center [304, 178] width 122 height 28
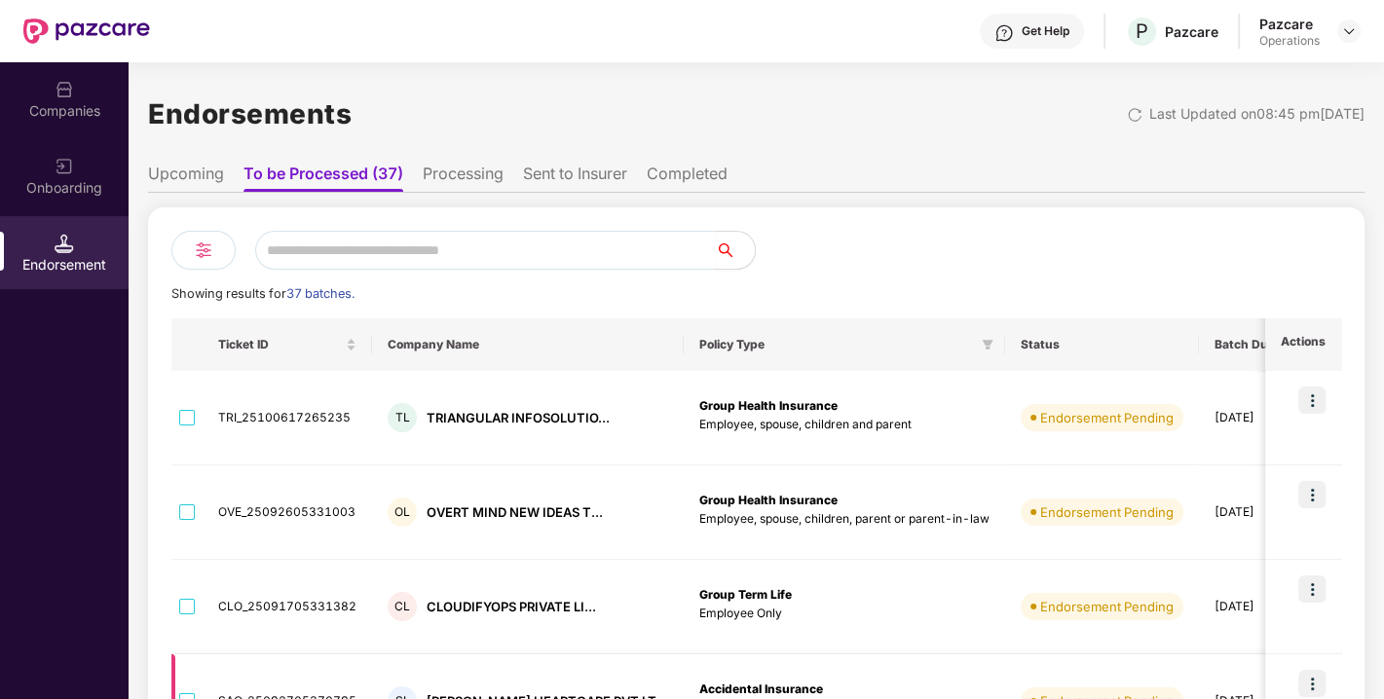
click at [1005, 660] on td "Endorsement Pending" at bounding box center [1102, 701] width 194 height 94
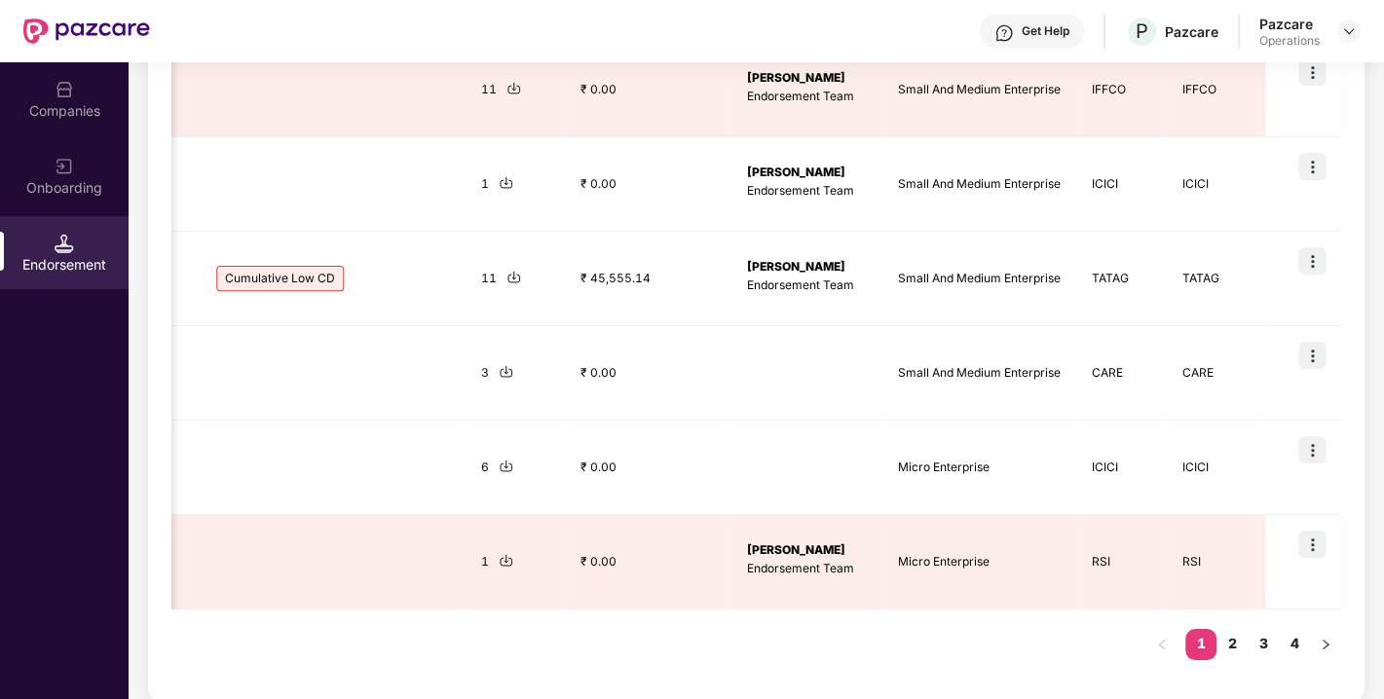
scroll to position [0, 1173]
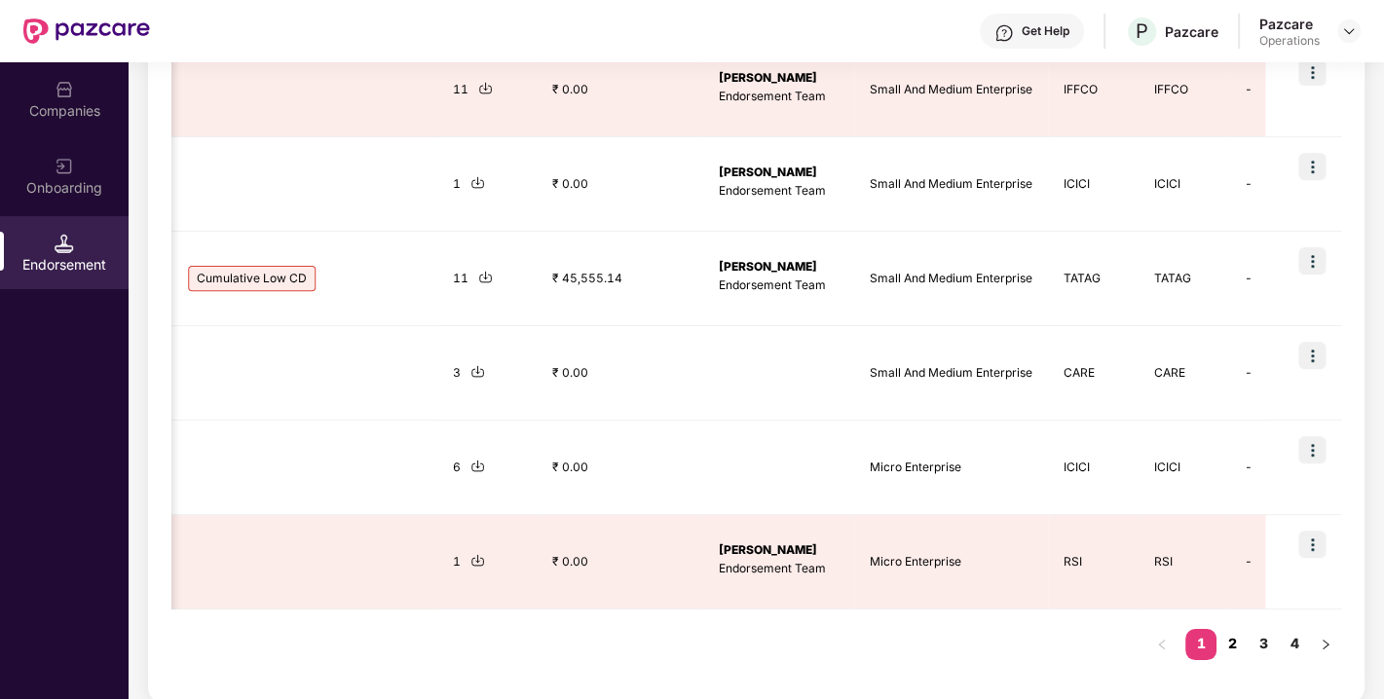
click at [1229, 648] on link "2" at bounding box center [1231, 643] width 31 height 29
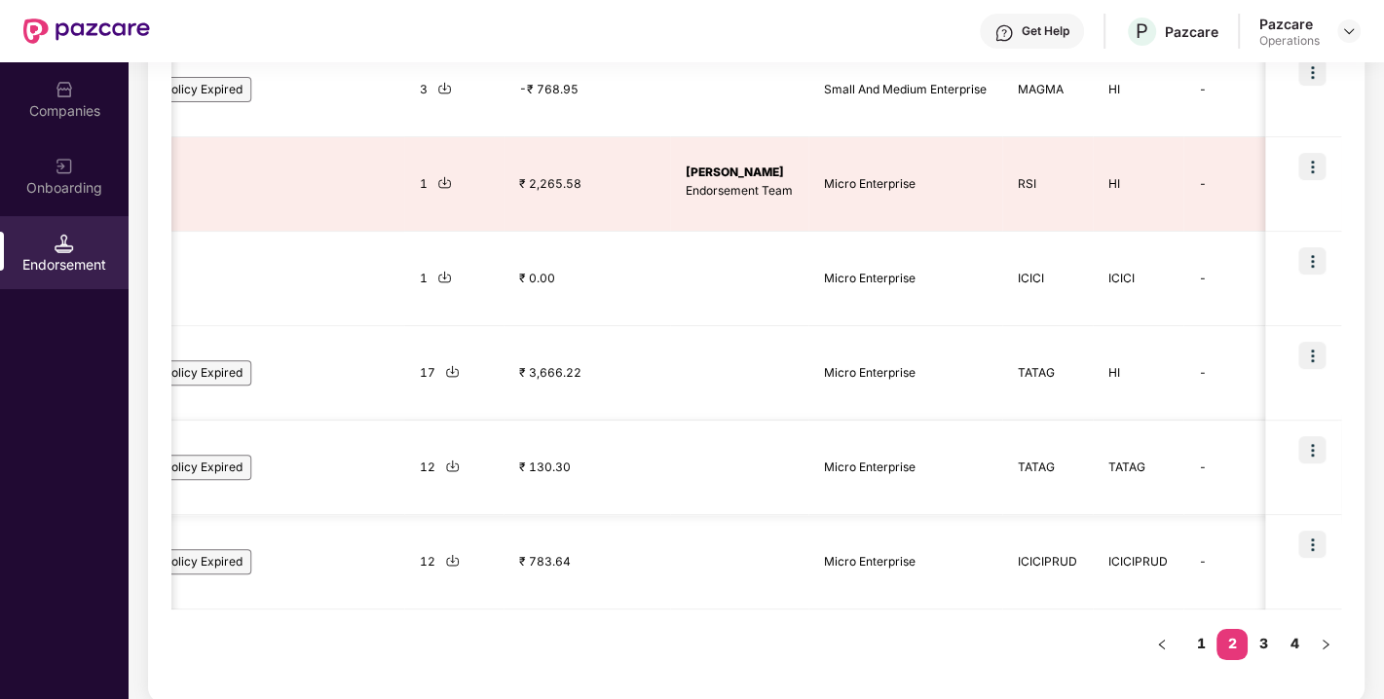
scroll to position [0, 0]
